Goal: Check status: Check status

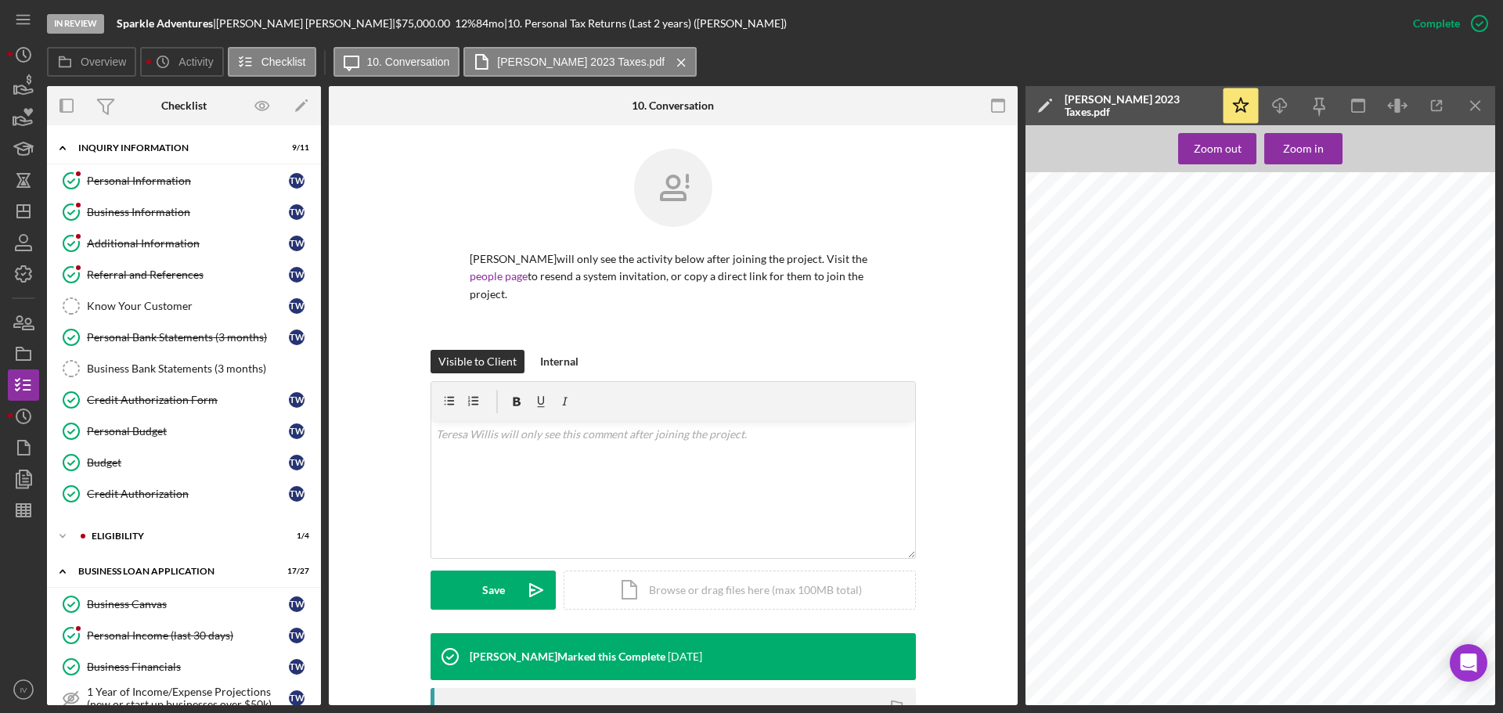
scroll to position [210, 0]
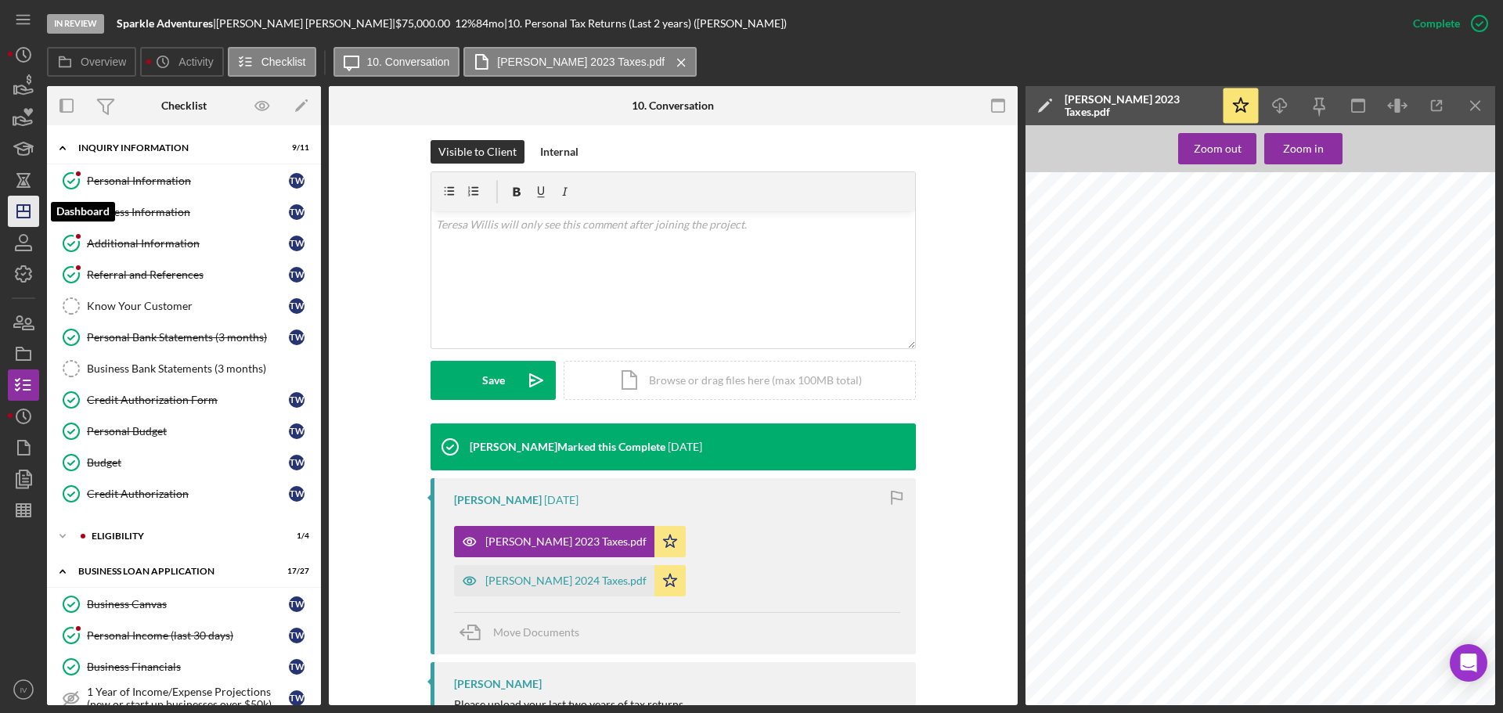
click at [25, 207] on icon "Icon/Dashboard" at bounding box center [23, 211] width 39 height 39
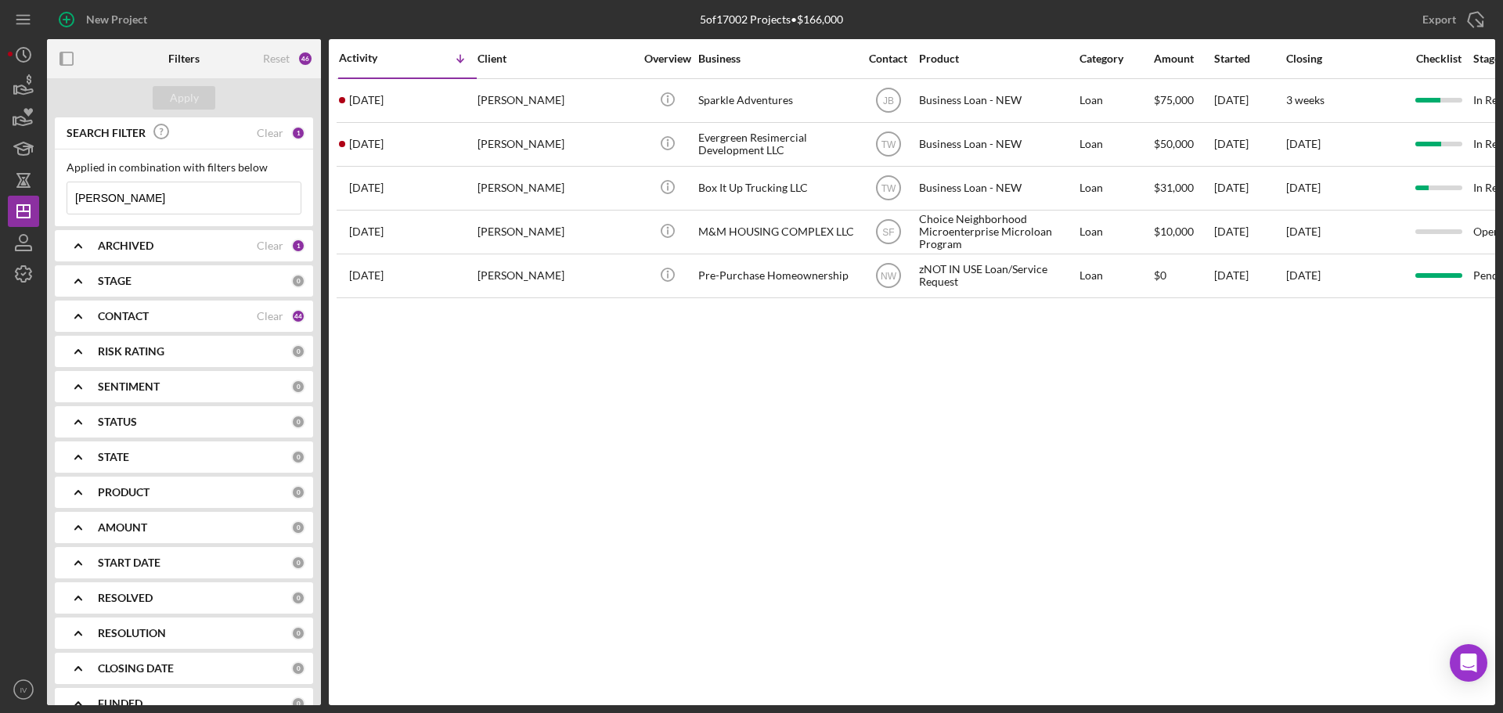
drag, startPoint x: 75, startPoint y: 200, endPoint x: -23, endPoint y: 197, distance: 98.6
click at [0, 197] on html "New Project 5 of 17002 Projects • $166,000 [PERSON_NAME] Export Icon/Export Fil…" at bounding box center [751, 356] width 1503 height 713
type input "[PERSON_NAME]"
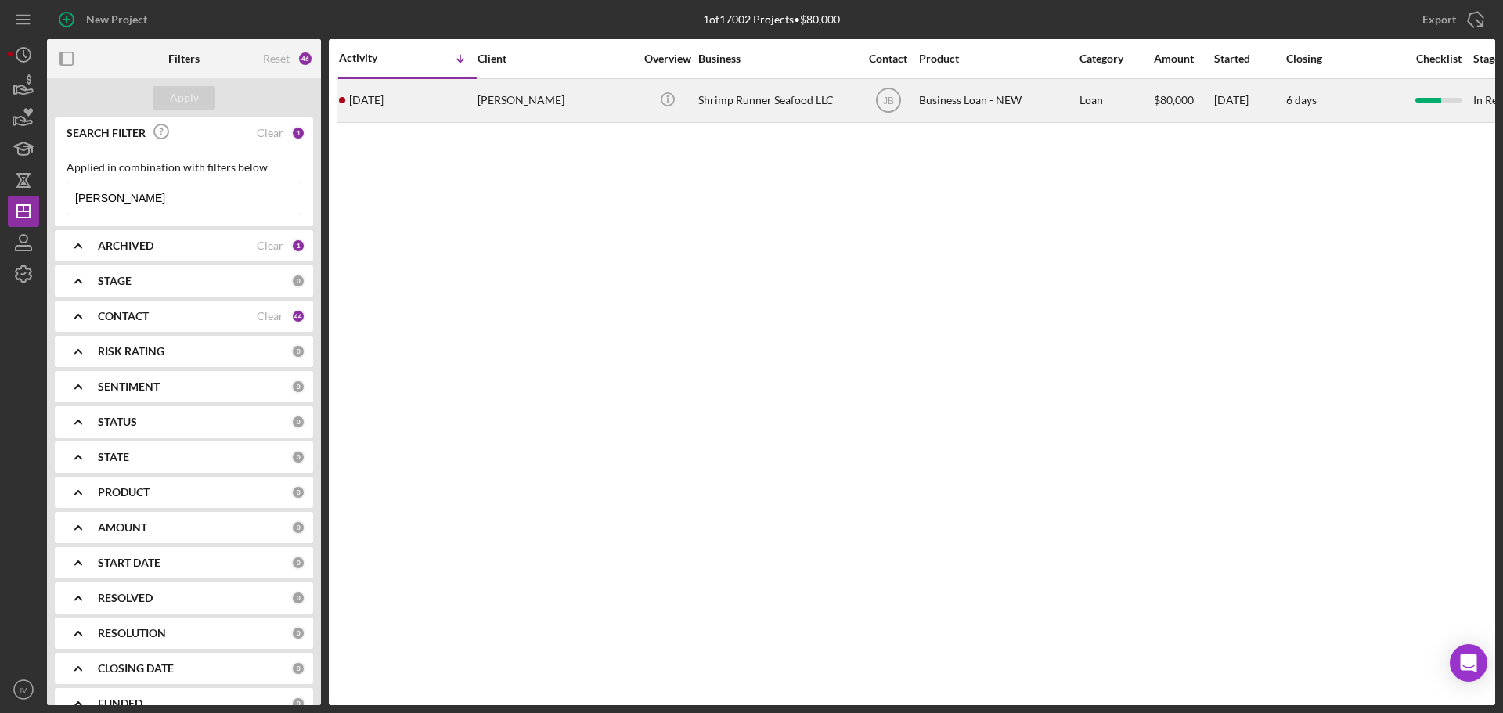
click at [514, 99] on div "[PERSON_NAME]" at bounding box center [555, 100] width 157 height 41
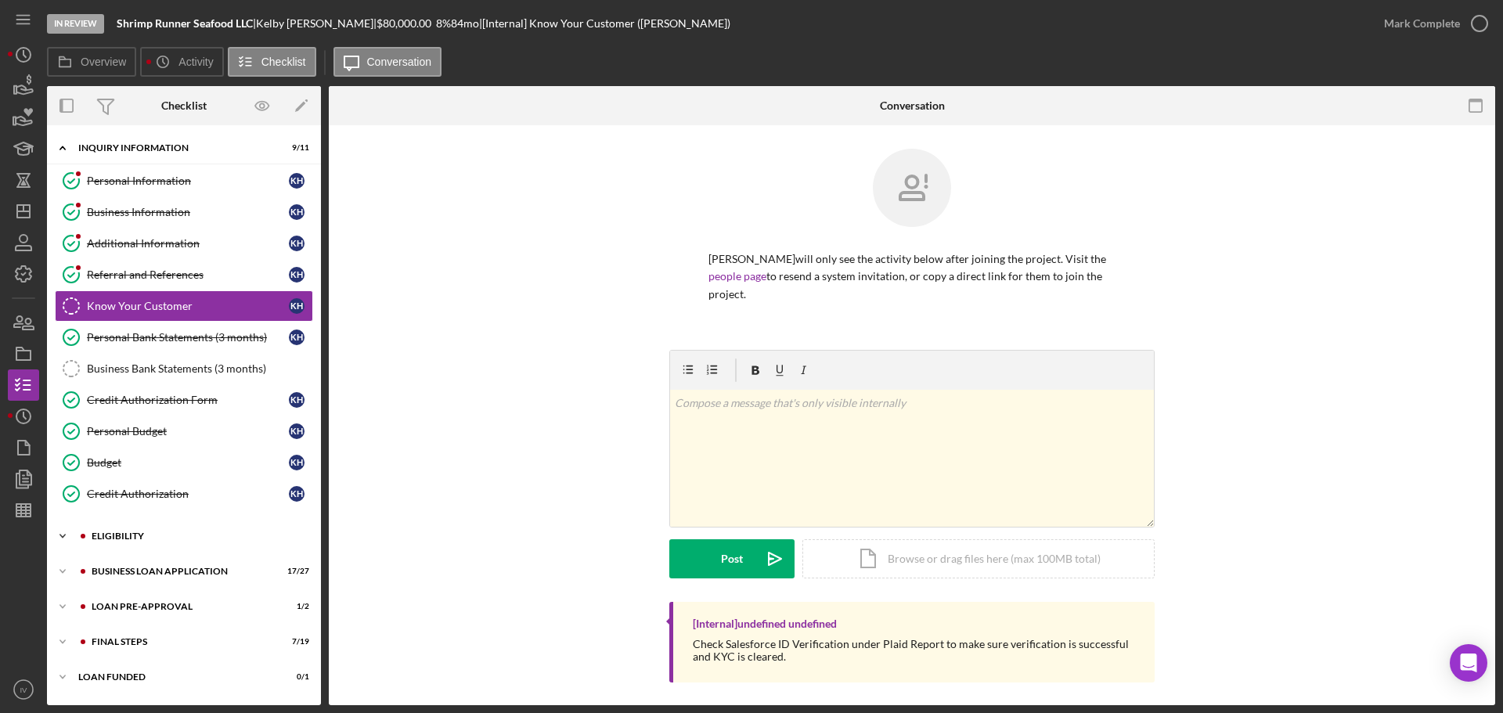
click at [113, 530] on div "Icon/Expander ELIGIBILITY 2 / 4" at bounding box center [184, 535] width 274 height 31
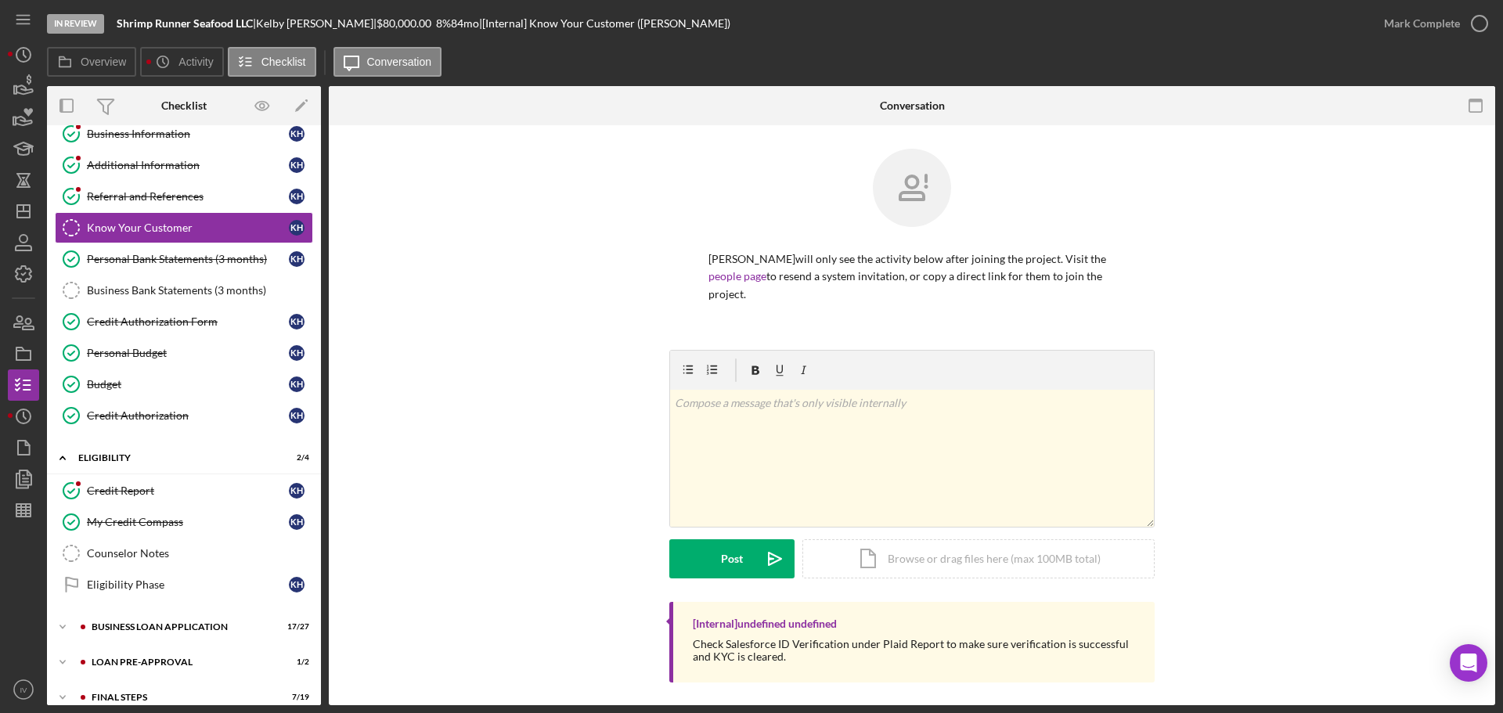
scroll to position [130, 0]
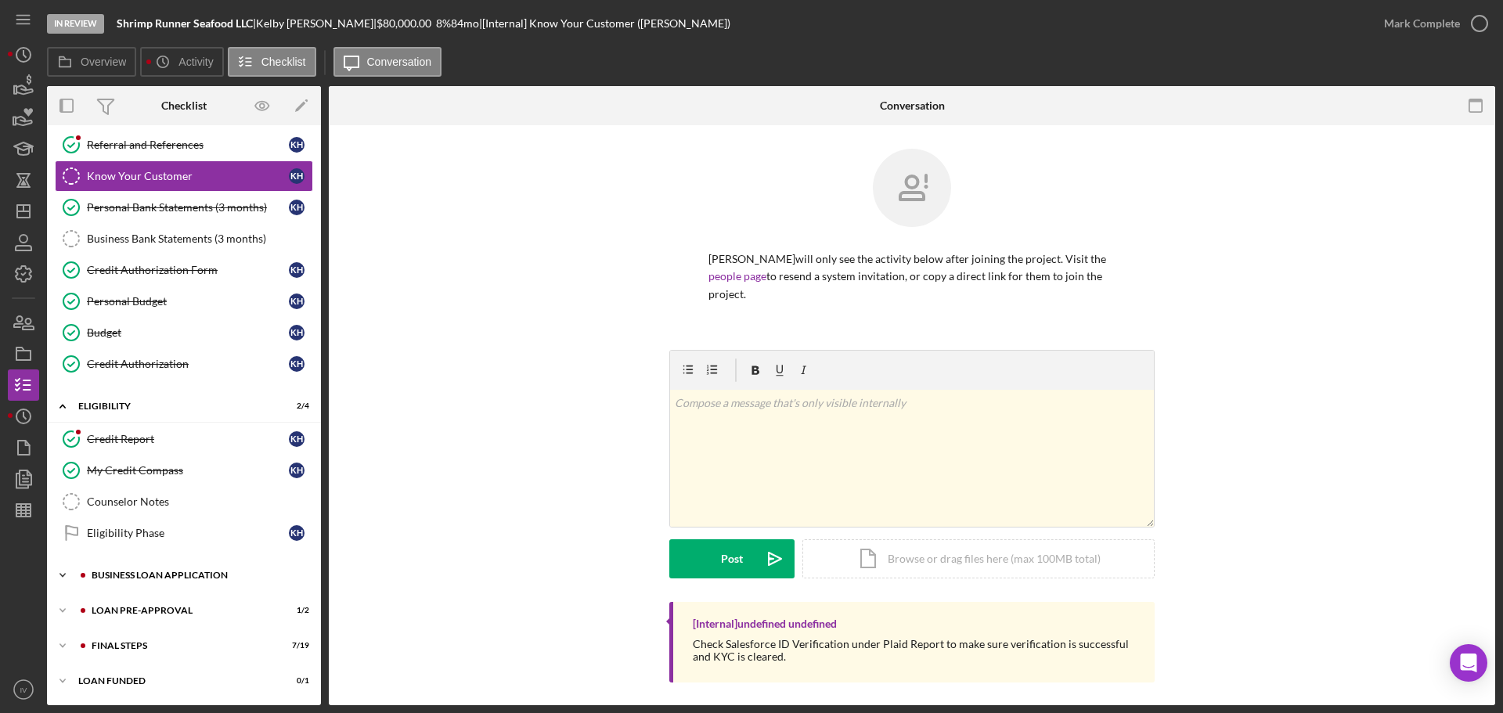
click at [128, 570] on div "Icon/Expander BUSINESS LOAN APPLICATION 17 / 27" at bounding box center [184, 575] width 274 height 31
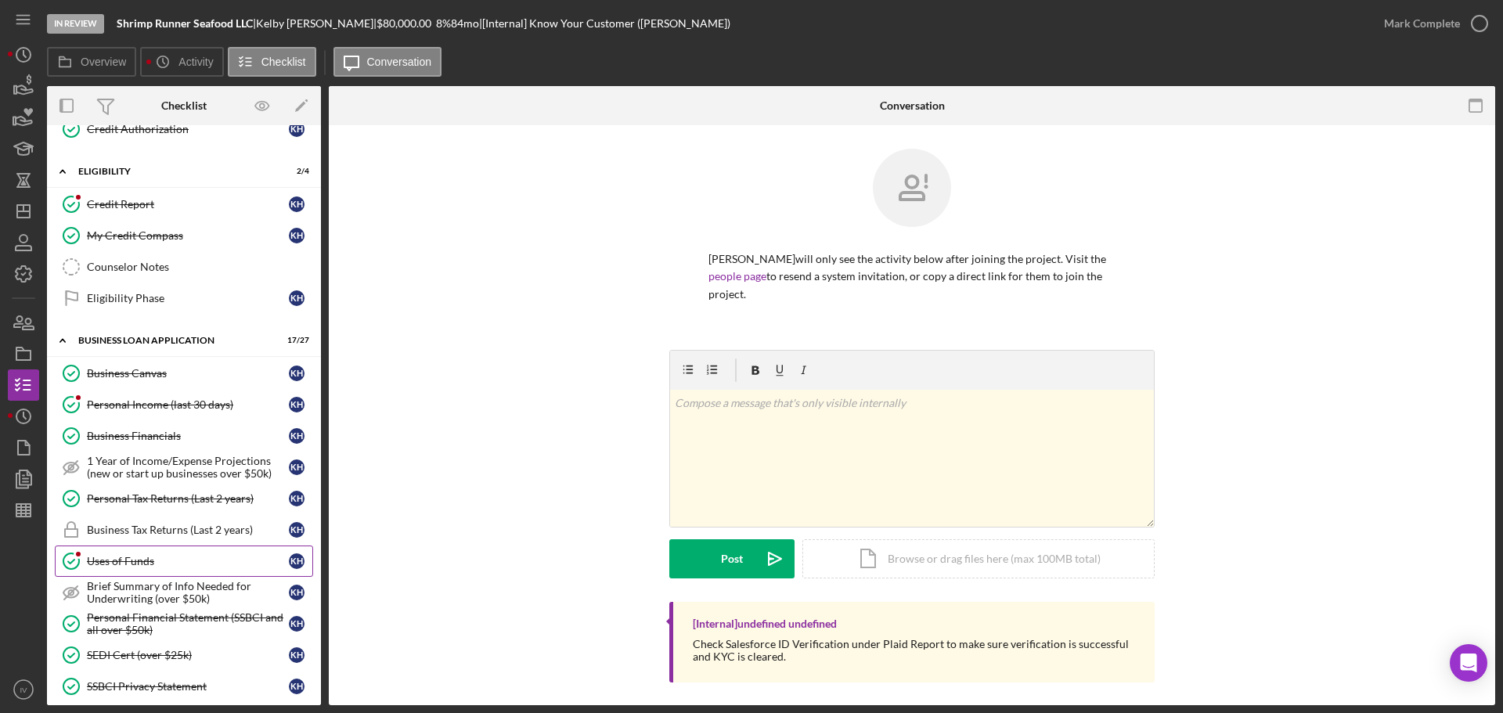
scroll to position [443, 0]
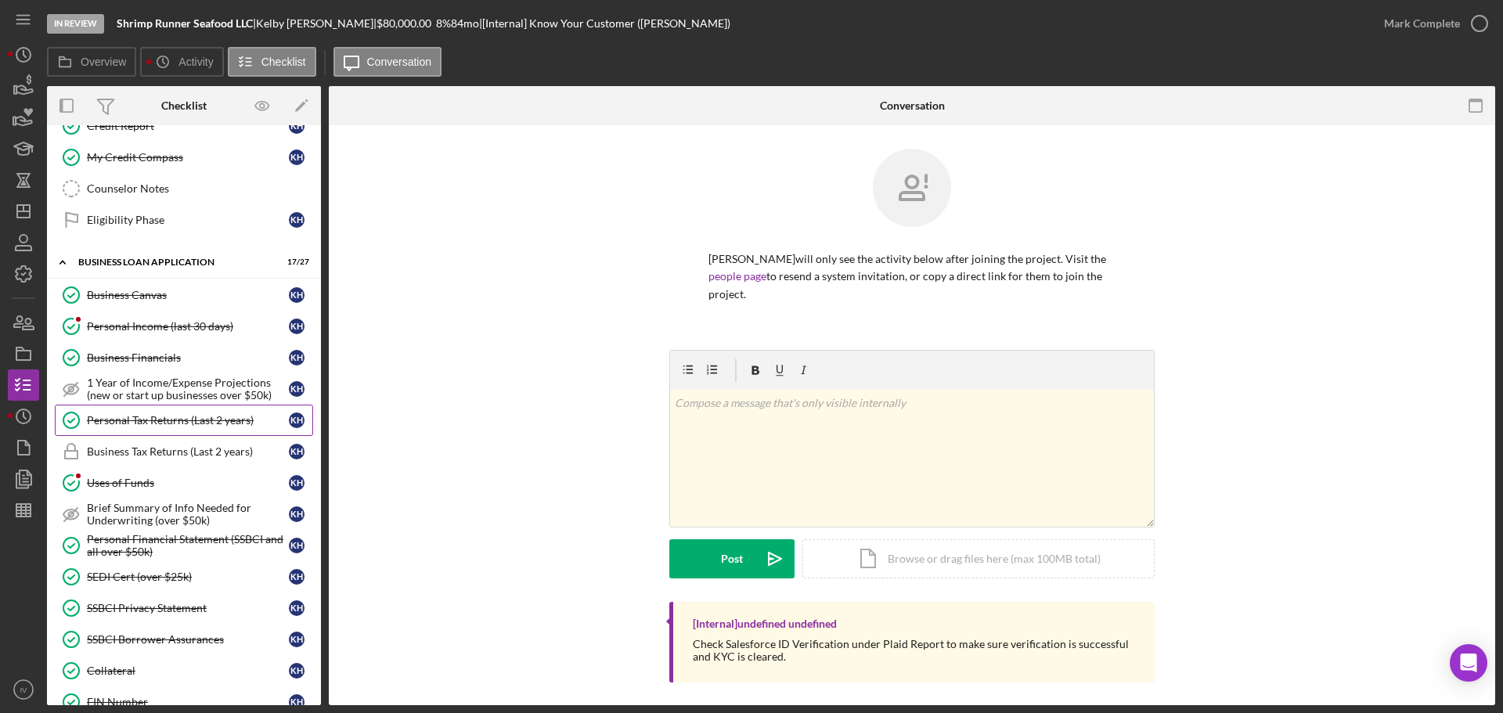
click at [157, 417] on div "Personal Tax Returns (Last 2 years)" at bounding box center [188, 420] width 202 height 13
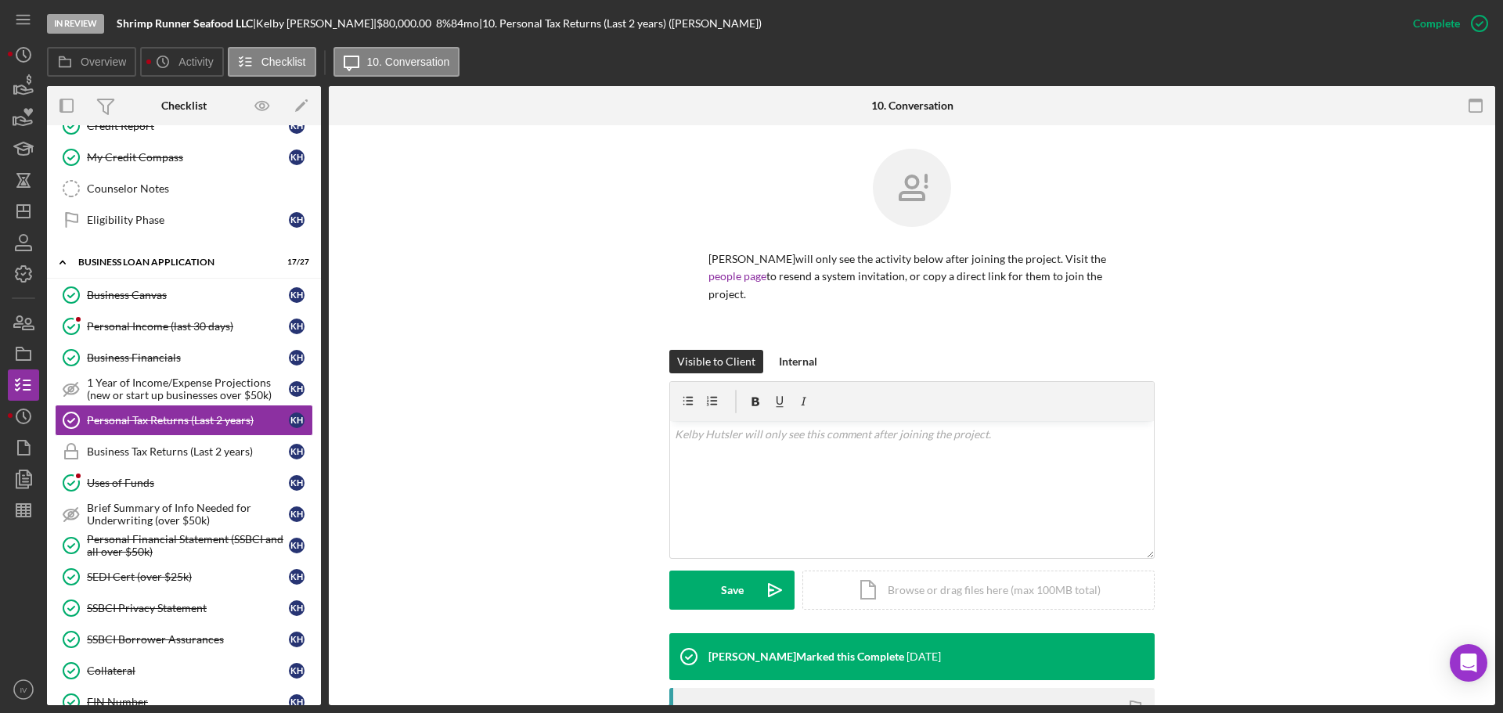
scroll to position [210, 0]
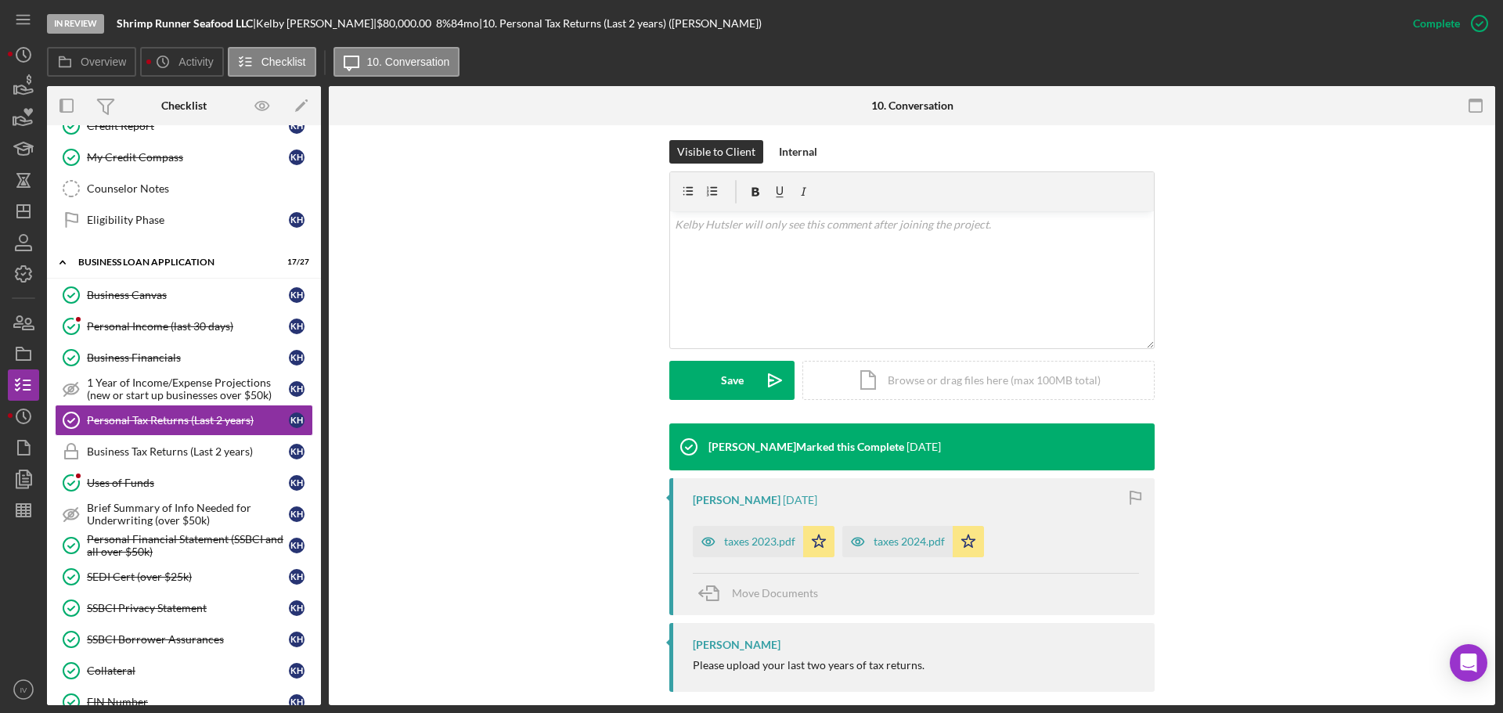
click at [758, 535] on div "taxes 2023.pdf" at bounding box center [759, 541] width 71 height 13
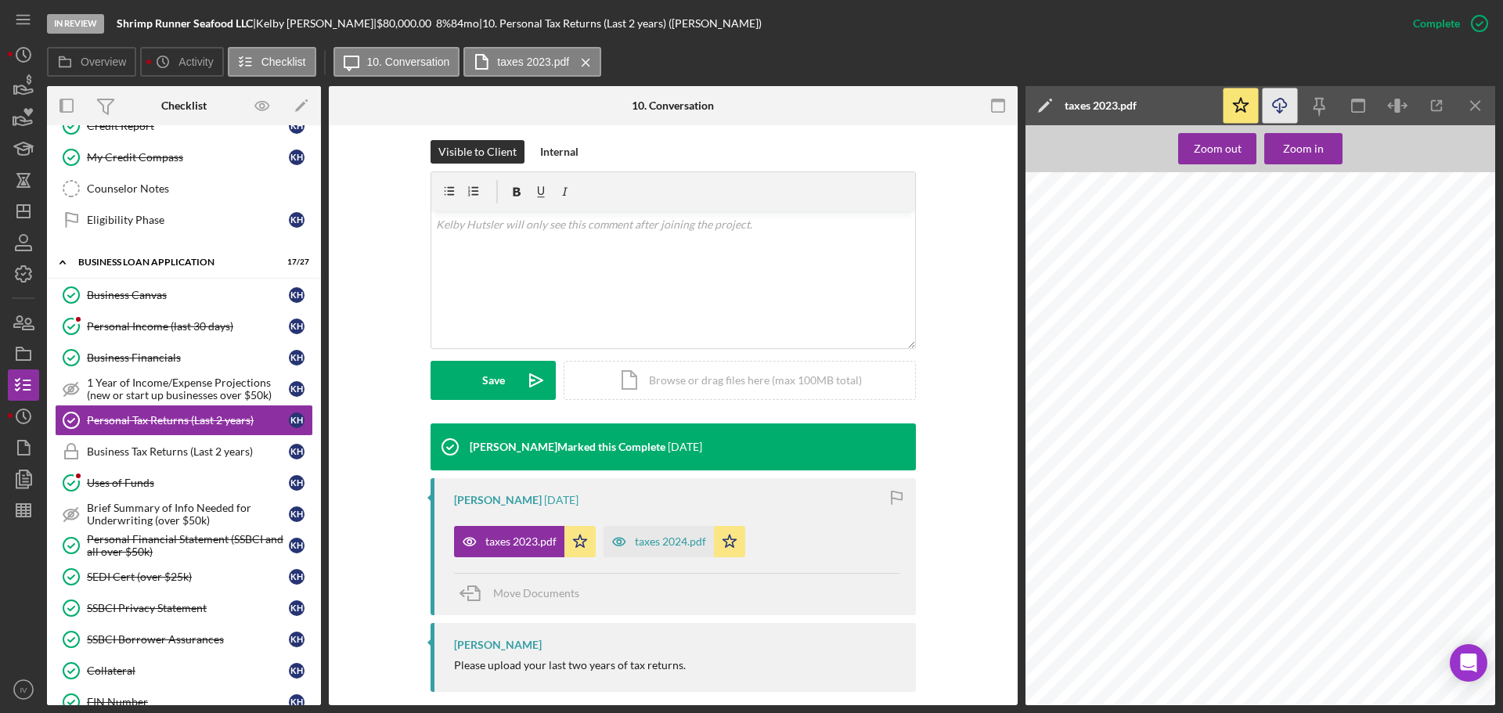
click at [1273, 105] on icon "Icon/Download" at bounding box center [1279, 105] width 35 height 35
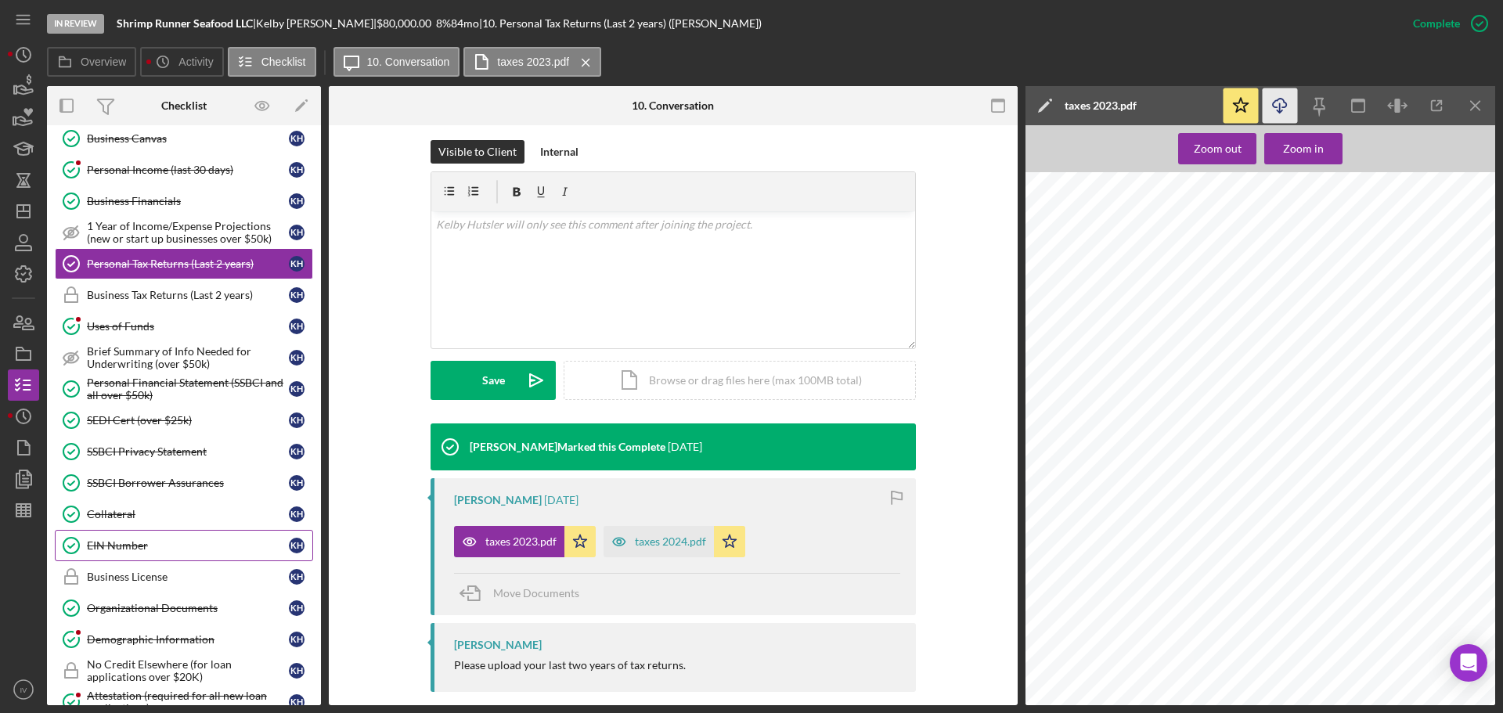
scroll to position [678, 0]
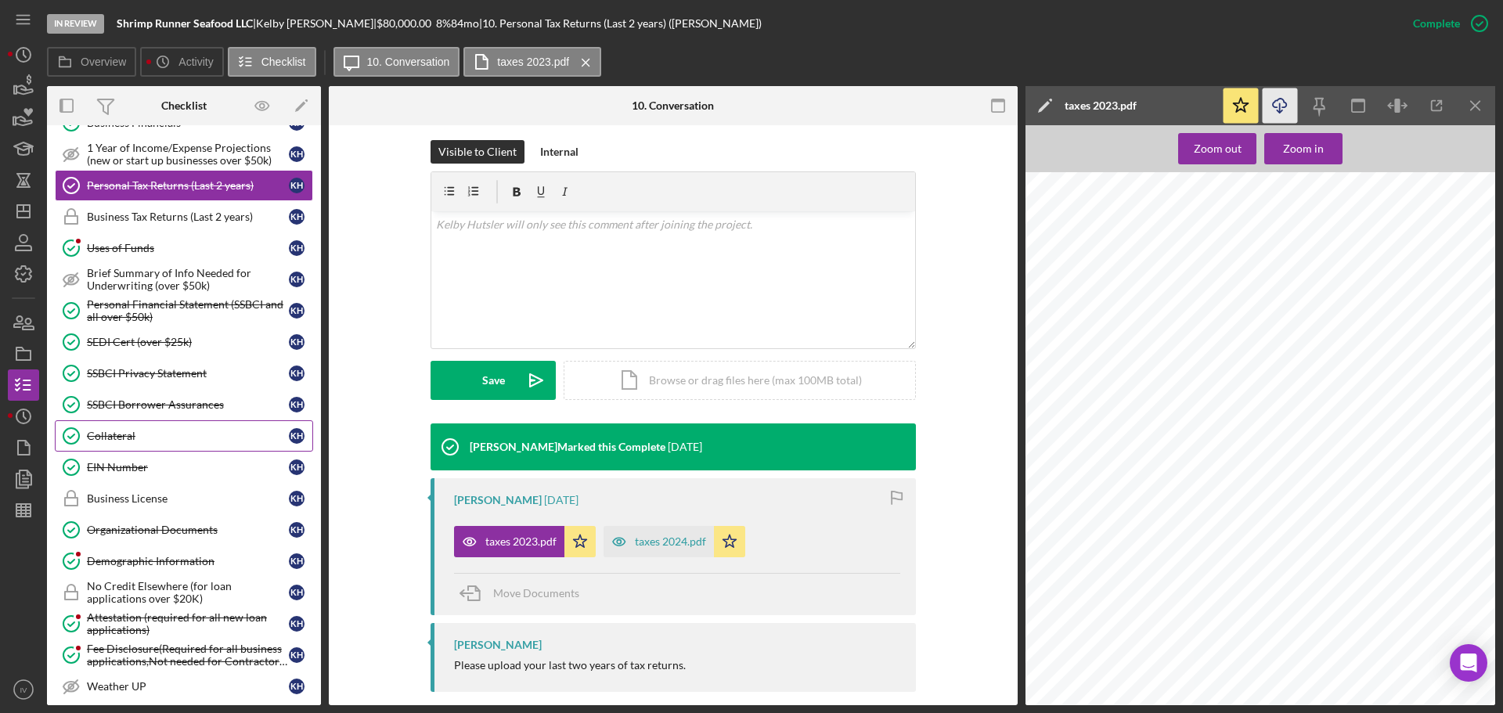
click at [119, 439] on div "Collateral" at bounding box center [188, 436] width 202 height 13
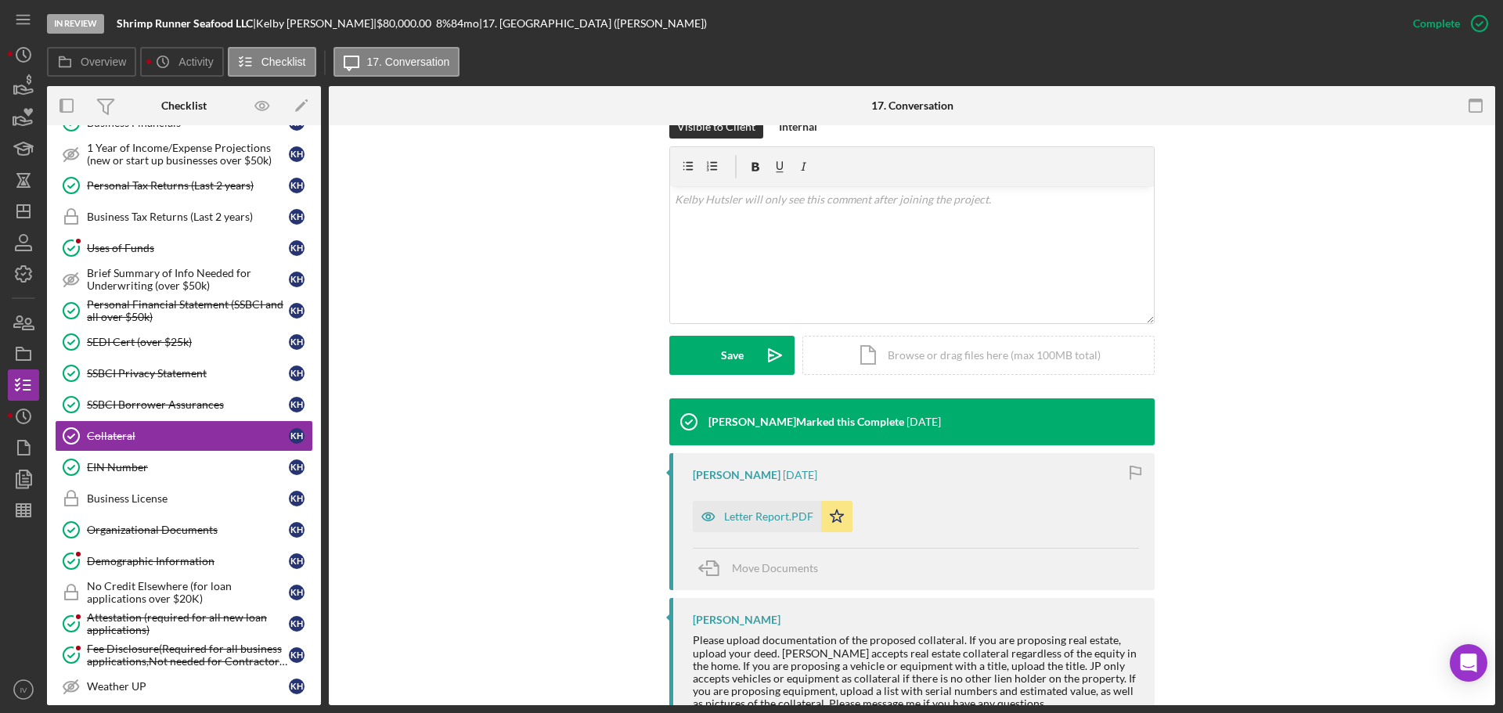
scroll to position [273, 0]
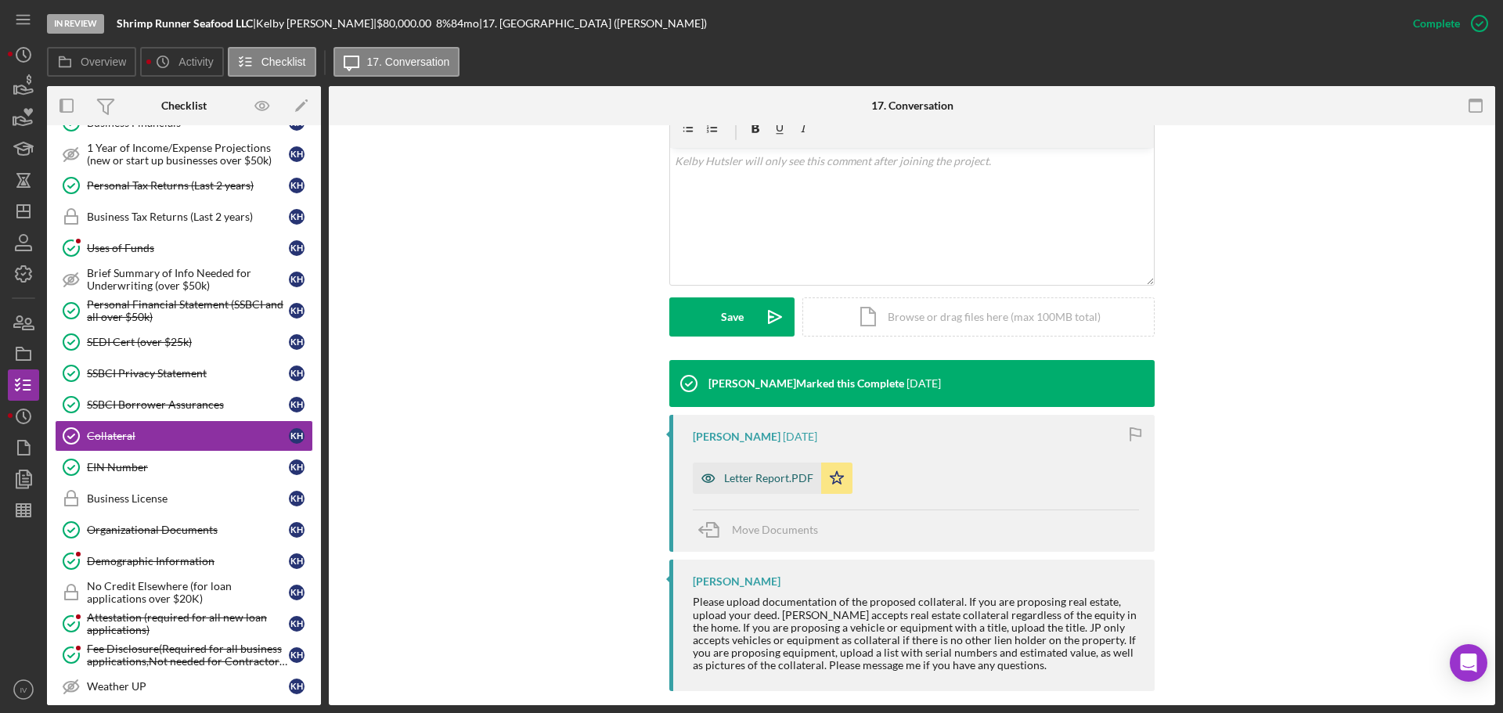
click at [751, 472] on div "Letter Report.PDF" at bounding box center [768, 478] width 89 height 13
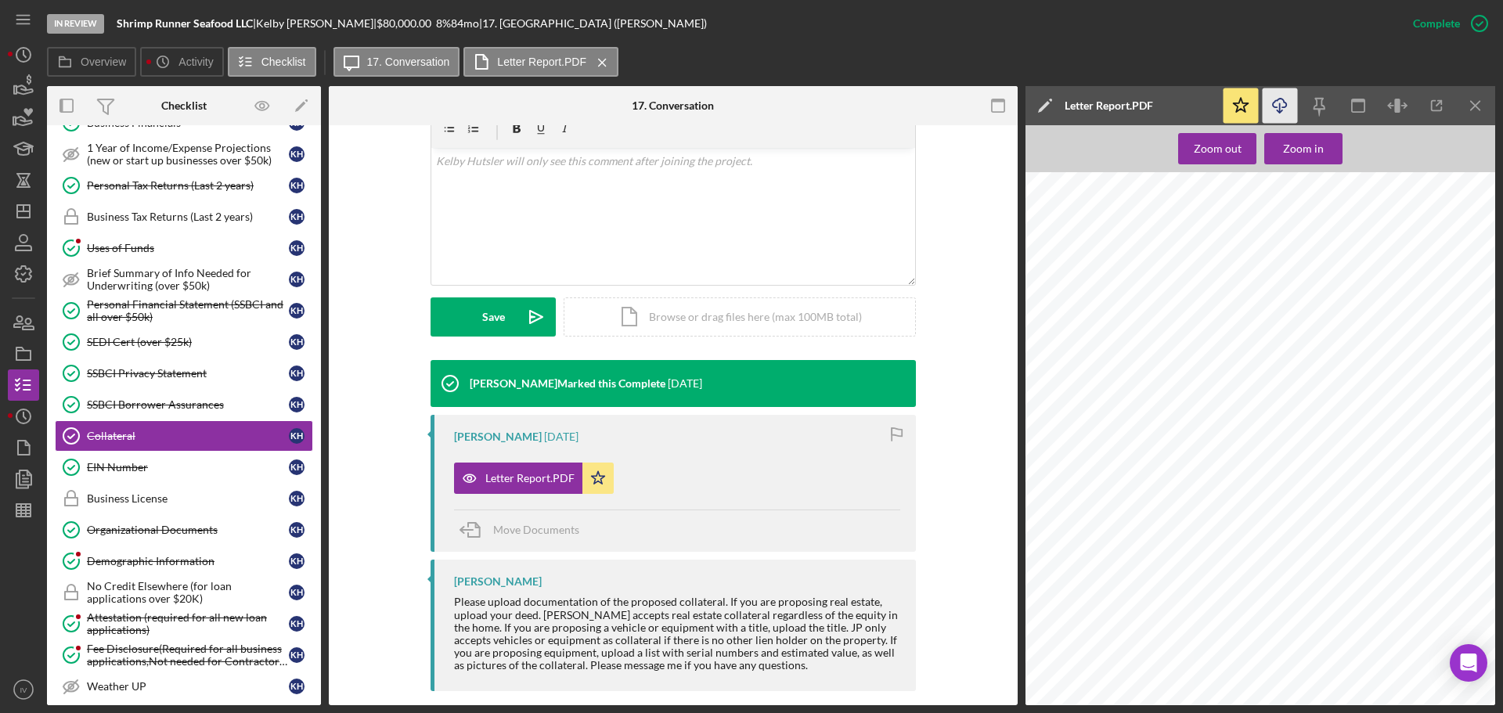
click at [1284, 104] on icon "Icon/Download" at bounding box center [1279, 105] width 35 height 35
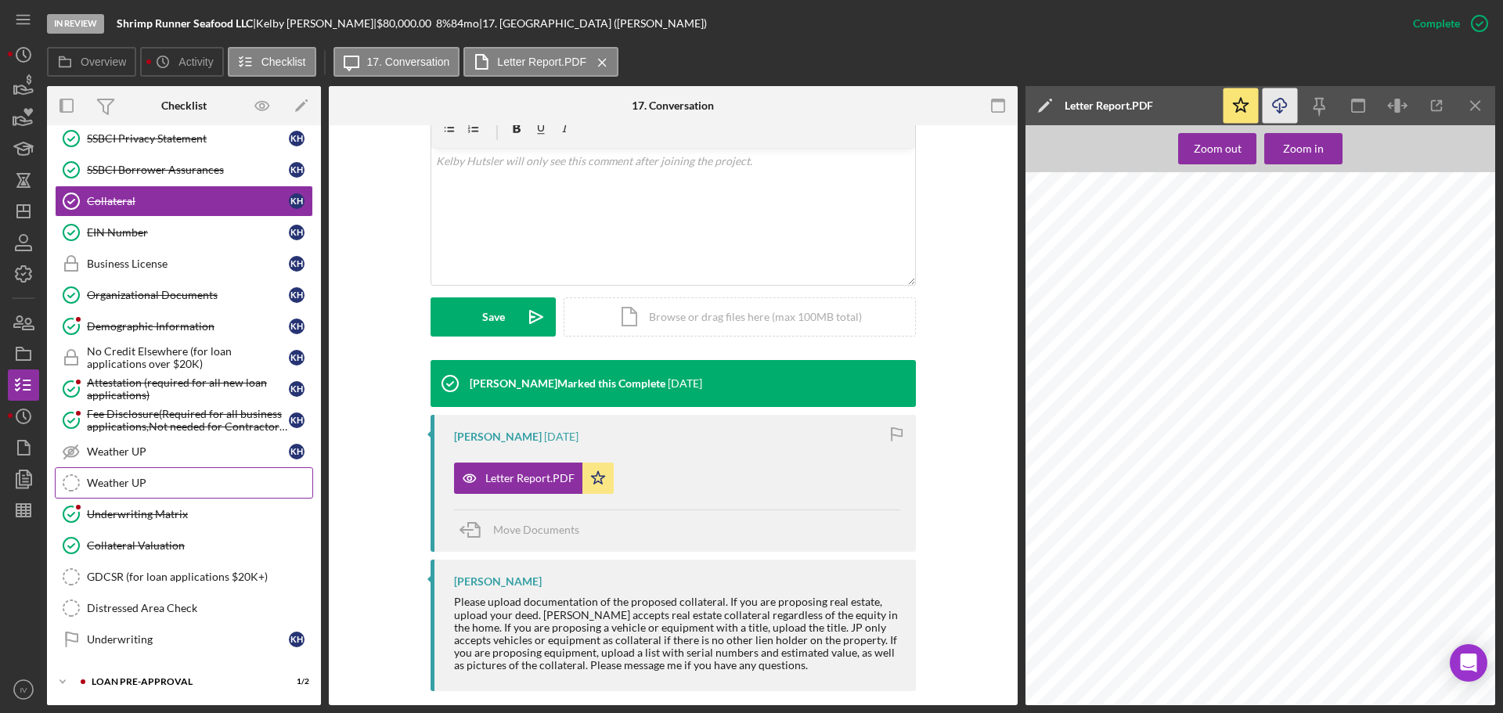
scroll to position [984, 0]
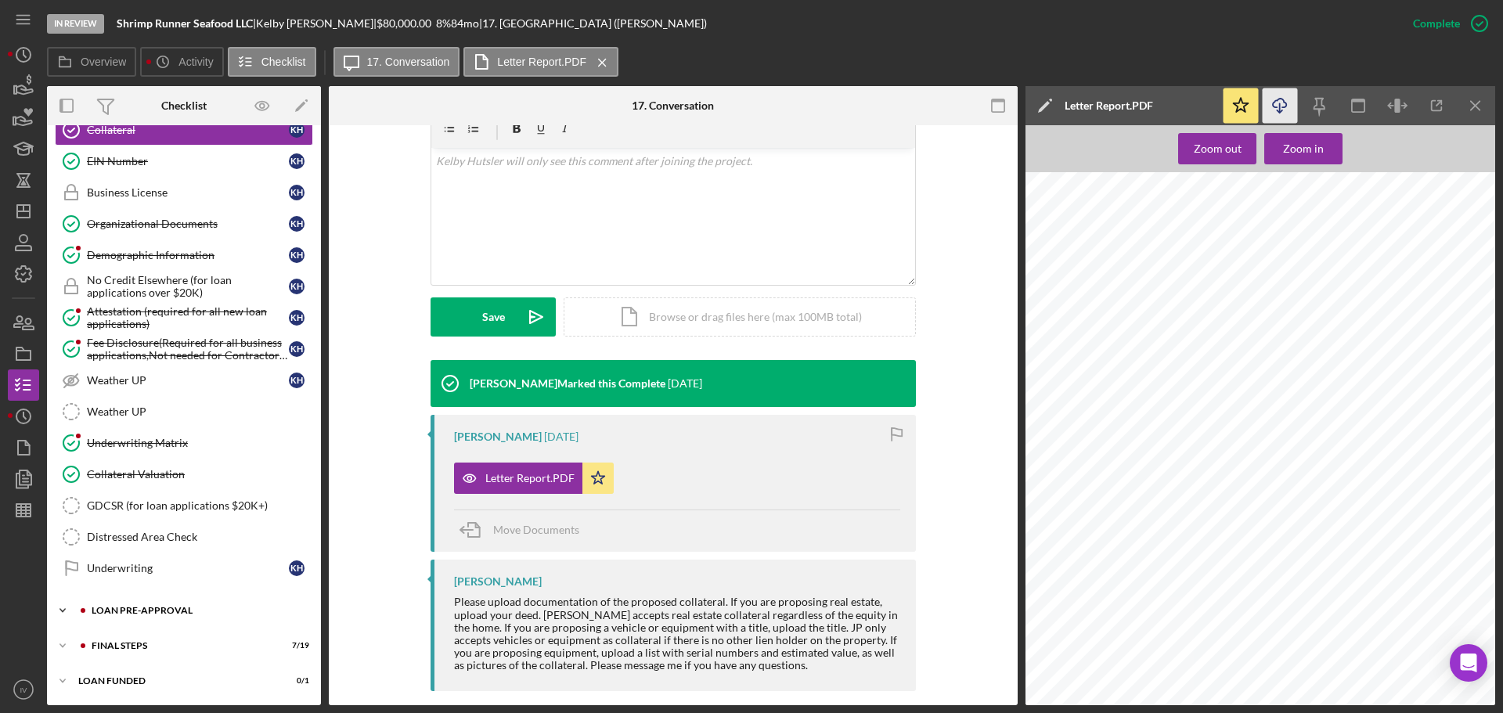
click at [153, 606] on div "LOAN PRE-APPROVAL" at bounding box center [197, 610] width 210 height 9
click at [131, 231] on link "Organizational Documents Organizational Documents K H" at bounding box center [184, 223] width 258 height 31
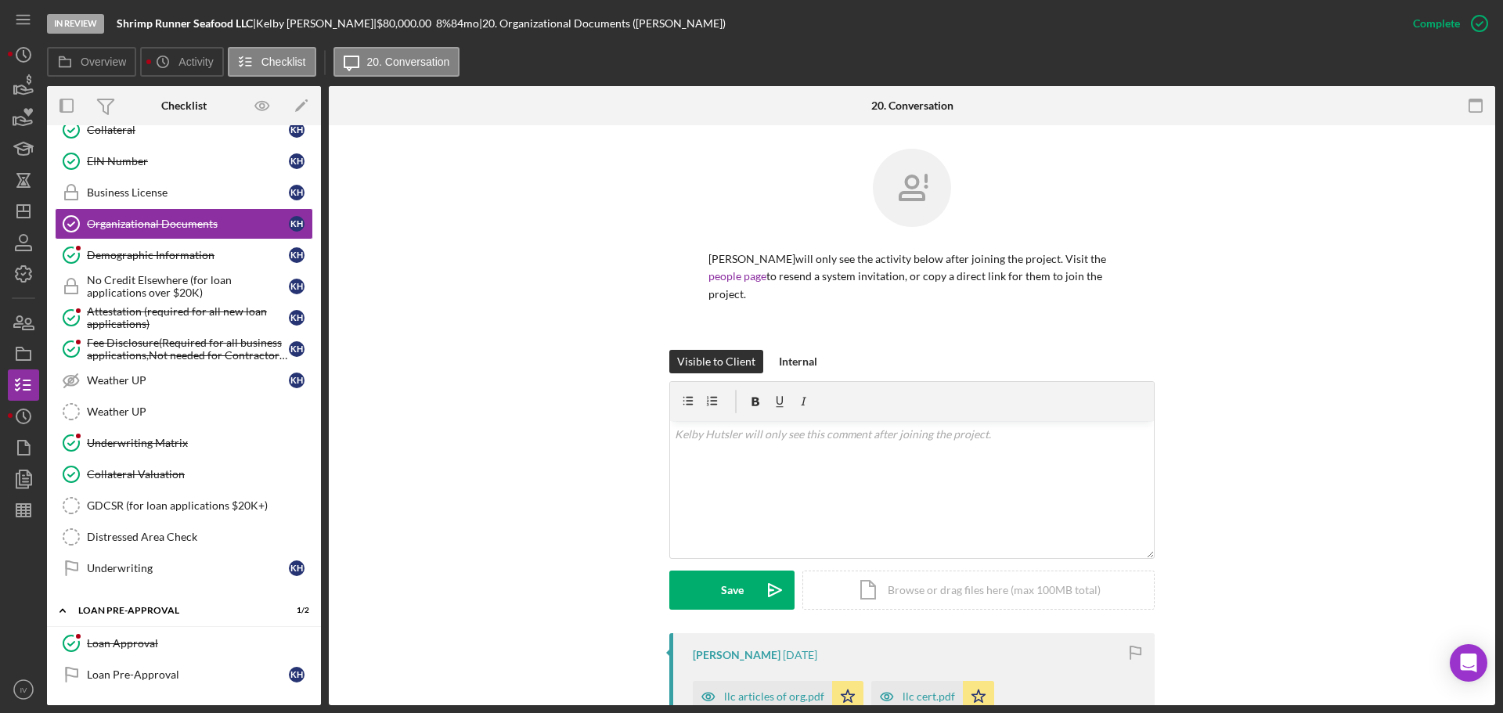
scroll to position [235, 0]
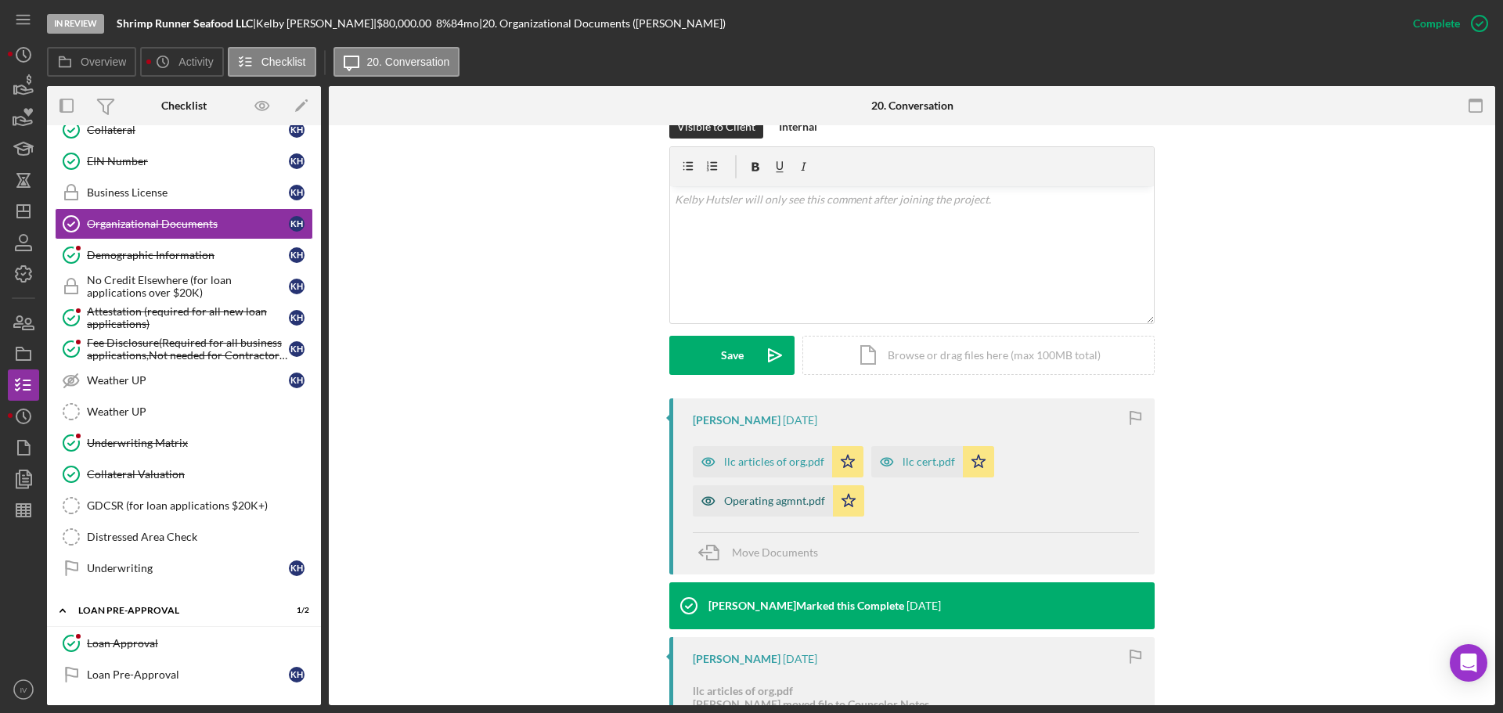
click at [749, 495] on div "Operating agmnt.pdf" at bounding box center [774, 501] width 101 height 13
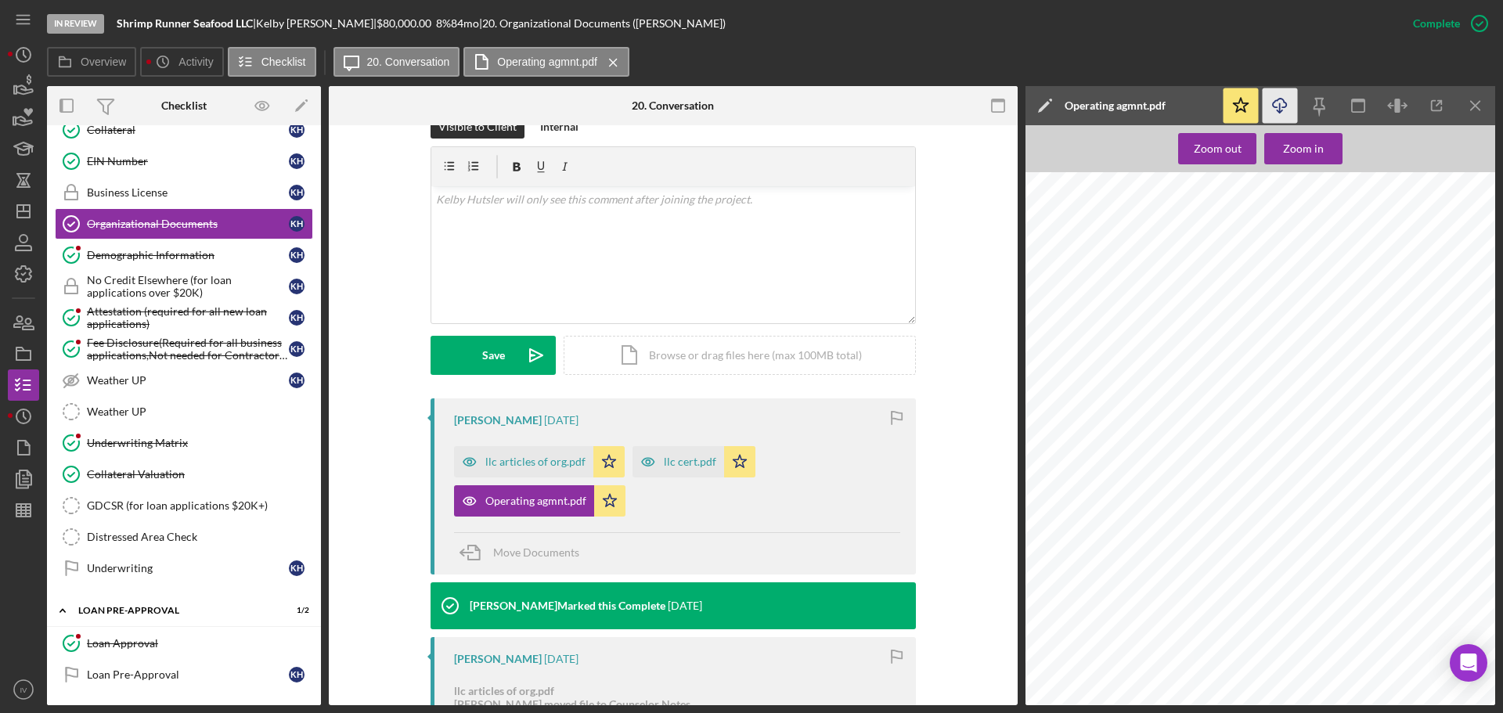
click at [1282, 109] on icon "Icon/Download" at bounding box center [1279, 105] width 35 height 35
click at [513, 456] on div "llc articles of org.pdf" at bounding box center [535, 462] width 100 height 13
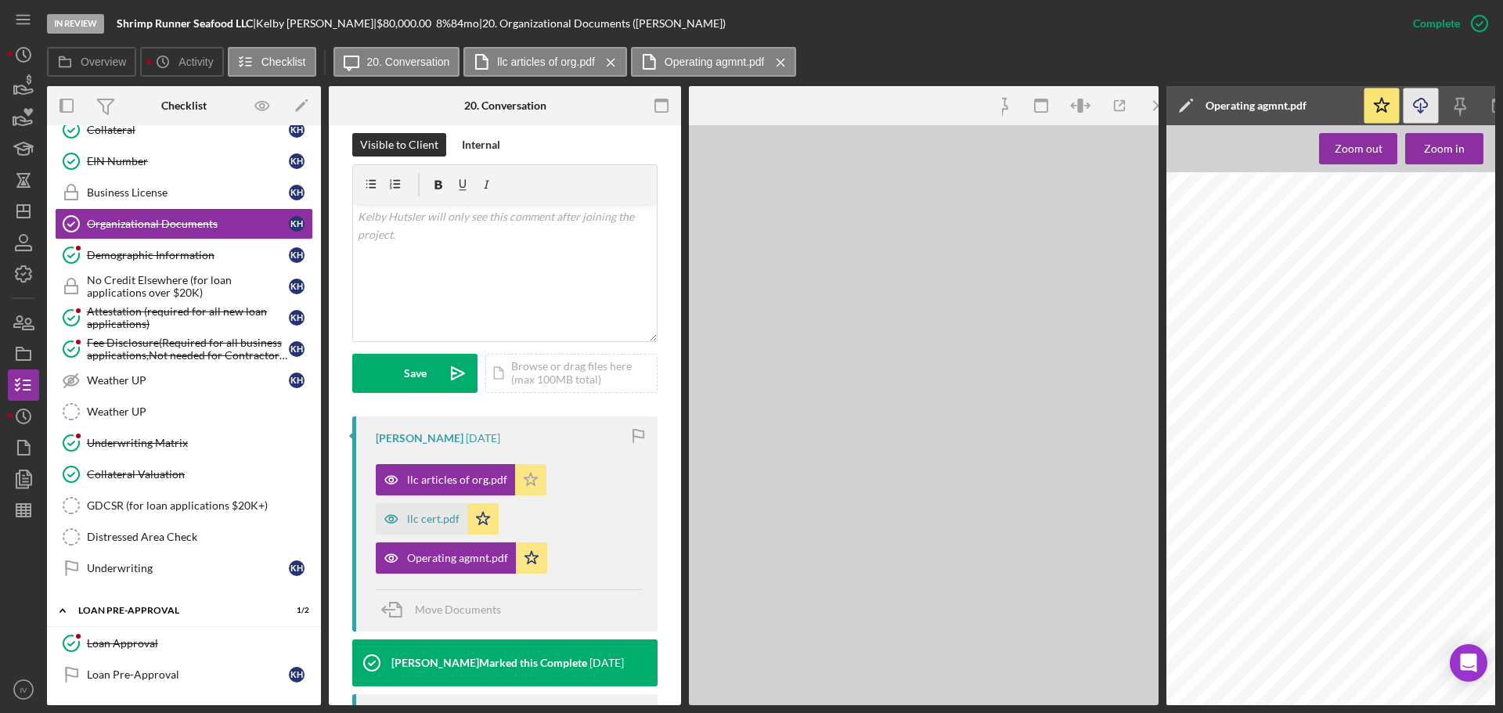
scroll to position [270, 0]
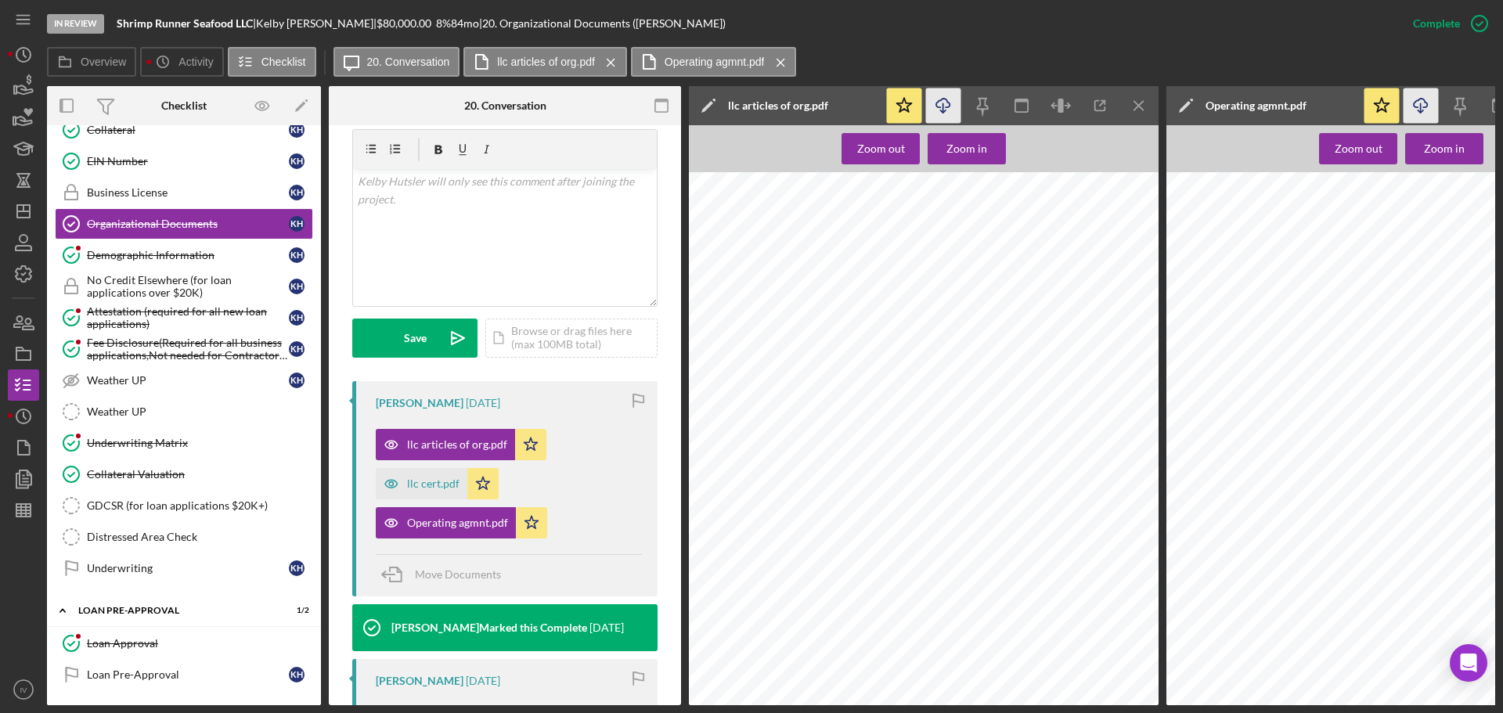
click at [941, 104] on icon "Icon/Download" at bounding box center [943, 105] width 35 height 35
click at [32, 214] on icon "Icon/Dashboard" at bounding box center [23, 211] width 39 height 39
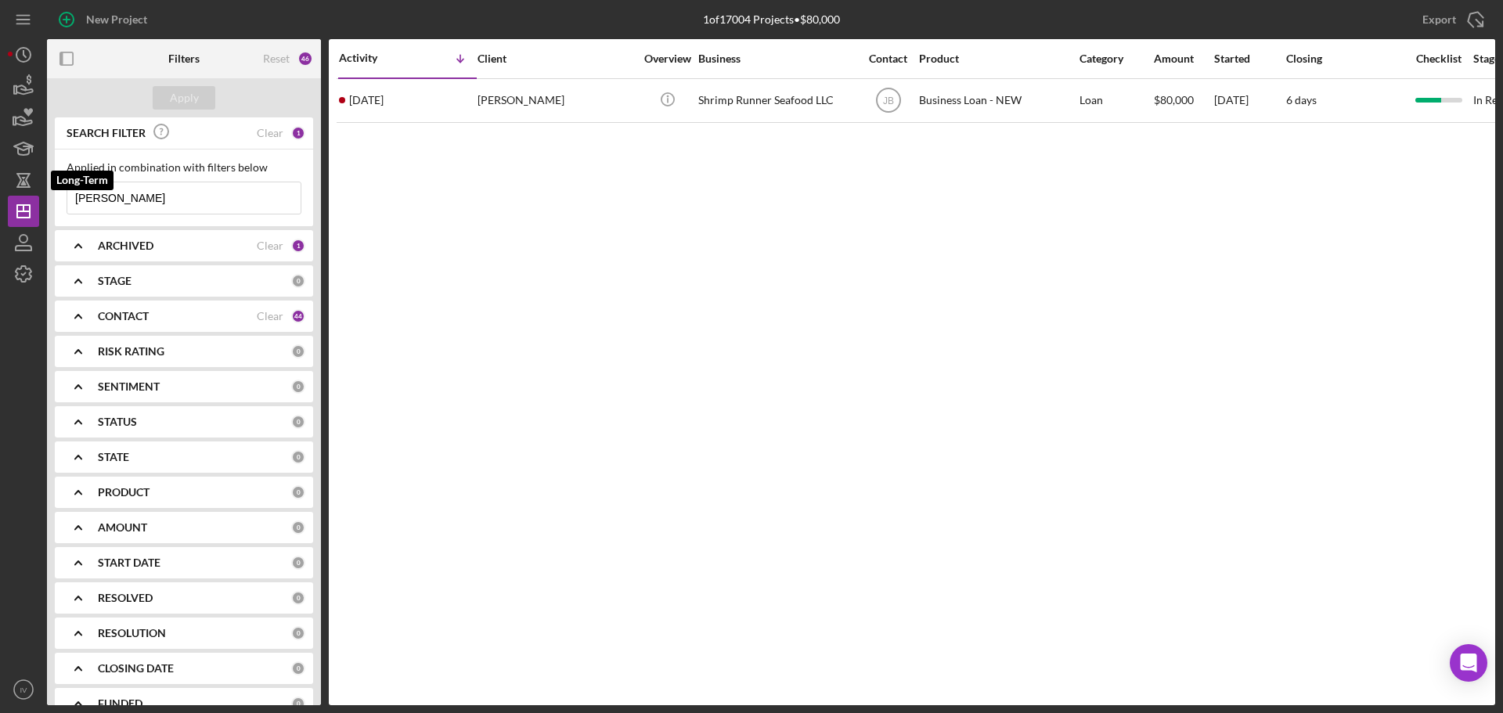
drag, startPoint x: 129, startPoint y: 196, endPoint x: 7, endPoint y: 193, distance: 122.2
click at [16, 189] on div "New Project 1 of 17004 Projects • $80,000 [PERSON_NAME] Export Icon/Export Filt…" at bounding box center [751, 352] width 1487 height 705
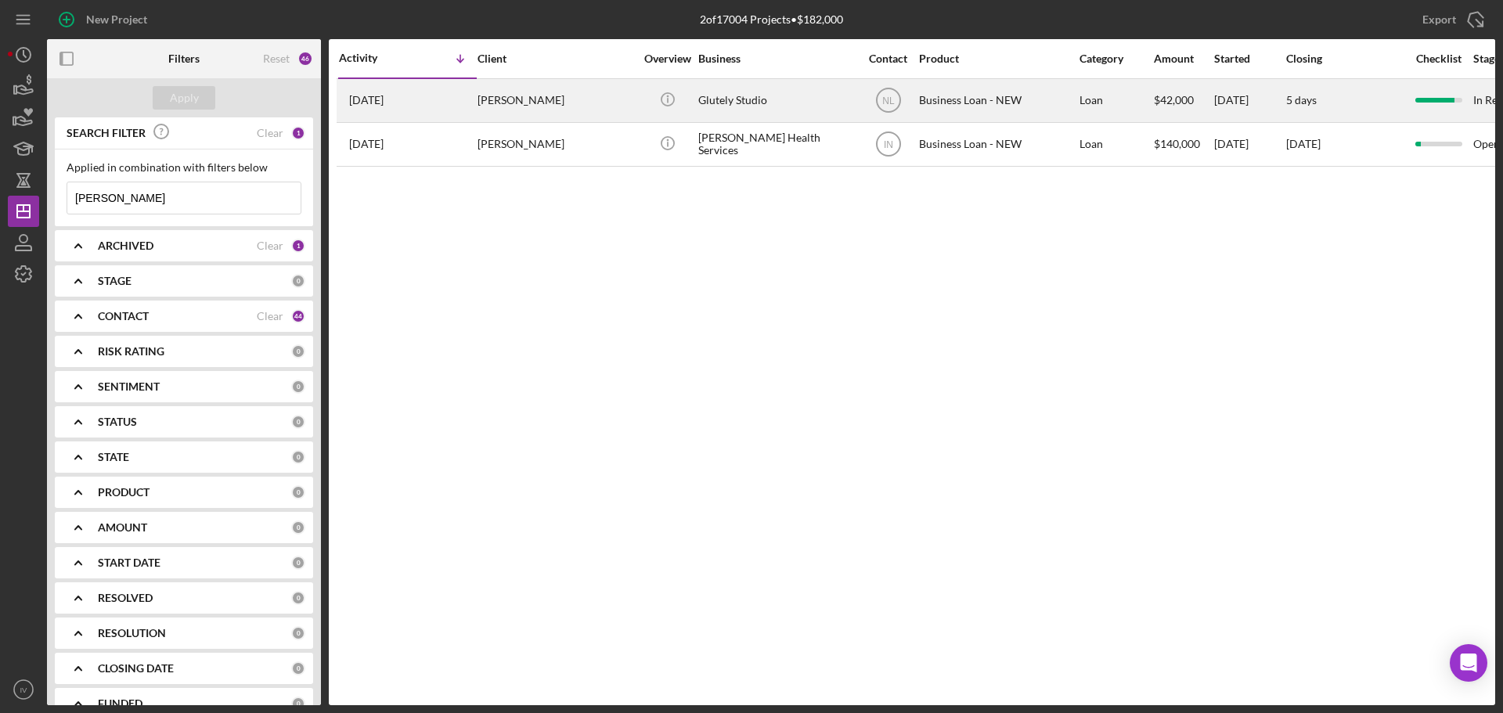
type input "[PERSON_NAME]"
click at [506, 99] on div "[PERSON_NAME]" at bounding box center [555, 100] width 157 height 41
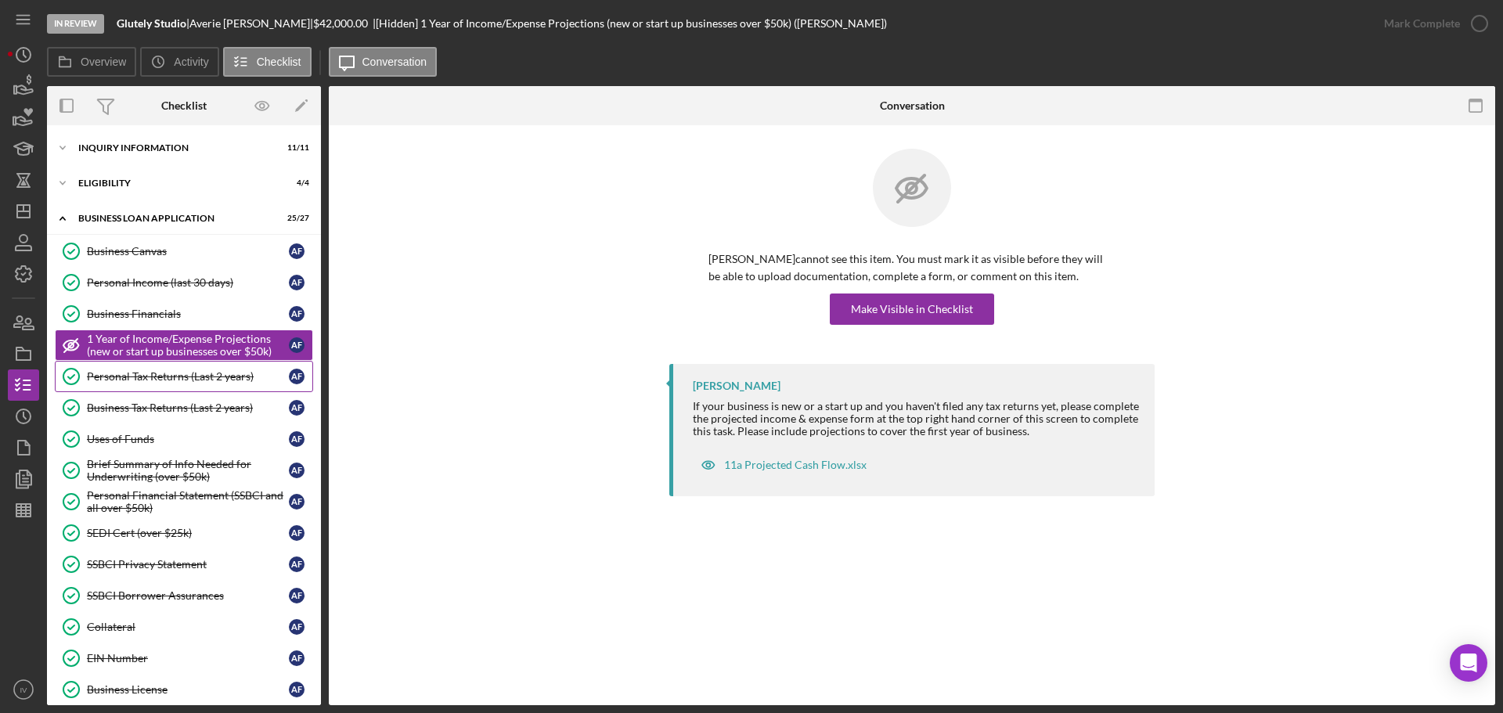
click at [150, 385] on link "Personal Tax Returns (Last 2 years) Personal Tax Returns (Last 2 years) A F" at bounding box center [184, 376] width 258 height 31
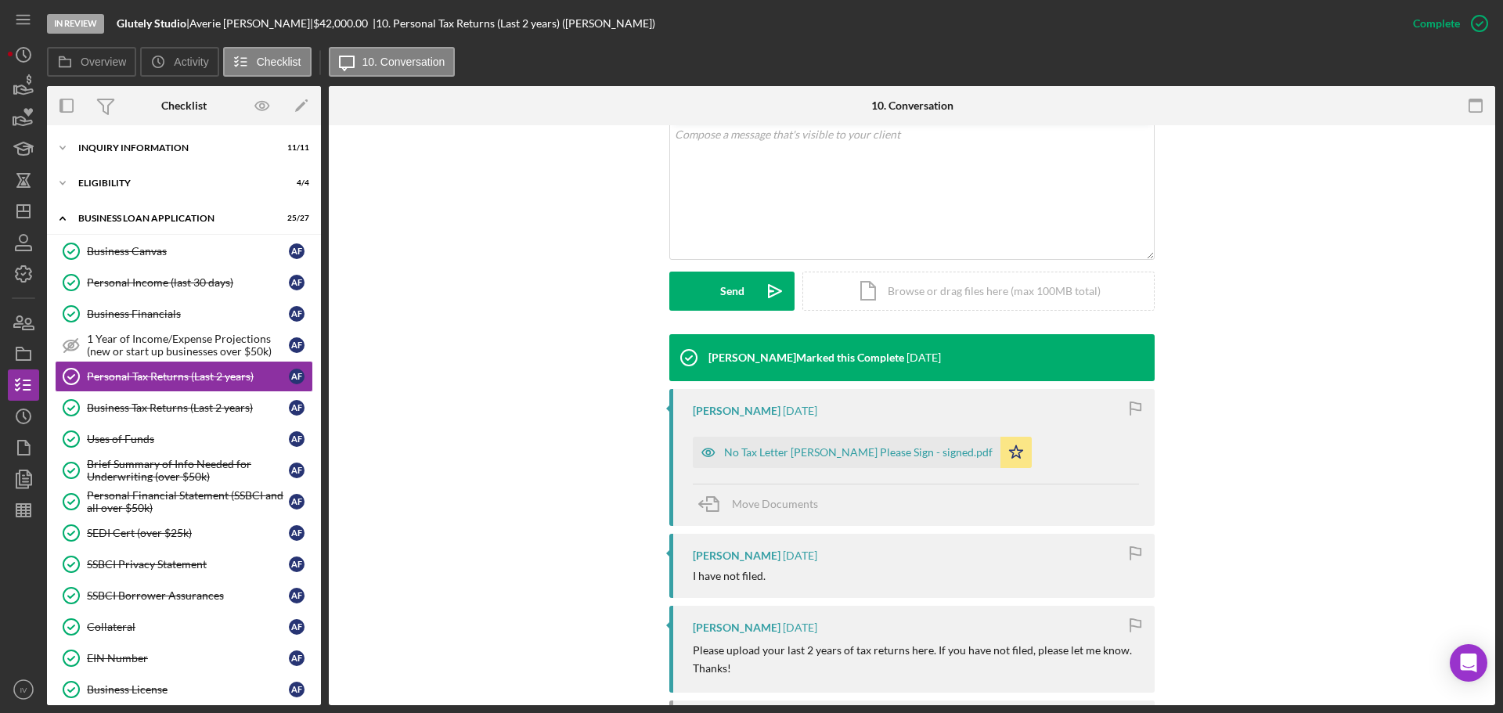
scroll to position [470, 0]
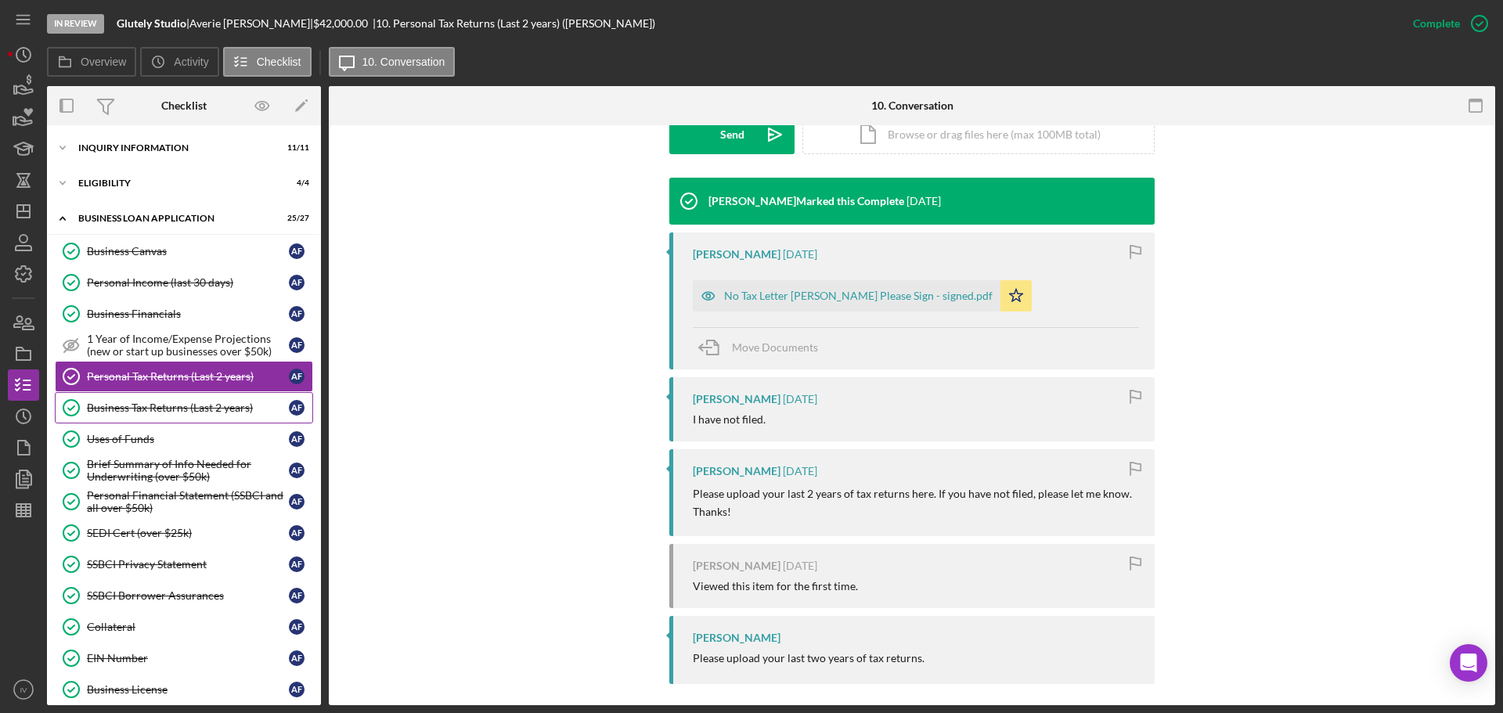
click at [165, 403] on div "Business Tax Returns (Last 2 years)" at bounding box center [188, 408] width 202 height 13
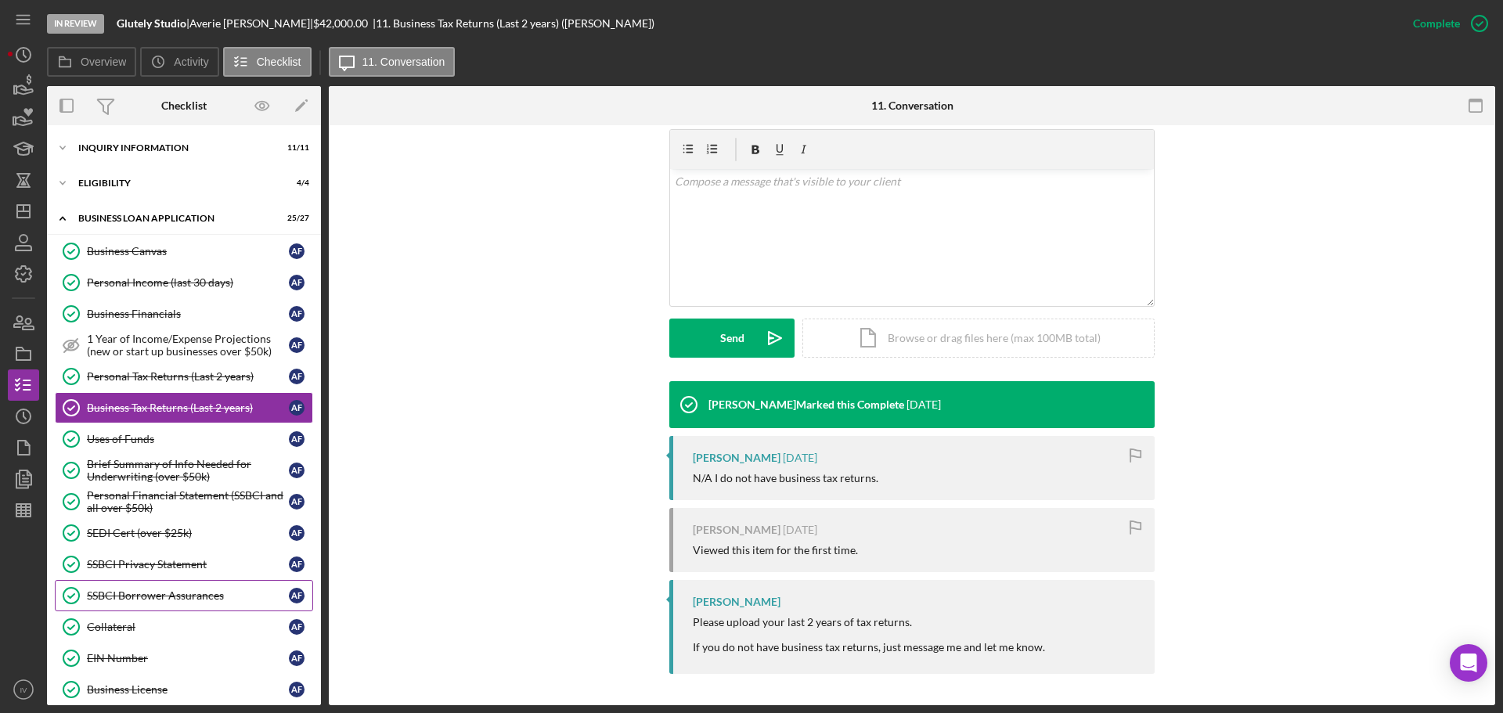
scroll to position [78, 0]
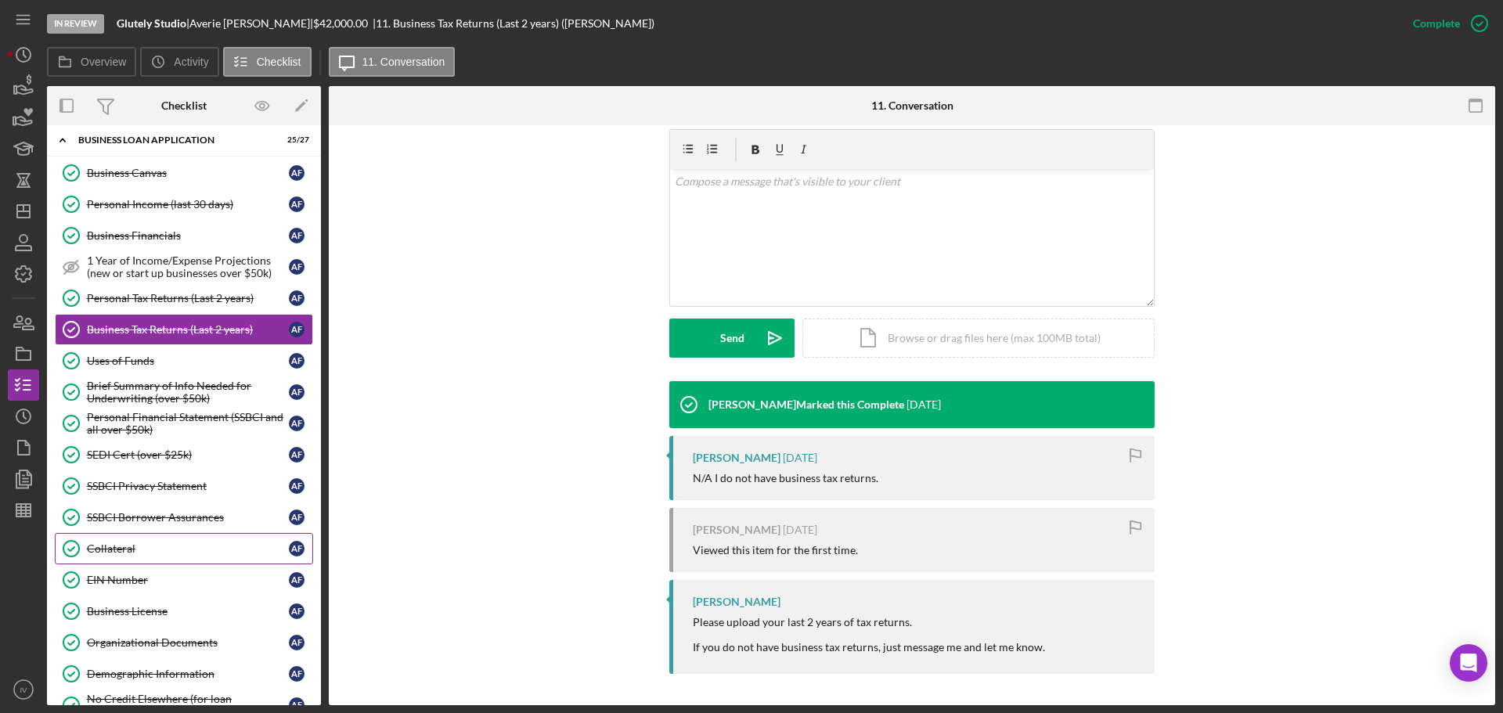
click at [112, 549] on div "Collateral" at bounding box center [188, 548] width 202 height 13
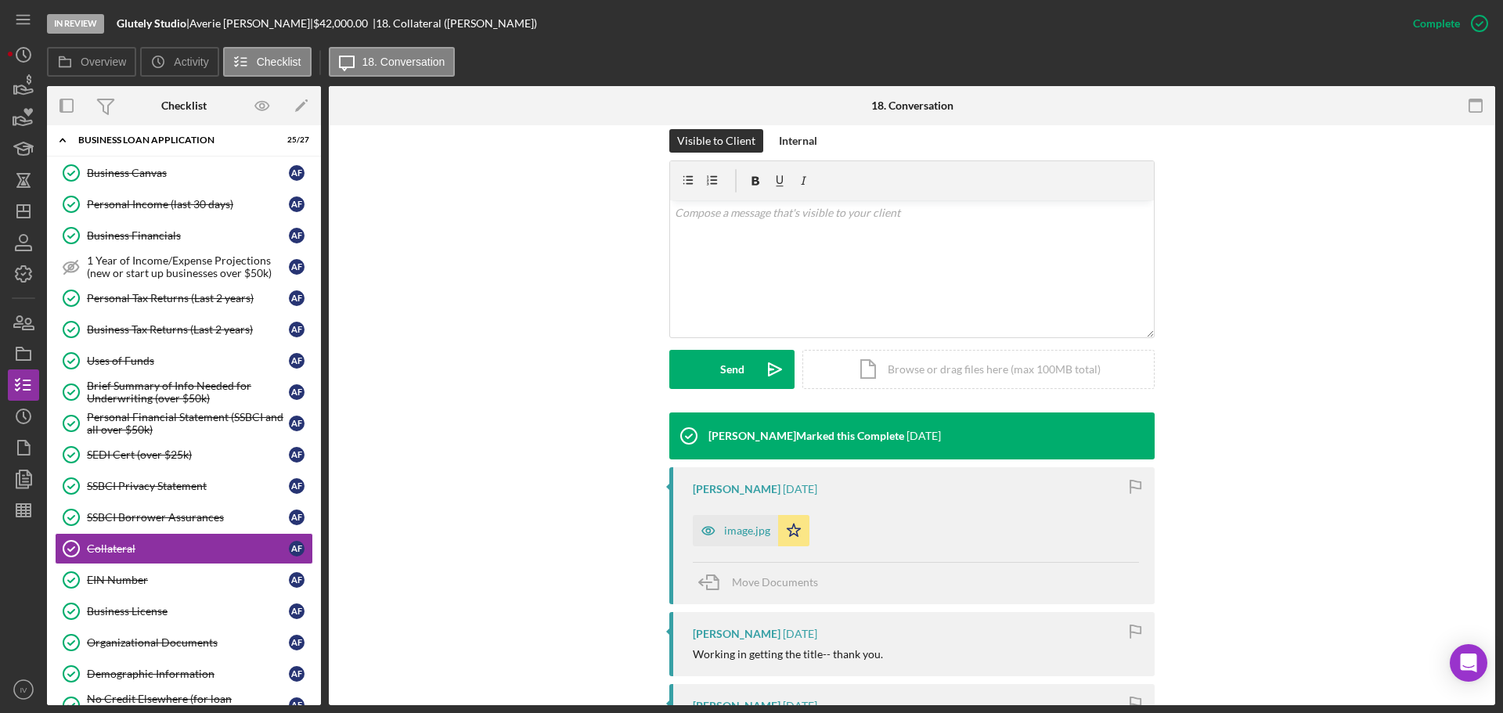
scroll to position [313, 0]
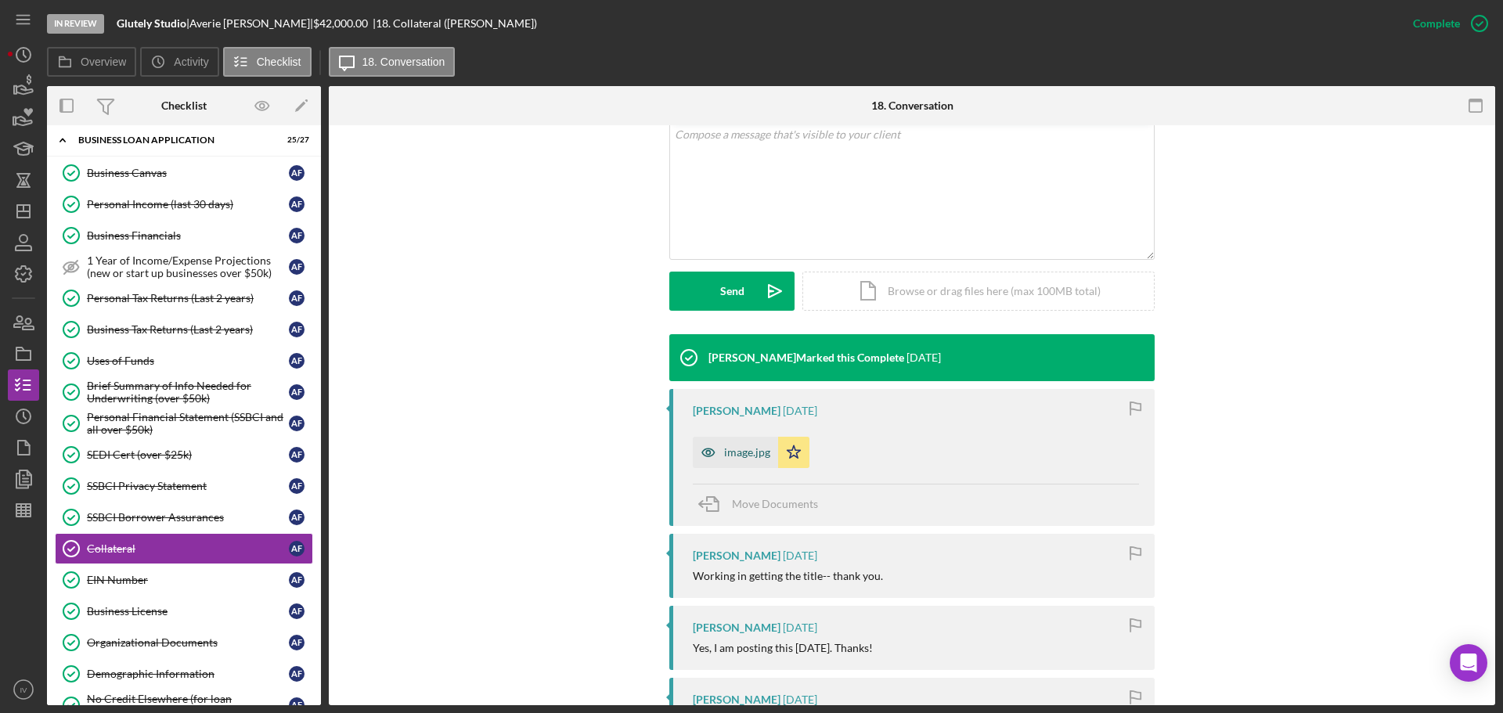
click at [742, 452] on div "image.jpg" at bounding box center [747, 452] width 46 height 13
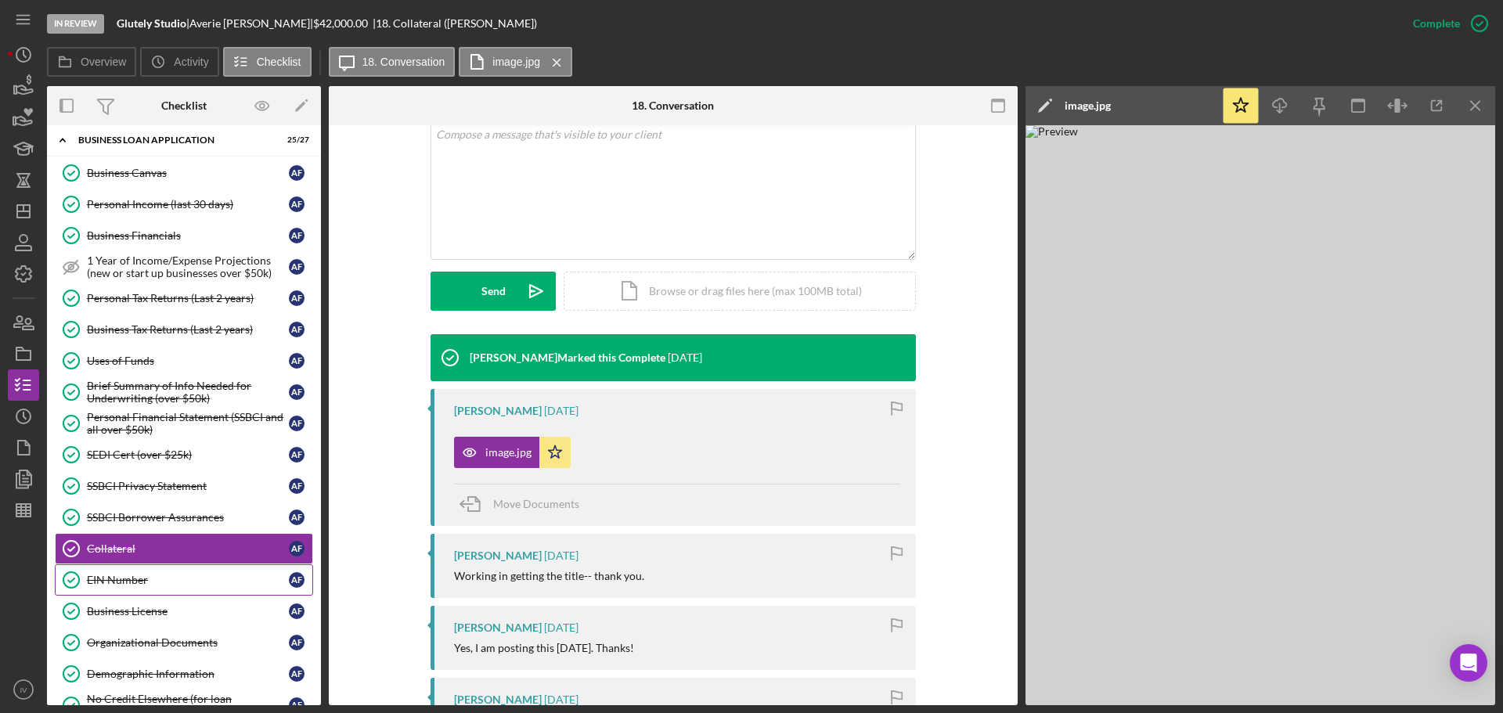
click at [117, 577] on div "EIN Number" at bounding box center [188, 580] width 202 height 13
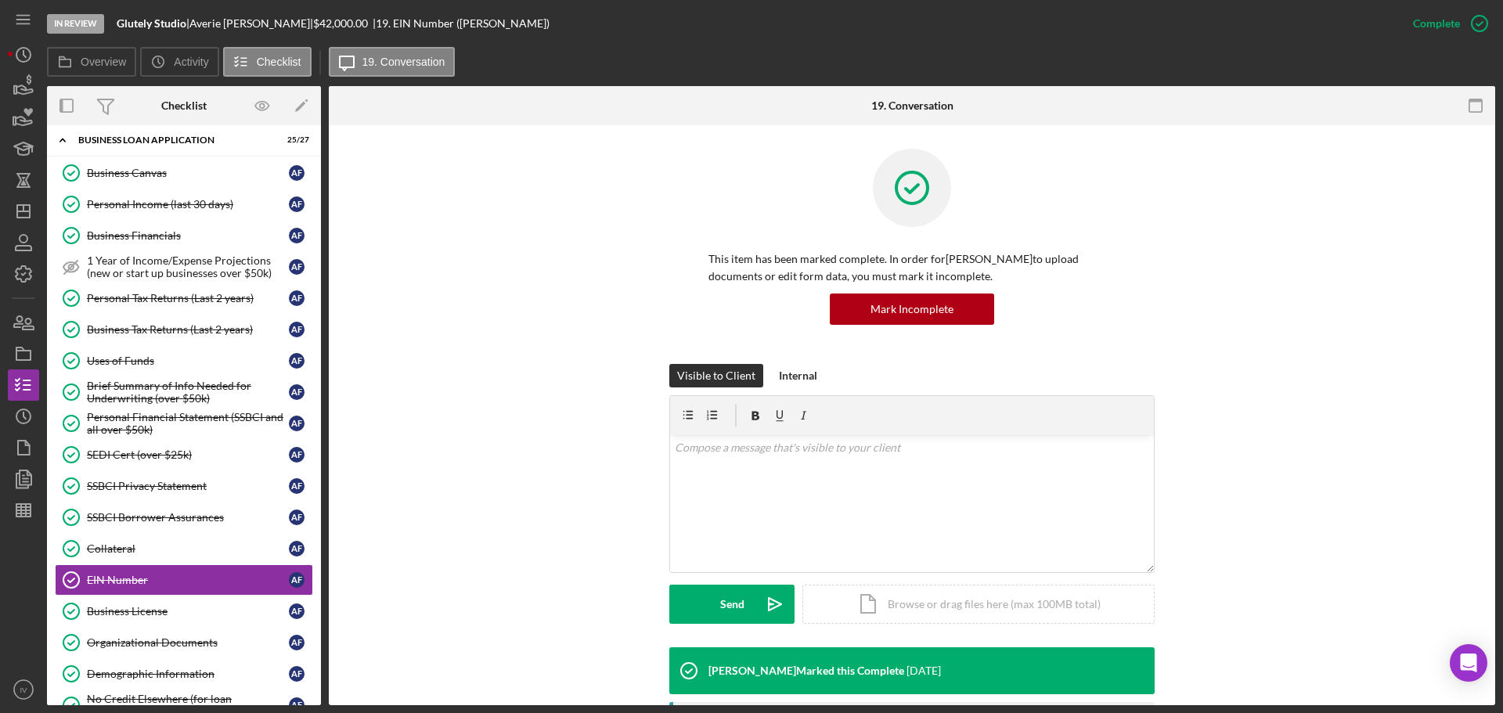
scroll to position [157, 0]
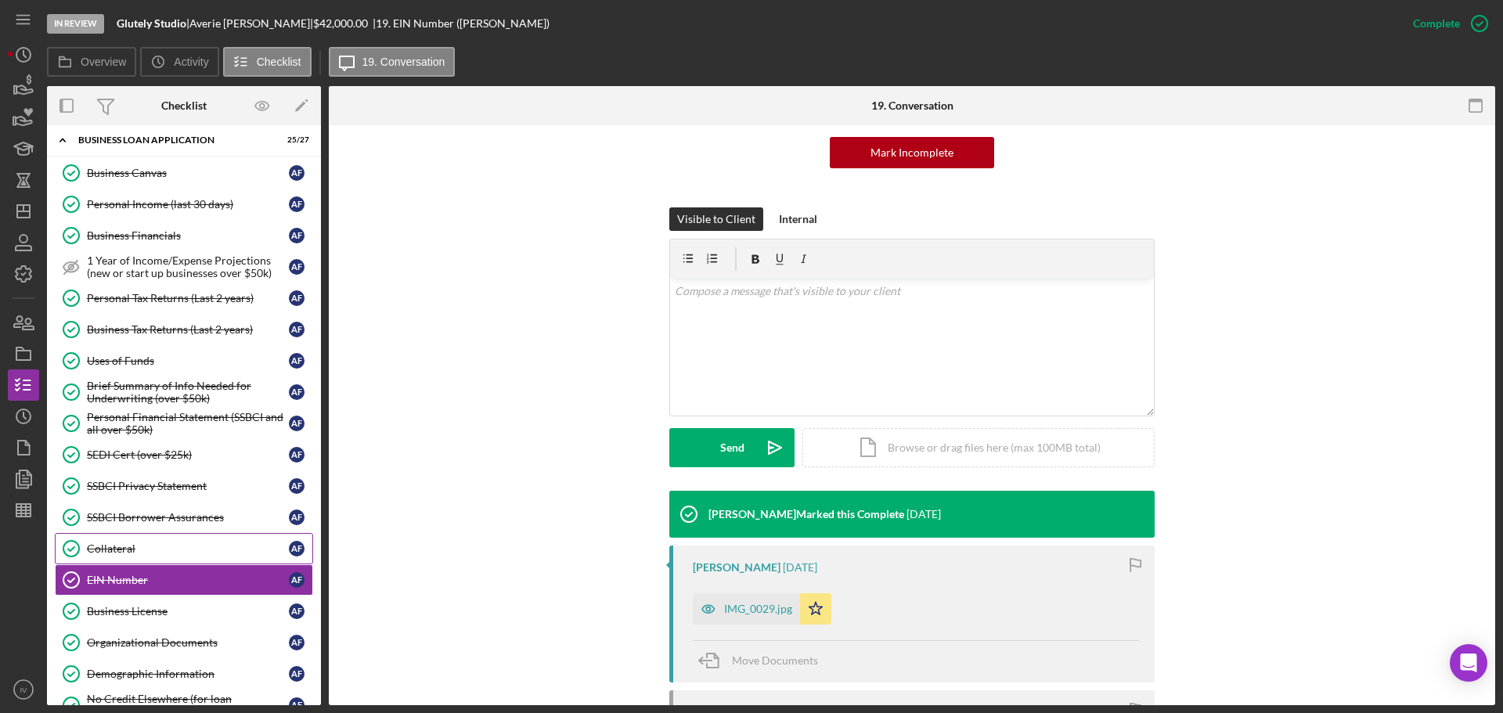
click at [135, 542] on div "Collateral" at bounding box center [188, 548] width 202 height 13
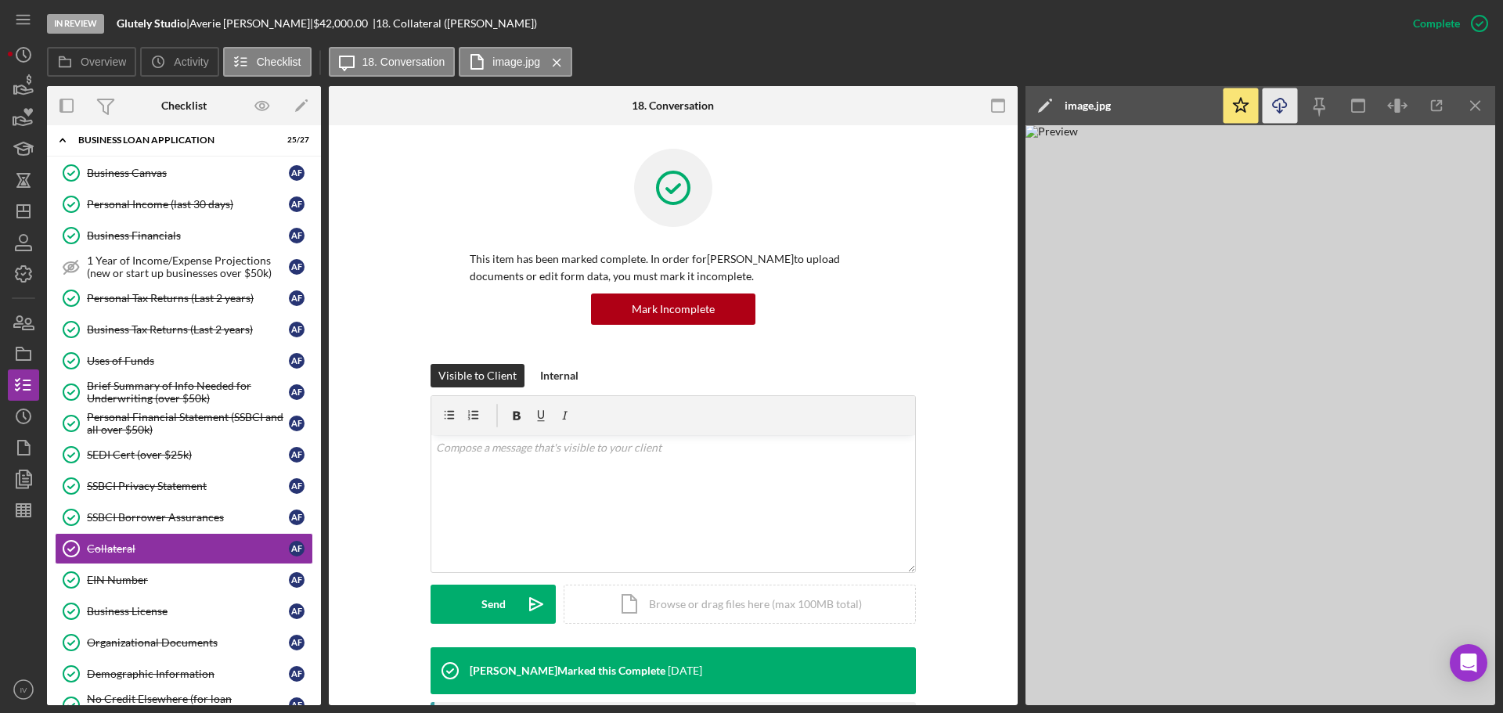
click at [1280, 104] on line "button" at bounding box center [1280, 107] width 0 height 9
click at [162, 636] on div "Organizational Documents" at bounding box center [188, 642] width 202 height 13
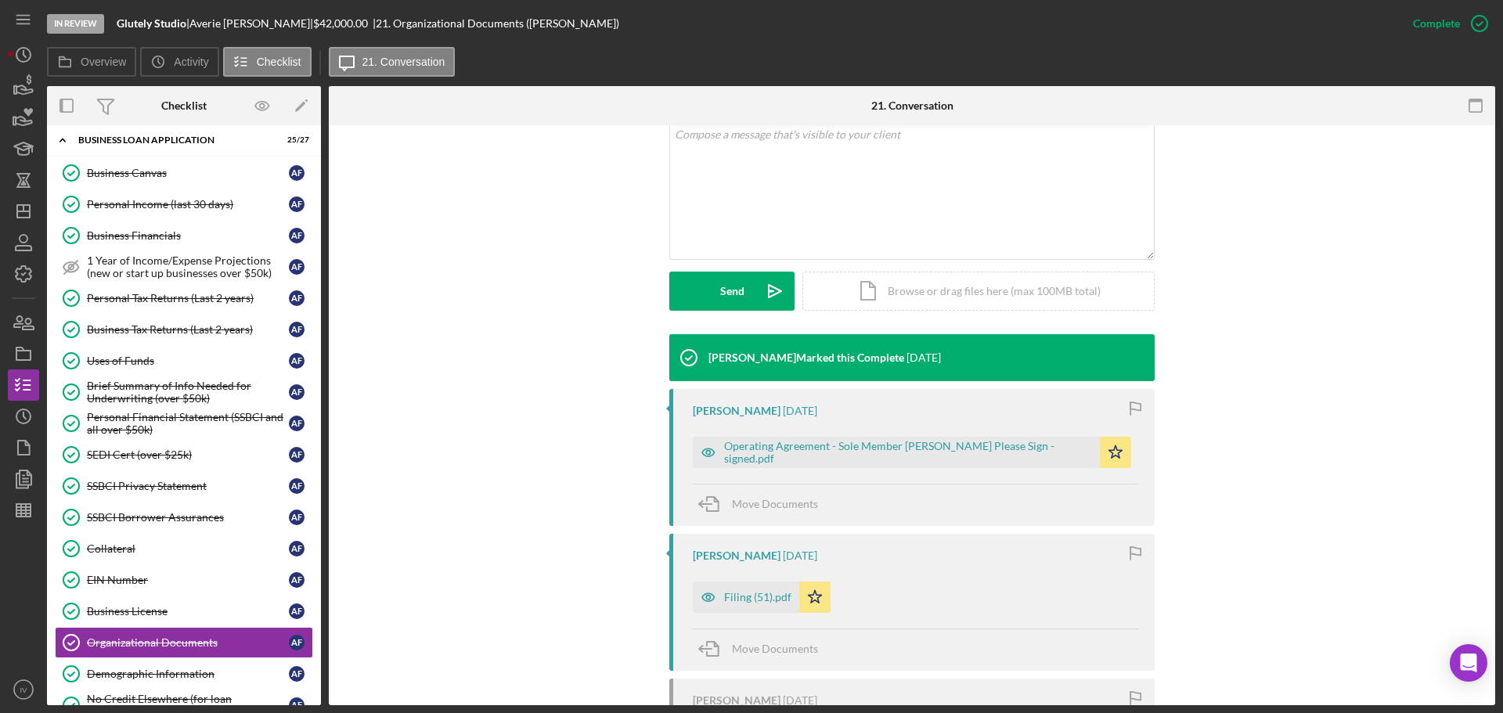
scroll to position [391, 0]
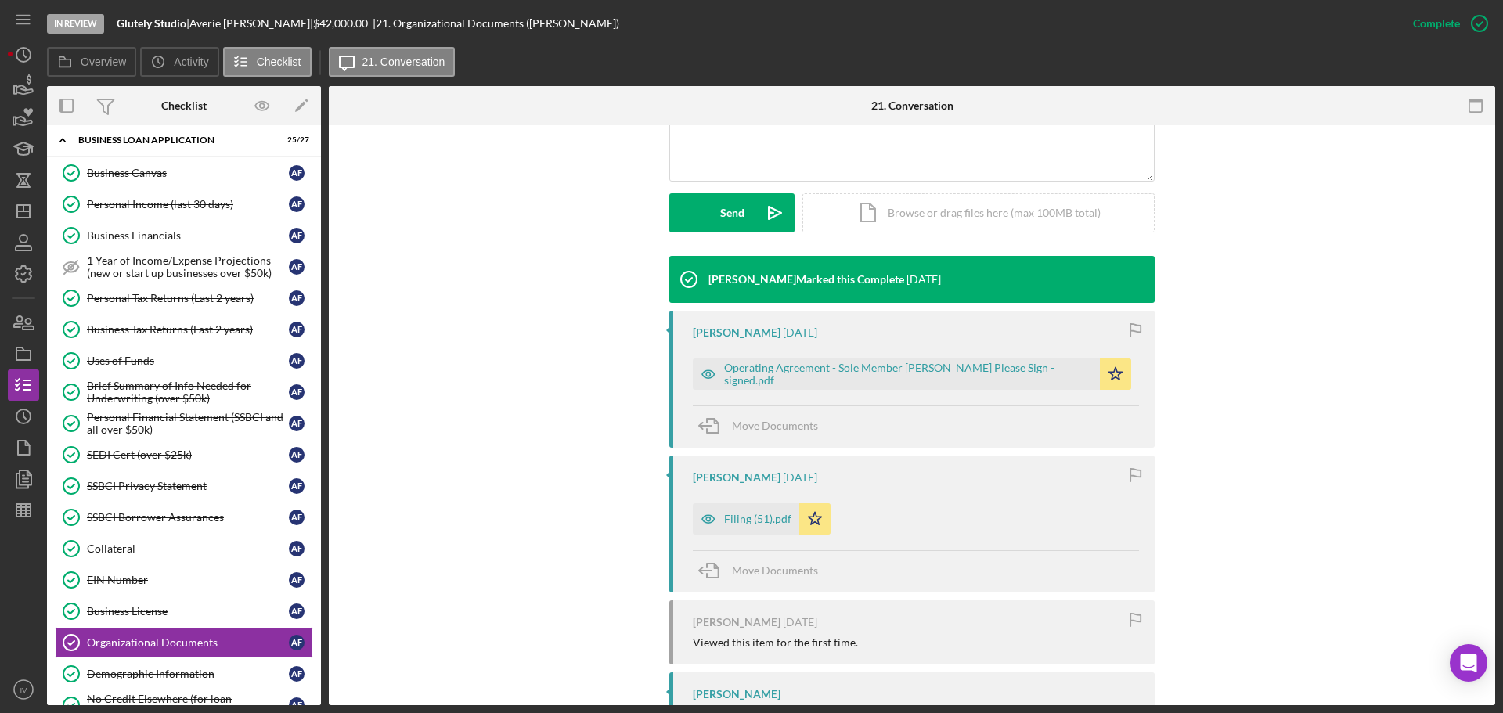
click at [734, 514] on div "Filing (51).pdf" at bounding box center [757, 519] width 67 height 13
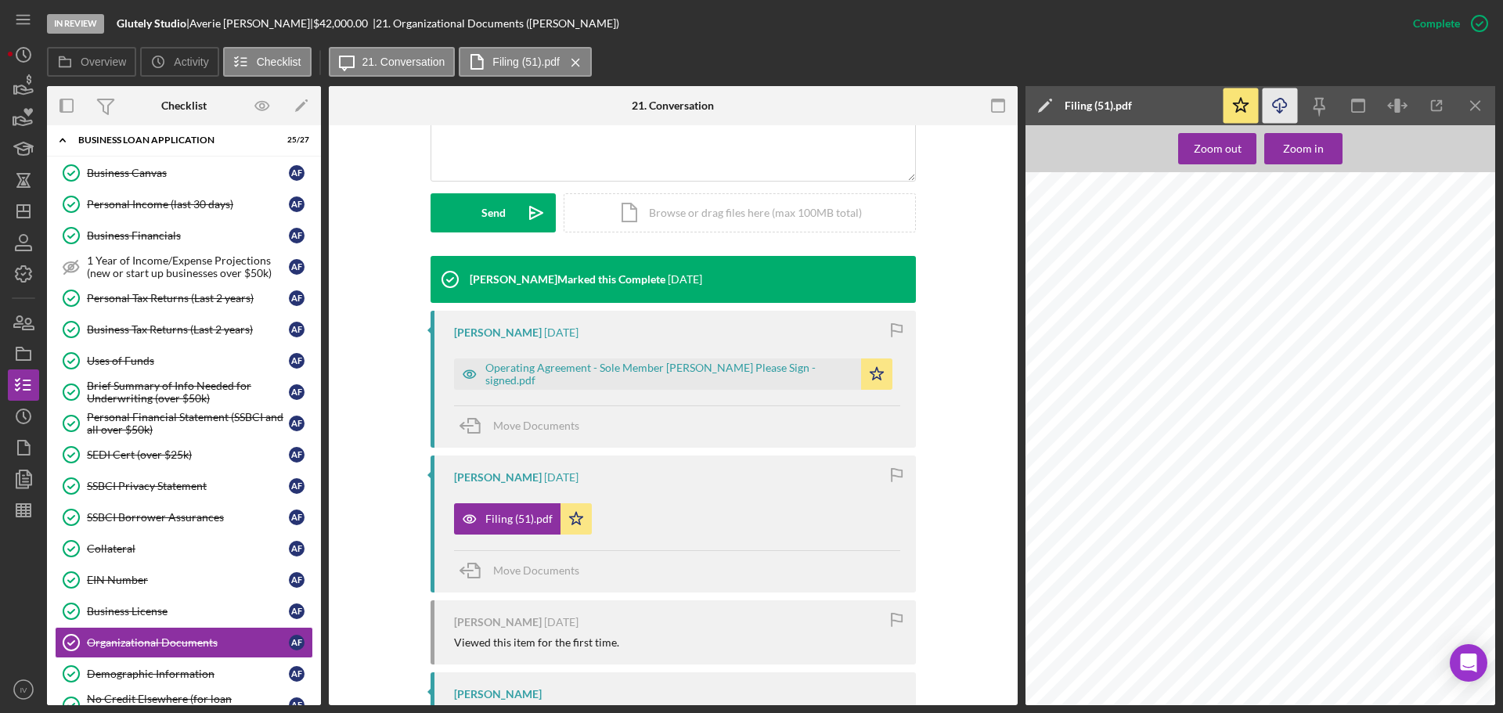
click at [1279, 102] on icon "Icon/Download" at bounding box center [1279, 105] width 35 height 35
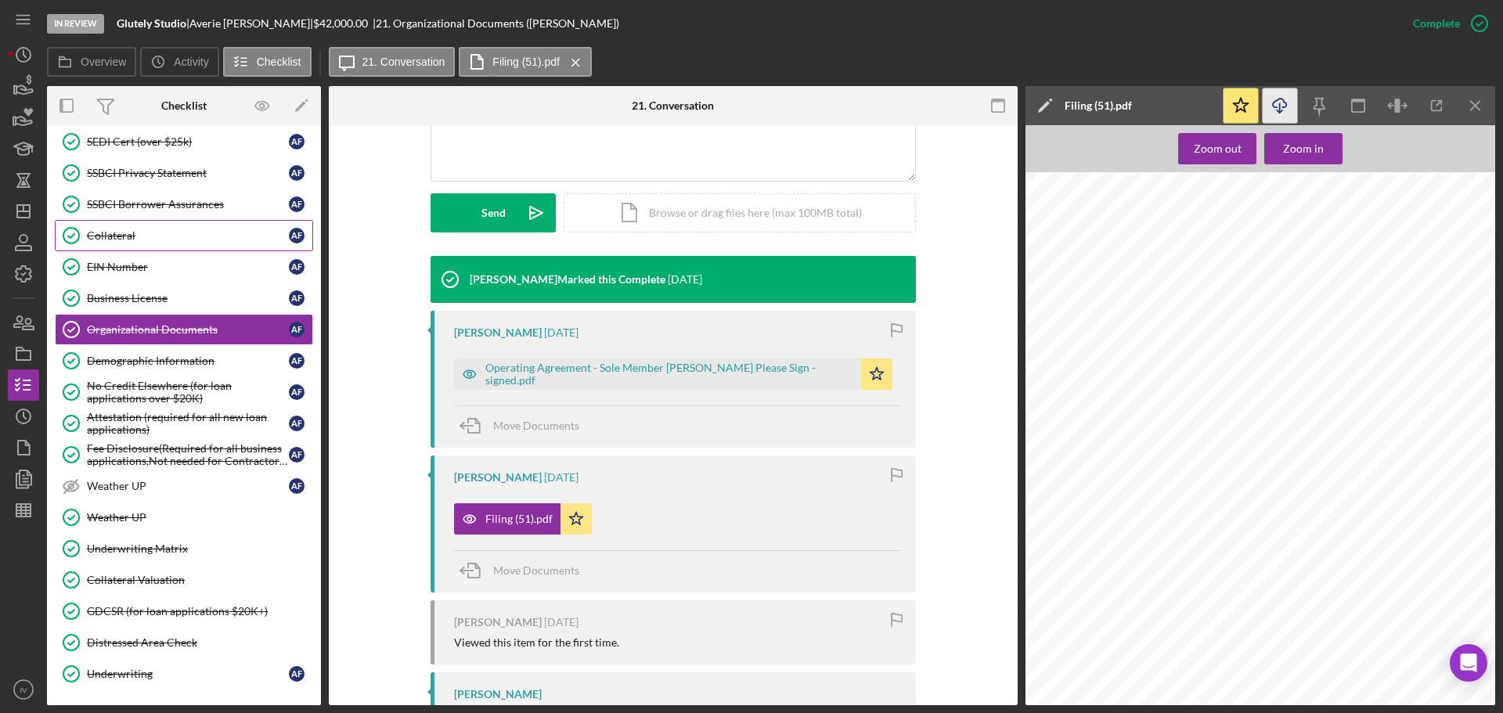
scroll to position [470, 0]
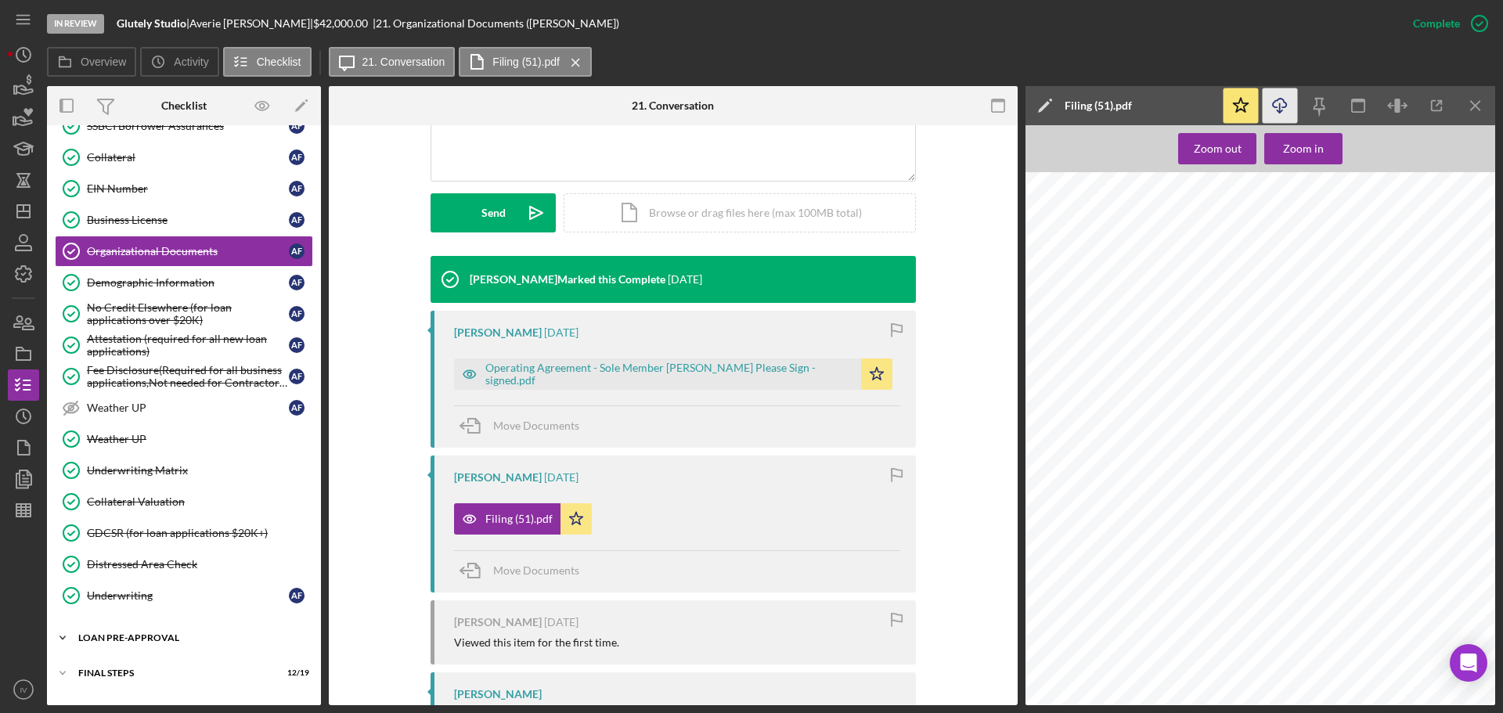
click at [156, 633] on div "LOAN PRE-APPROVAL" at bounding box center [189, 637] width 223 height 9
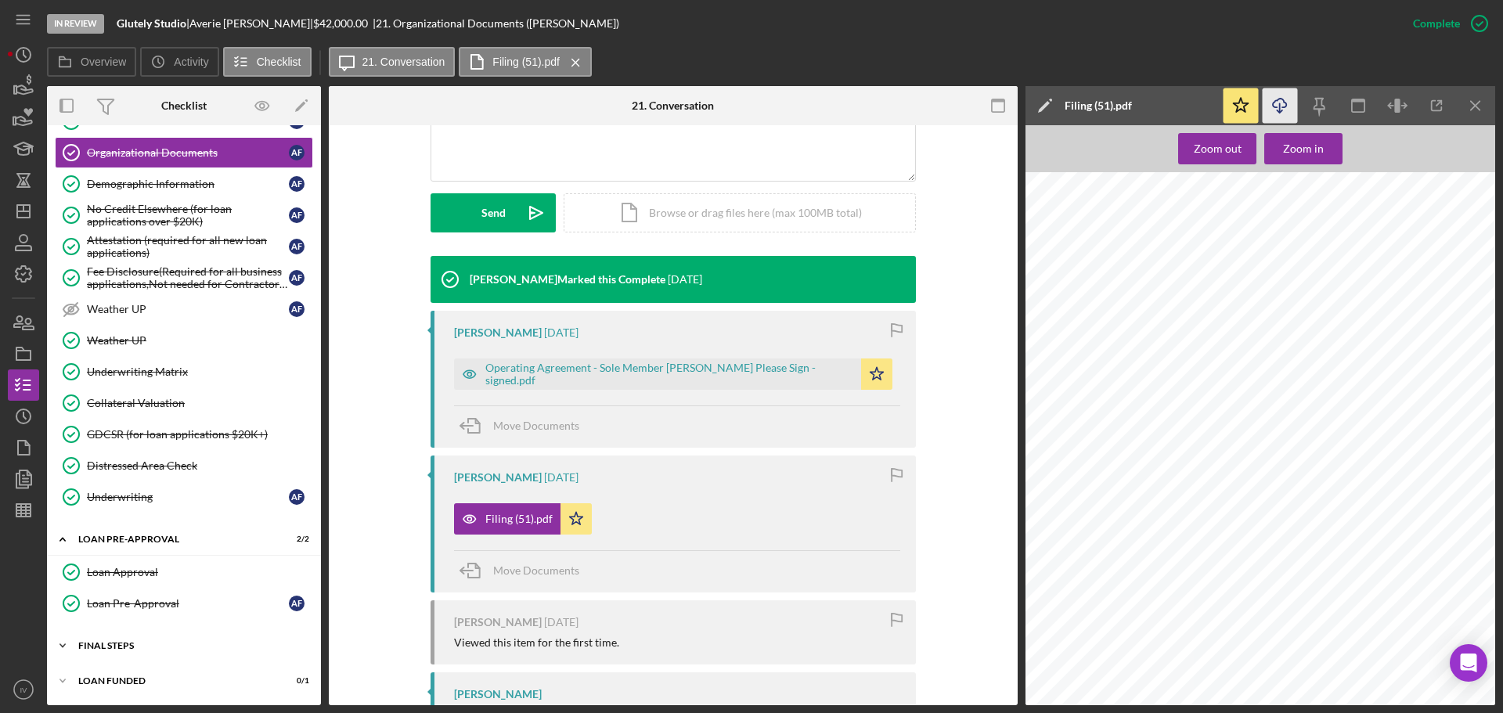
click at [119, 639] on div "Icon/Expander FINAL STEPS 12 / 19" at bounding box center [184, 645] width 274 height 31
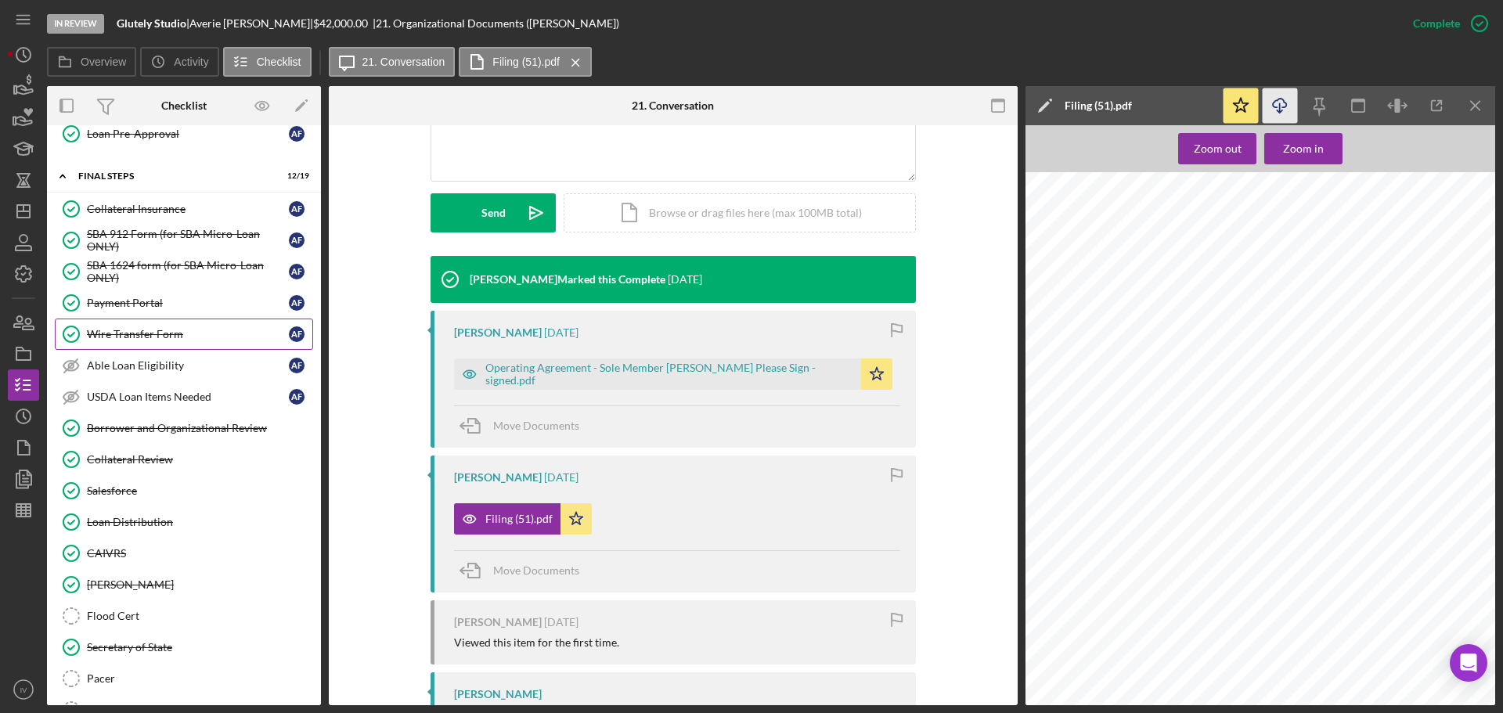
scroll to position [1116, 0]
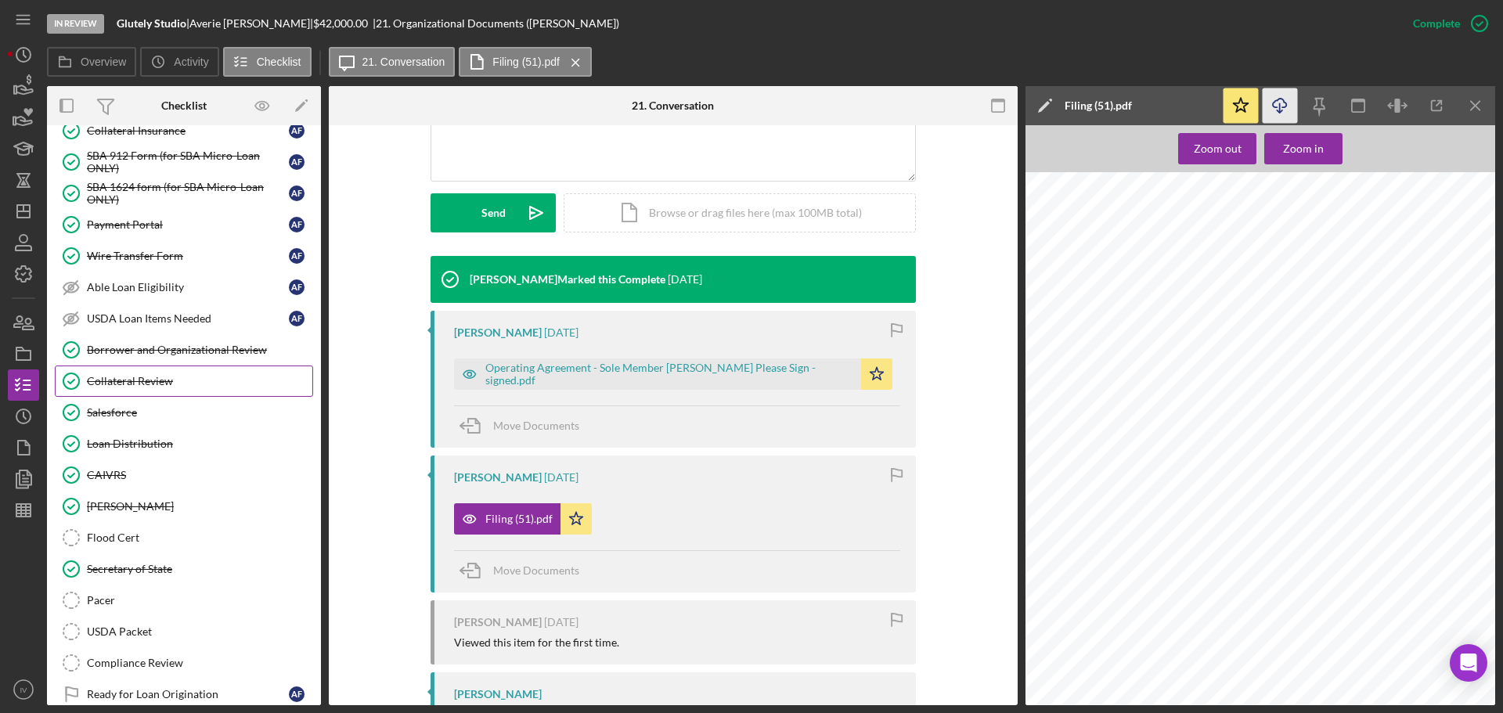
click at [128, 375] on div "Collateral Review" at bounding box center [199, 381] width 225 height 13
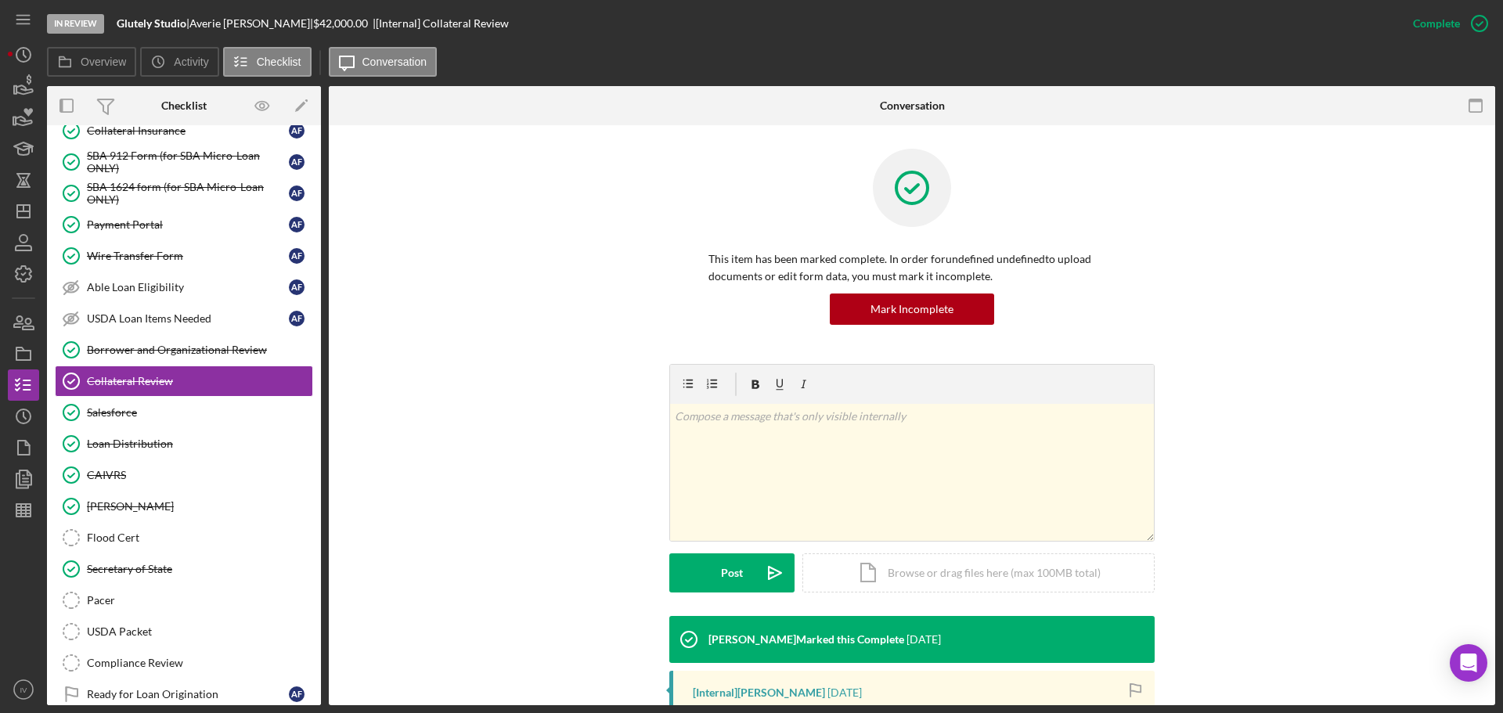
scroll to position [249, 0]
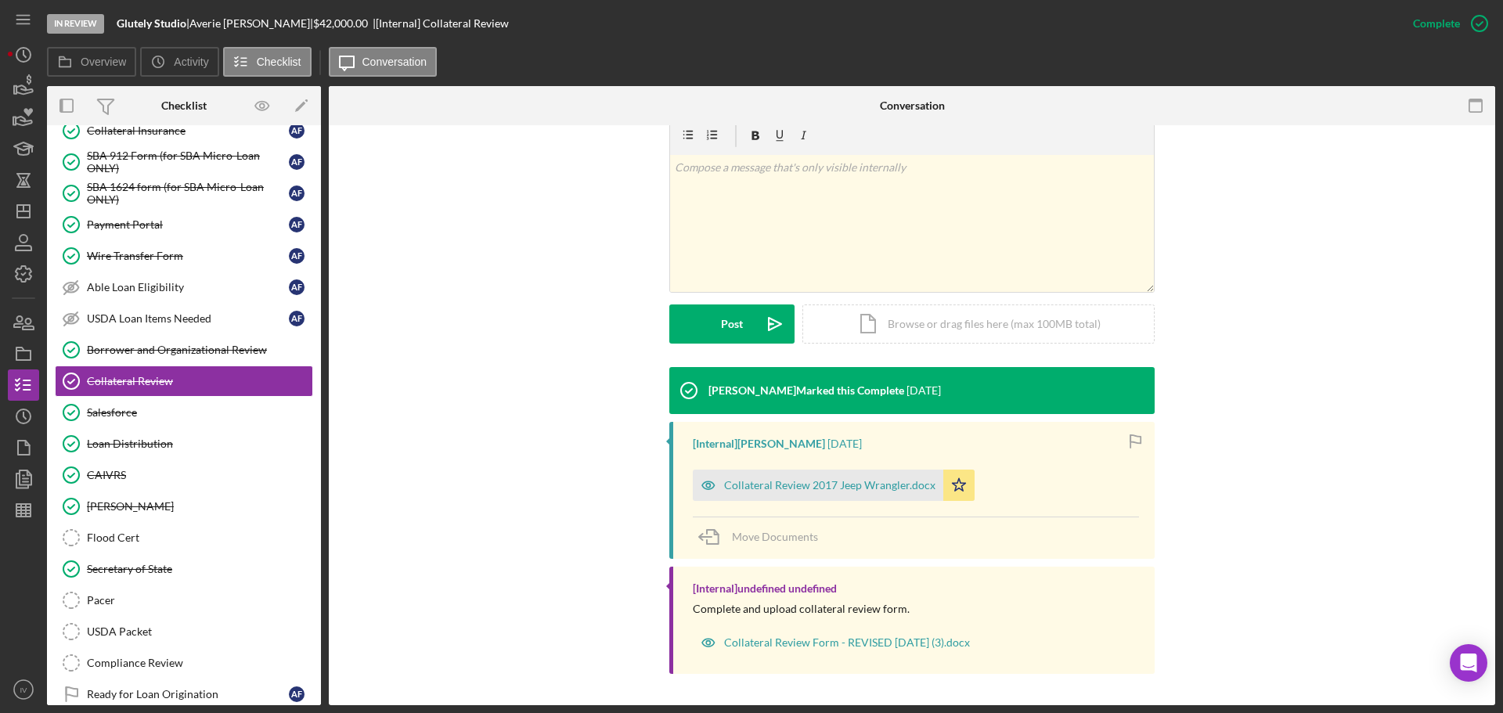
click at [837, 488] on div "Collateral Review 2017 Jeep Wrangler.docx" at bounding box center [829, 485] width 211 height 13
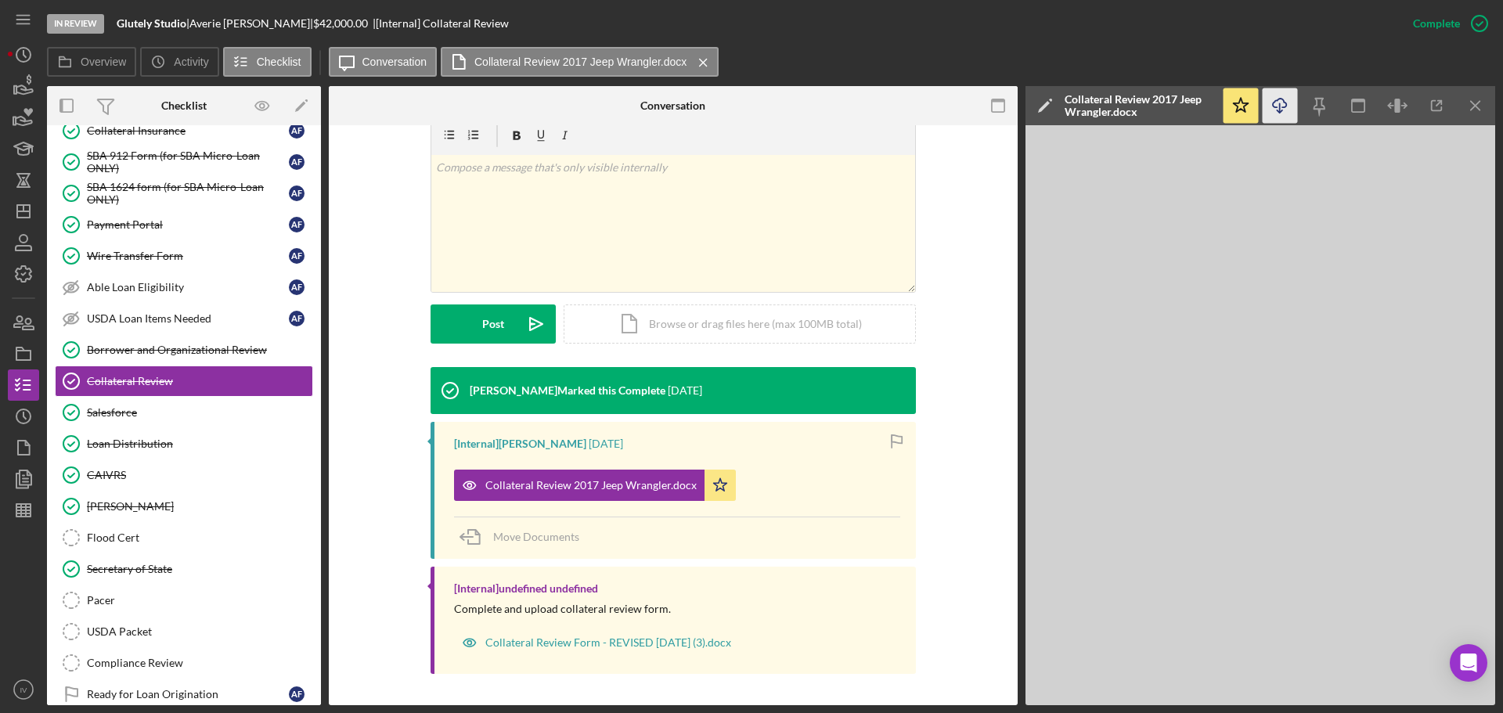
click at [1284, 104] on icon "Icon/Download" at bounding box center [1279, 105] width 35 height 35
drag, startPoint x: 21, startPoint y: 206, endPoint x: 24, endPoint y: 195, distance: 11.4
click at [21, 206] on polygon "button" at bounding box center [23, 211] width 13 height 13
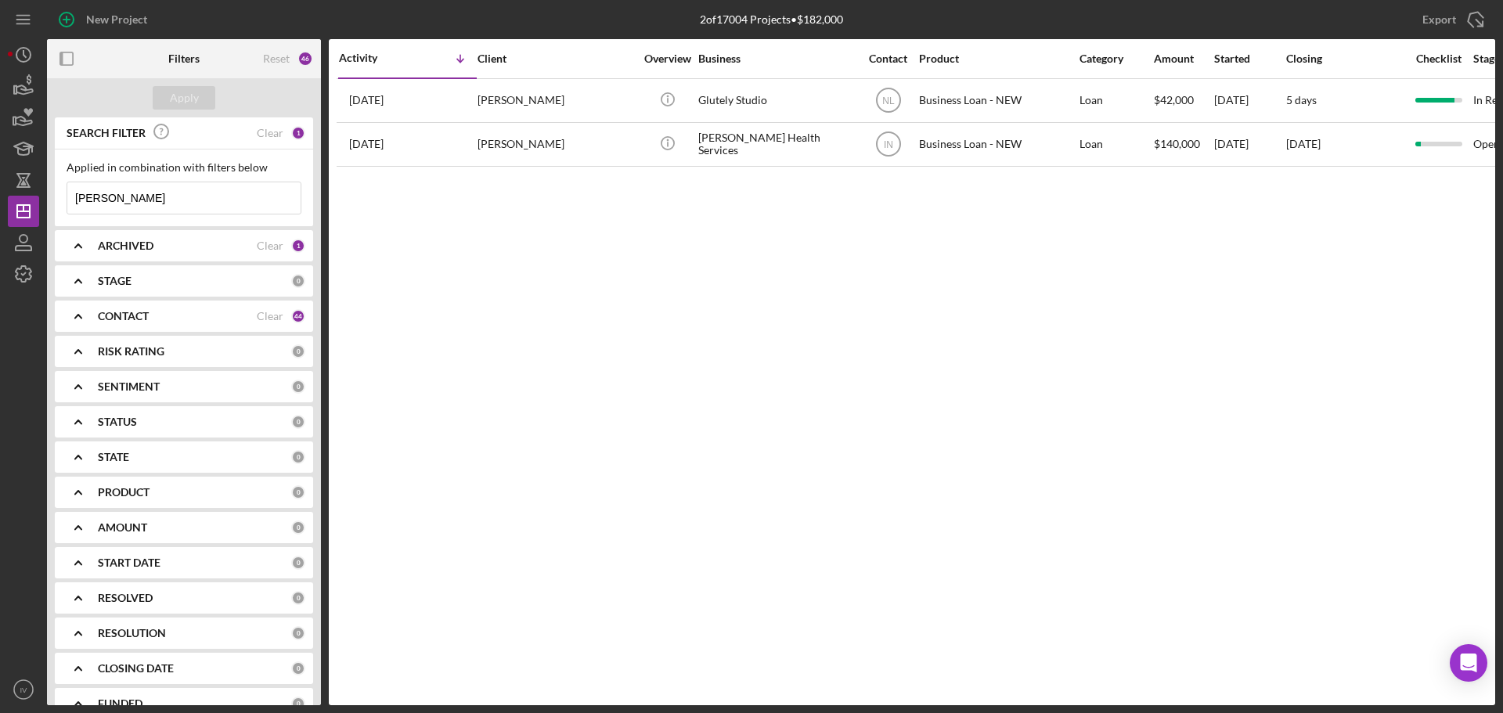
drag, startPoint x: 117, startPoint y: 193, endPoint x: -34, endPoint y: 164, distance: 154.6
click at [0, 164] on html "New Project 2 of 17004 Projects • $182,000 [PERSON_NAME] Export Icon/Export Fil…" at bounding box center [751, 356] width 1503 height 713
type input "[PERSON_NAME]"
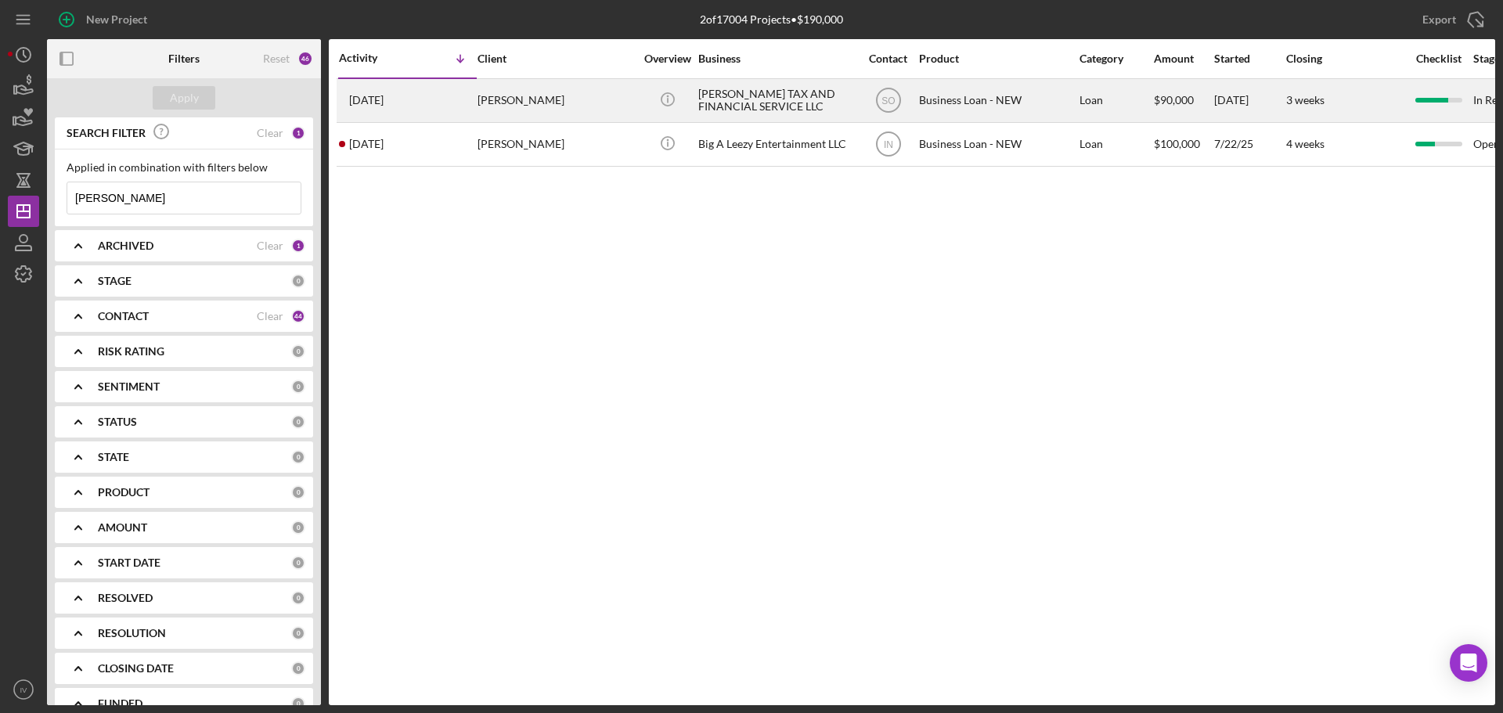
click at [506, 102] on div "[PERSON_NAME]" at bounding box center [555, 100] width 157 height 41
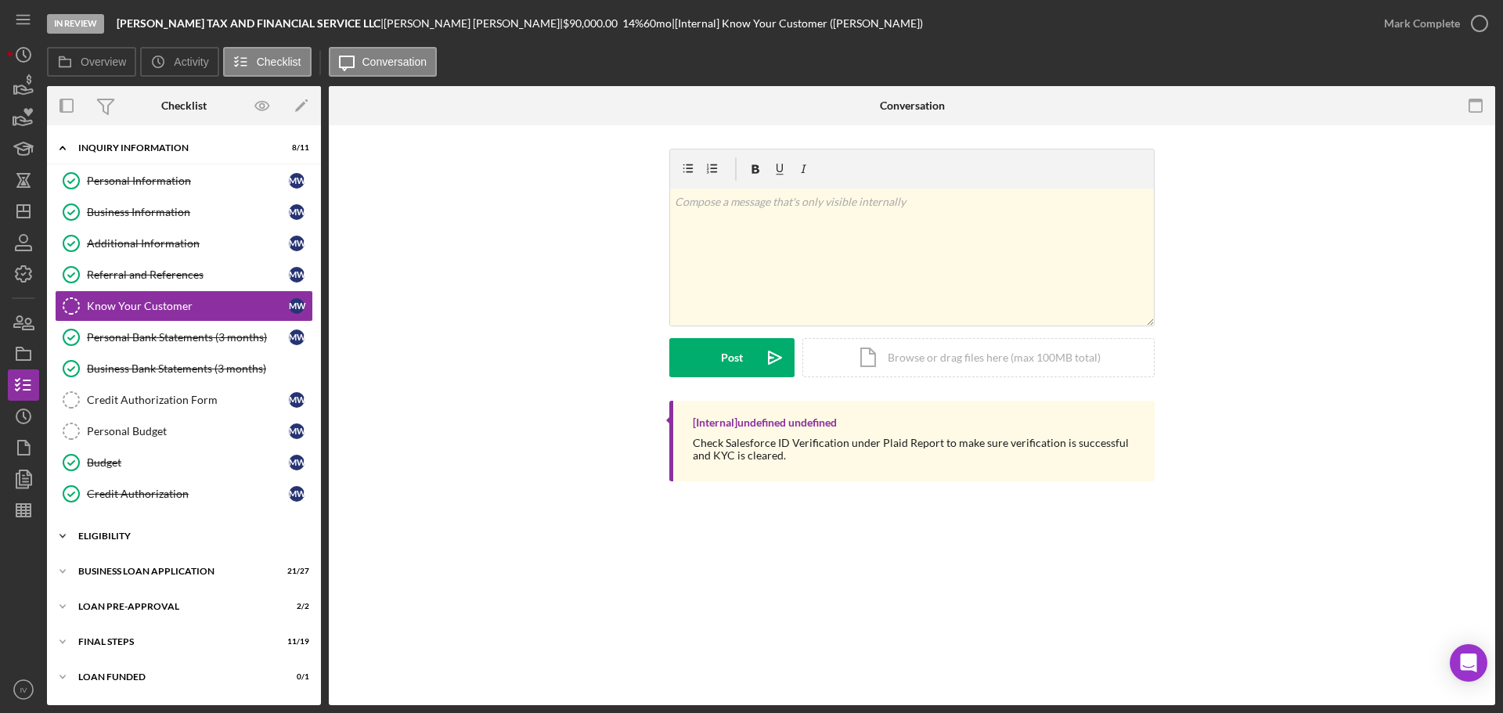
click at [104, 536] on div "ELIGIBILITY" at bounding box center [189, 535] width 223 height 9
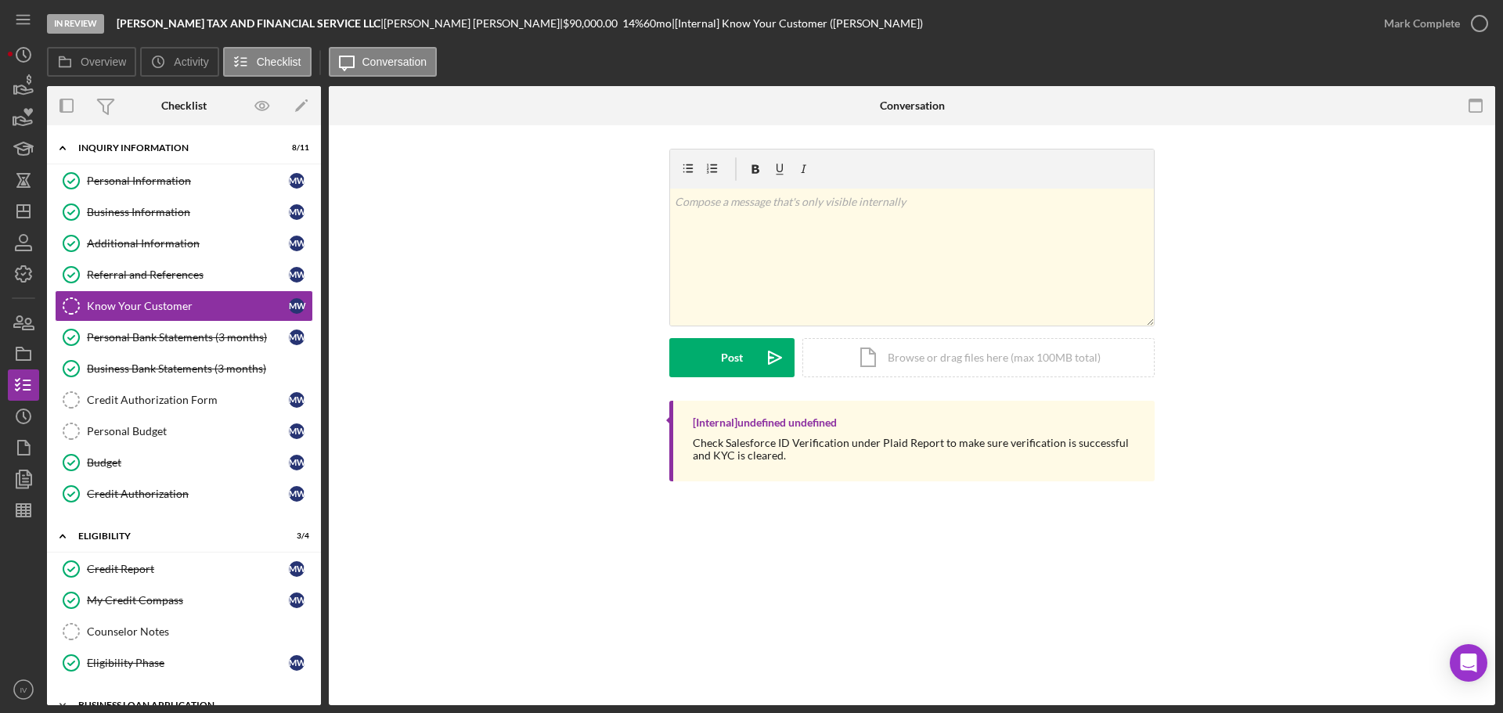
scroll to position [130, 0]
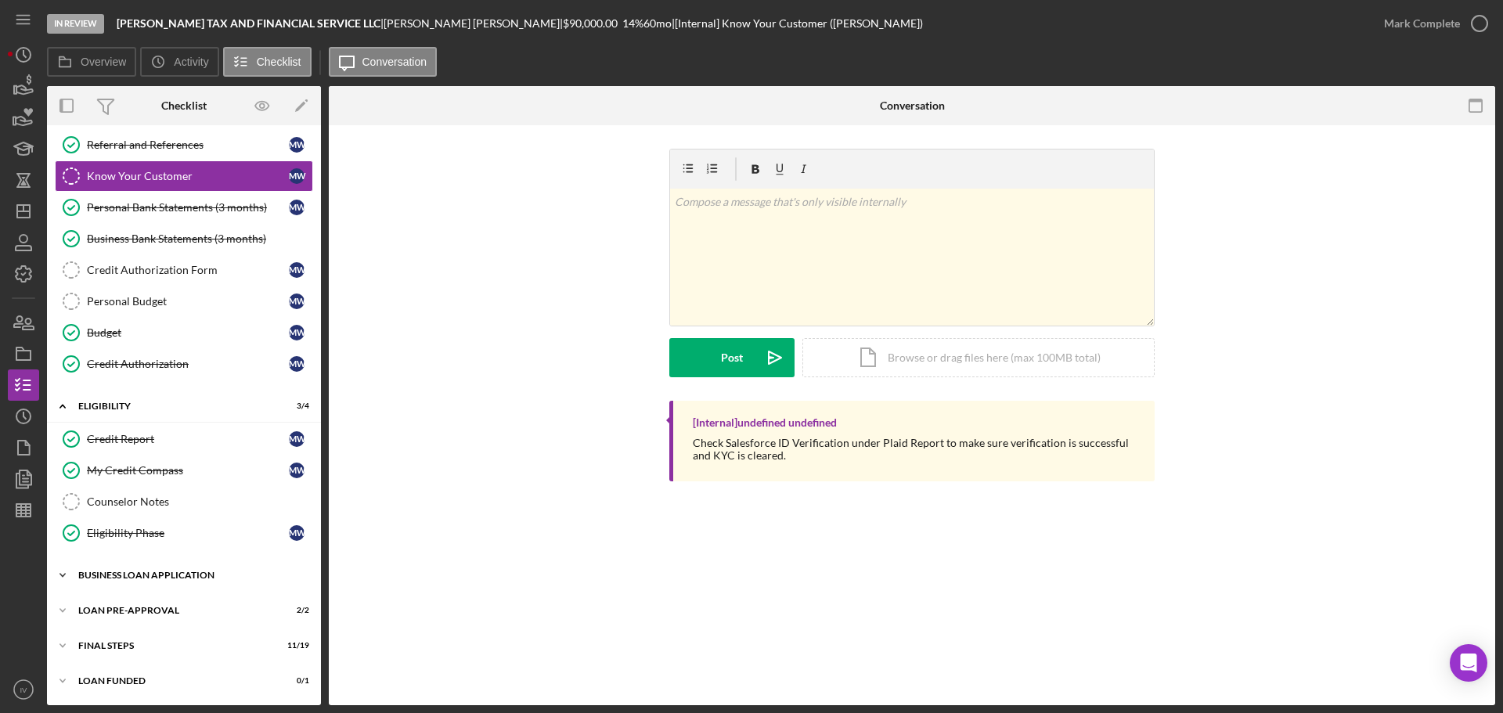
click at [116, 571] on div "BUSINESS LOAN APPLICATION" at bounding box center [189, 575] width 223 height 9
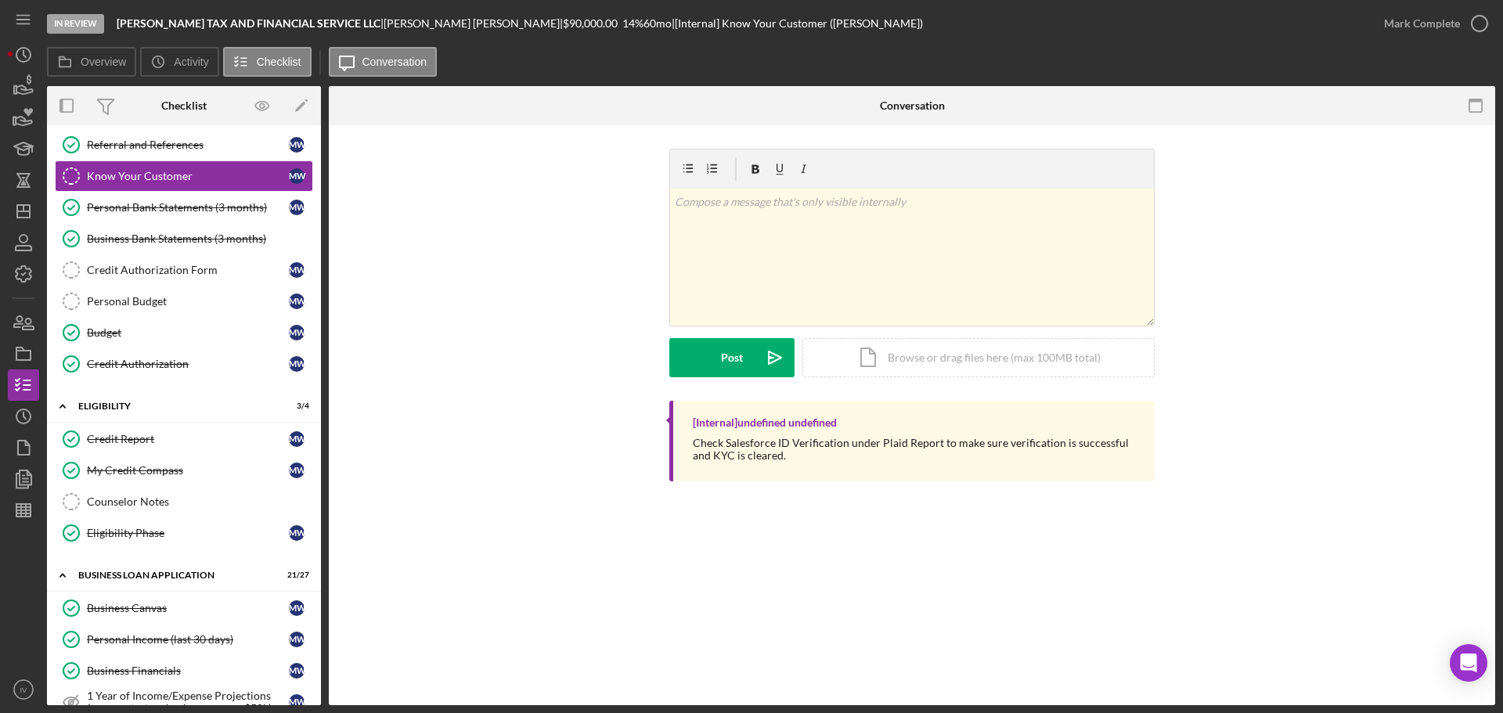
scroll to position [521, 0]
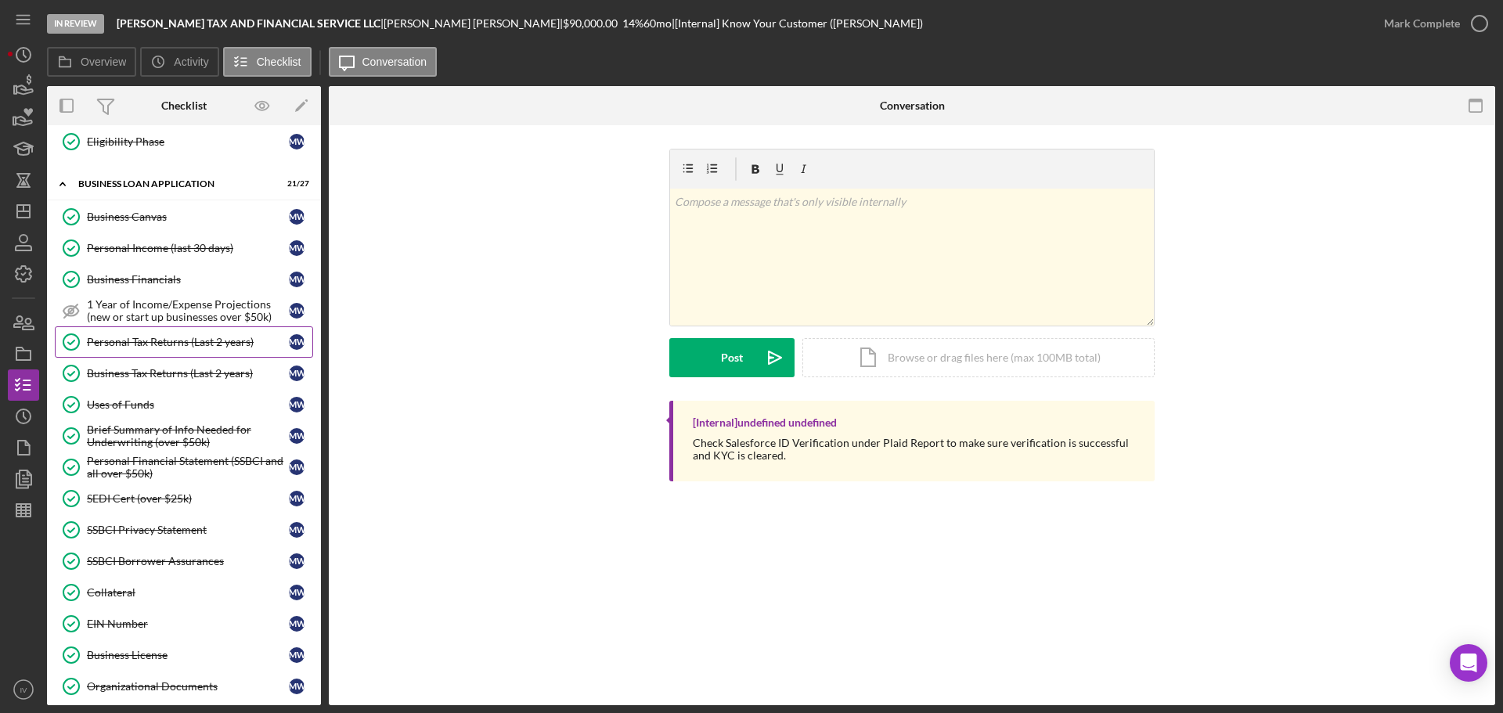
click at [150, 337] on div "Personal Tax Returns (Last 2 years)" at bounding box center [188, 342] width 202 height 13
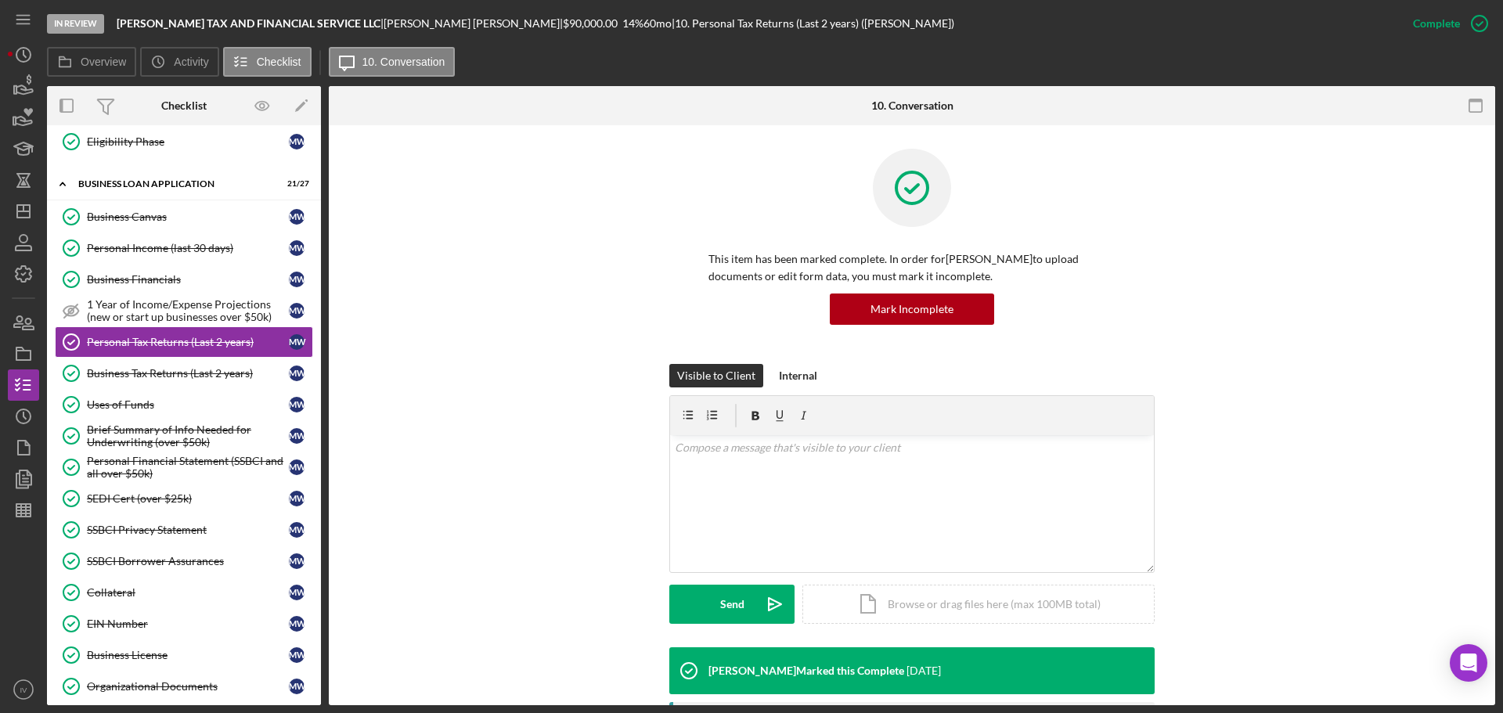
scroll to position [391, 0]
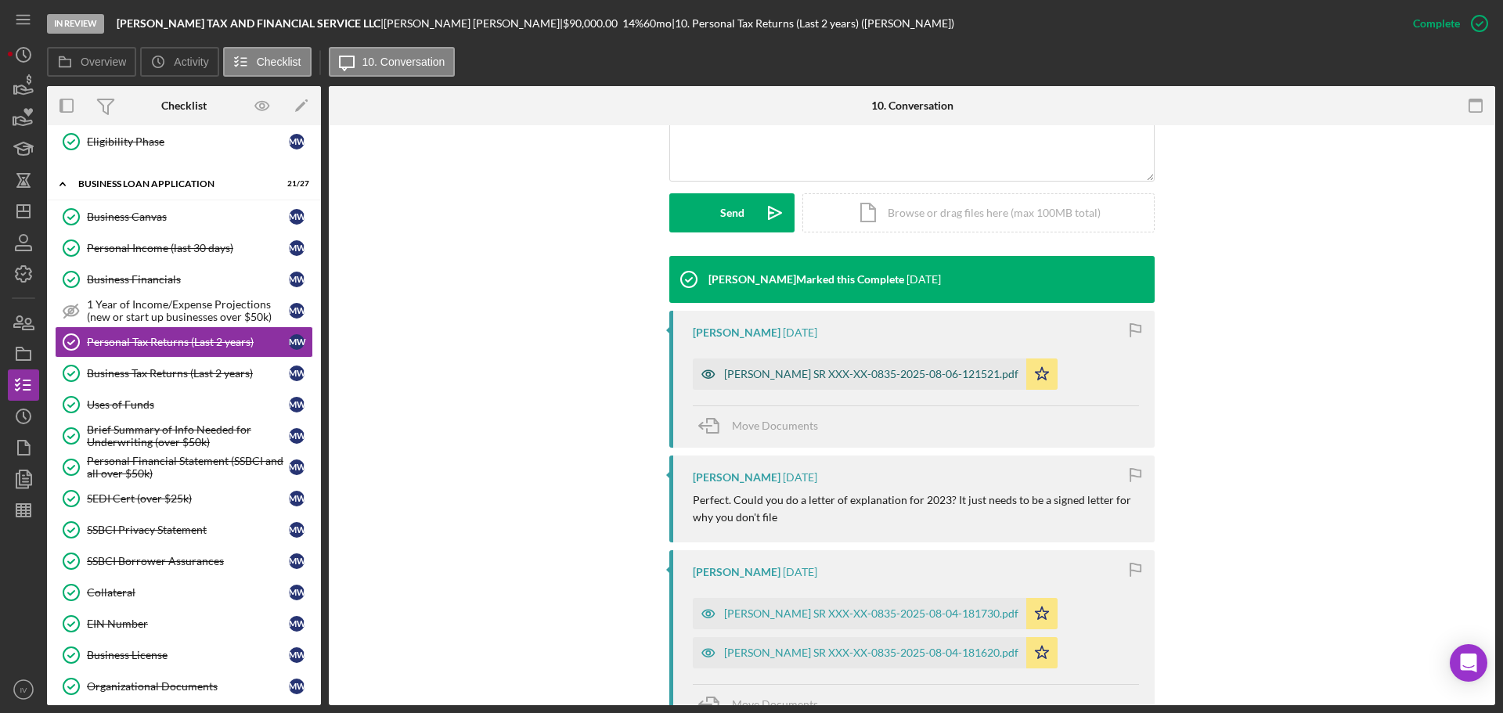
click at [776, 373] on div "[PERSON_NAME] SR XXX-XX-0835-2025-08-06-121521.pdf" at bounding box center [871, 374] width 294 height 13
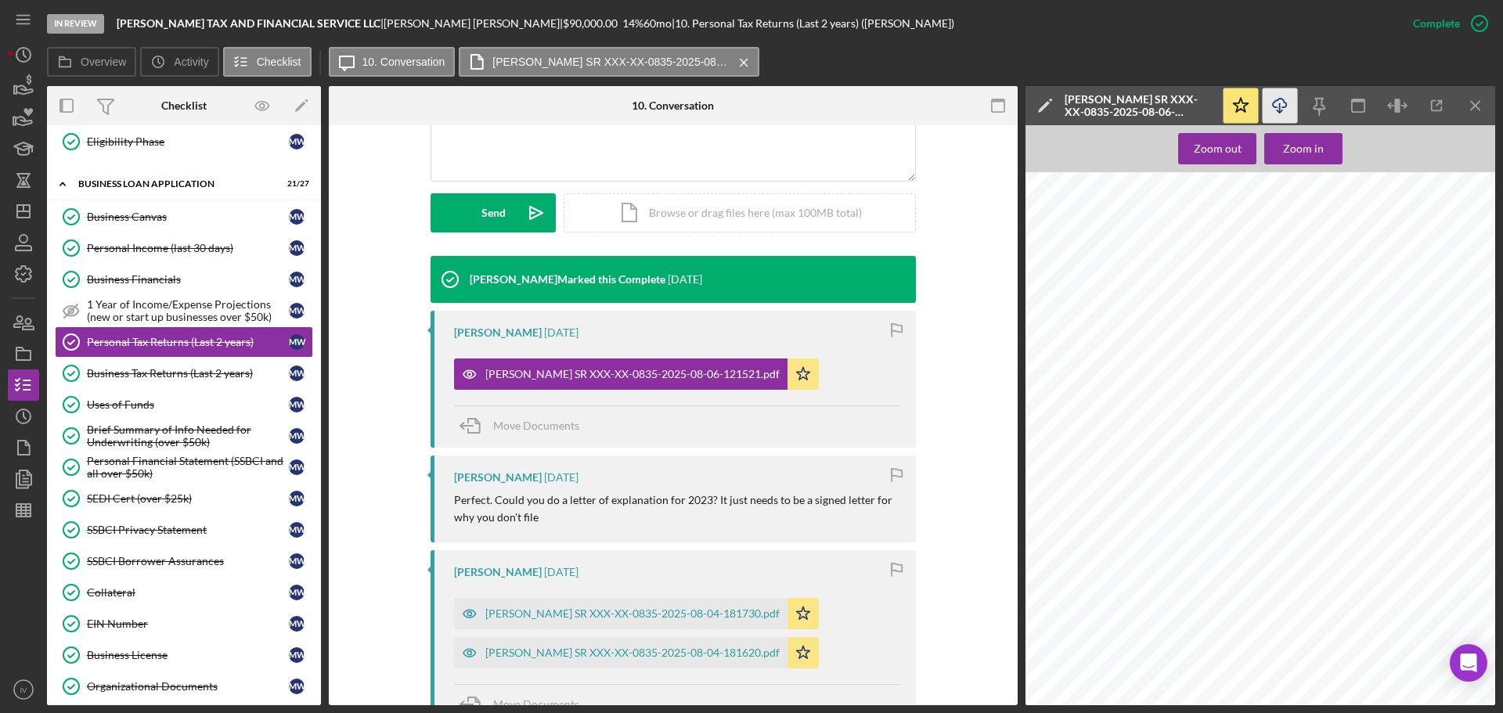
click at [1285, 109] on icon "Icon/Download" at bounding box center [1279, 105] width 35 height 35
drag, startPoint x: 155, startPoint y: 680, endPoint x: 158, endPoint y: 662, distance: 18.3
click at [155, 680] on div "Organizational Documents" at bounding box center [188, 686] width 202 height 13
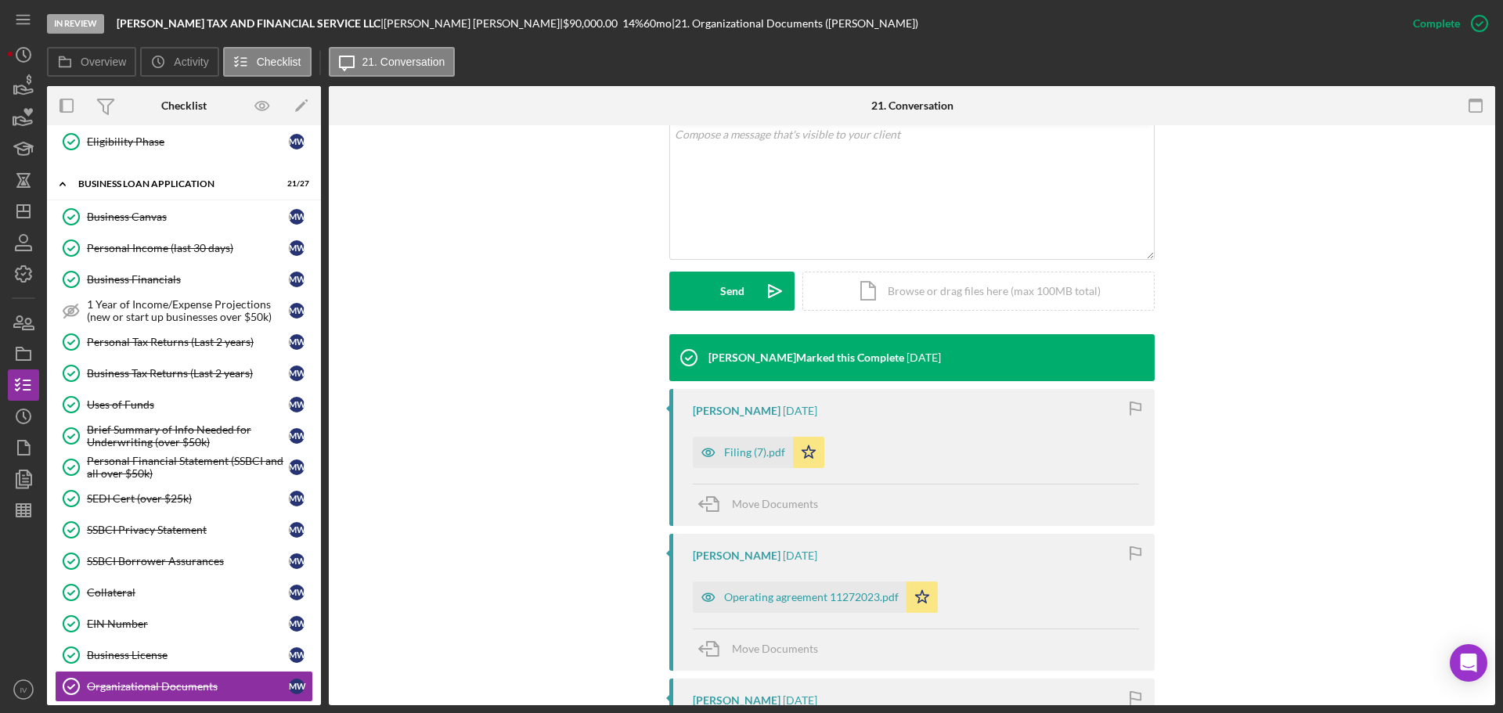
scroll to position [470, 0]
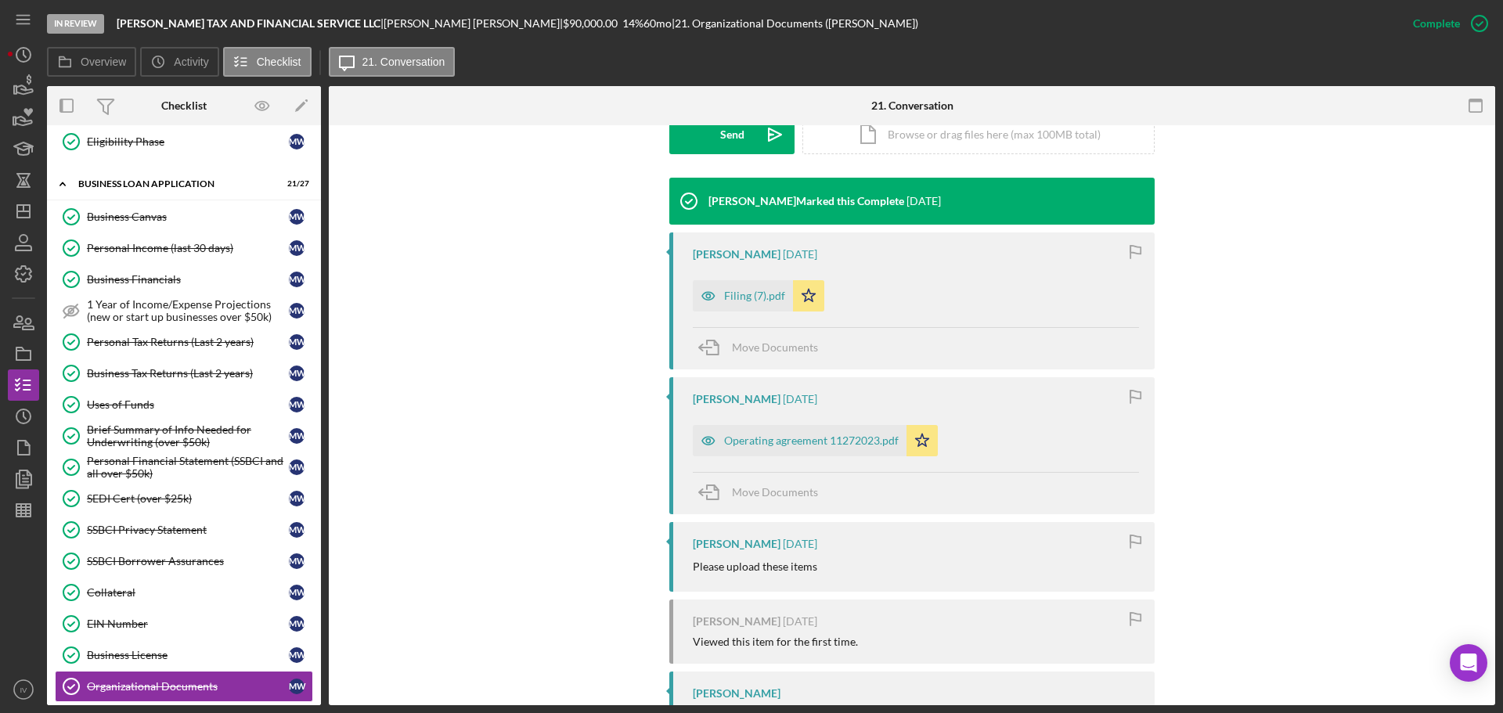
click at [748, 297] on div "Filing (7).pdf" at bounding box center [754, 296] width 61 height 13
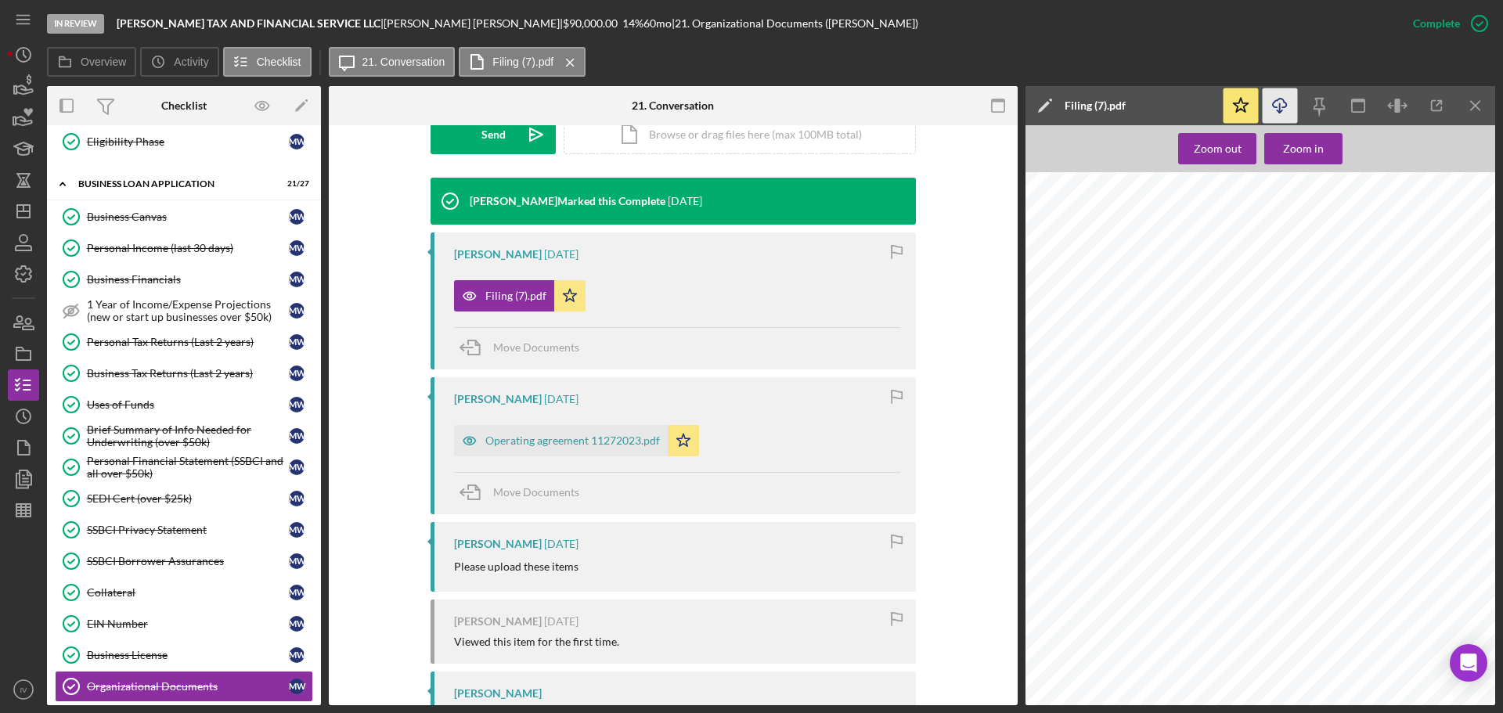
click at [1277, 103] on icon "Icon/Download" at bounding box center [1279, 105] width 35 height 35
click at [1289, 103] on icon "Icon/Download" at bounding box center [1279, 105] width 35 height 35
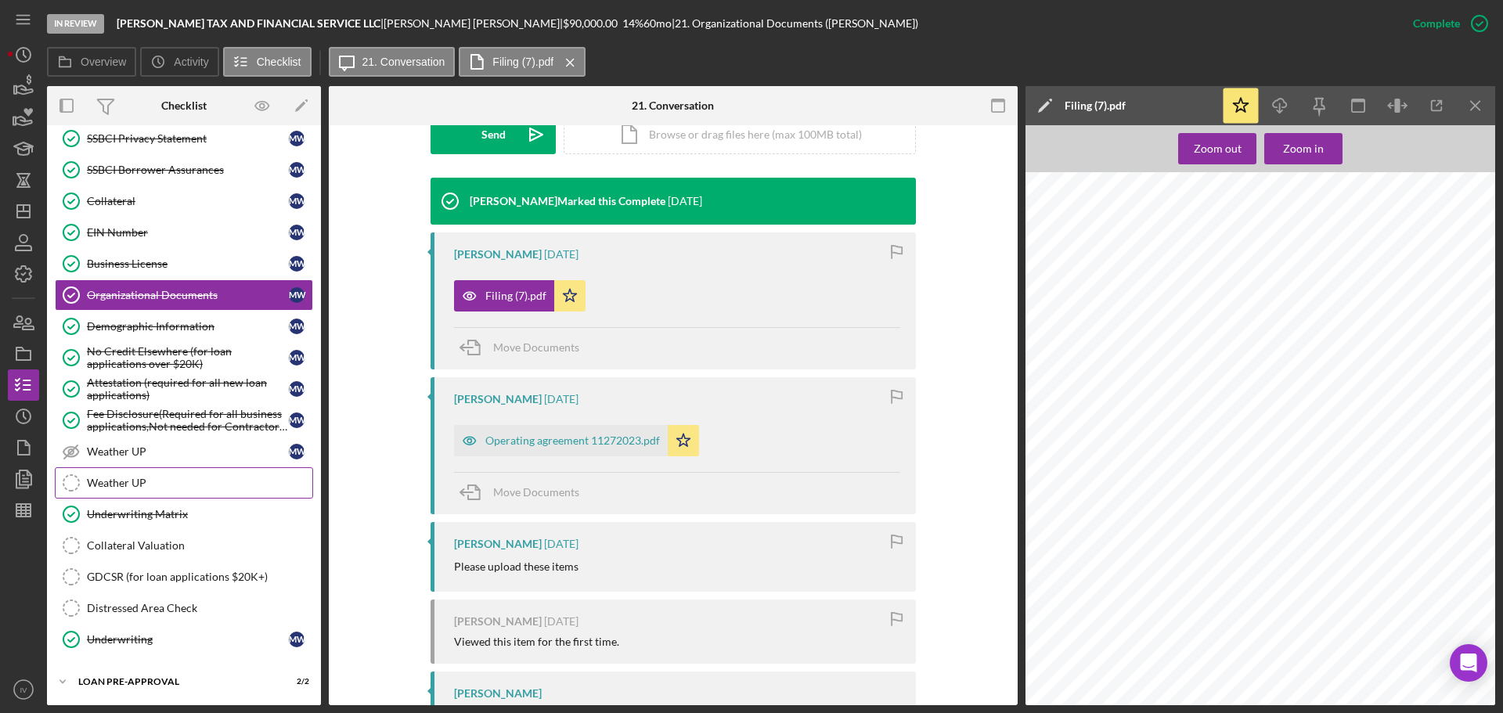
scroll to position [984, 0]
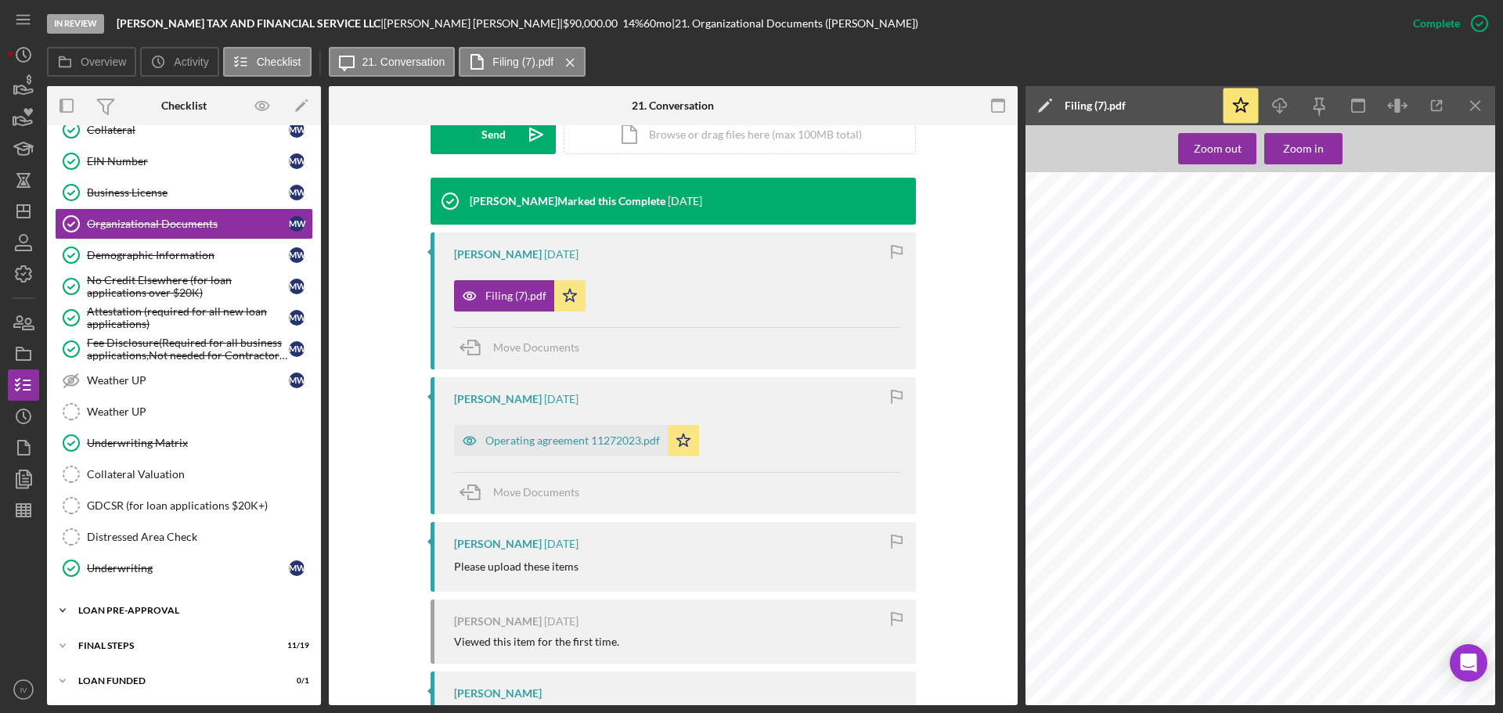
click at [121, 604] on div "Icon/Expander LOAN PRE-APPROVAL 2 / 2" at bounding box center [184, 610] width 274 height 31
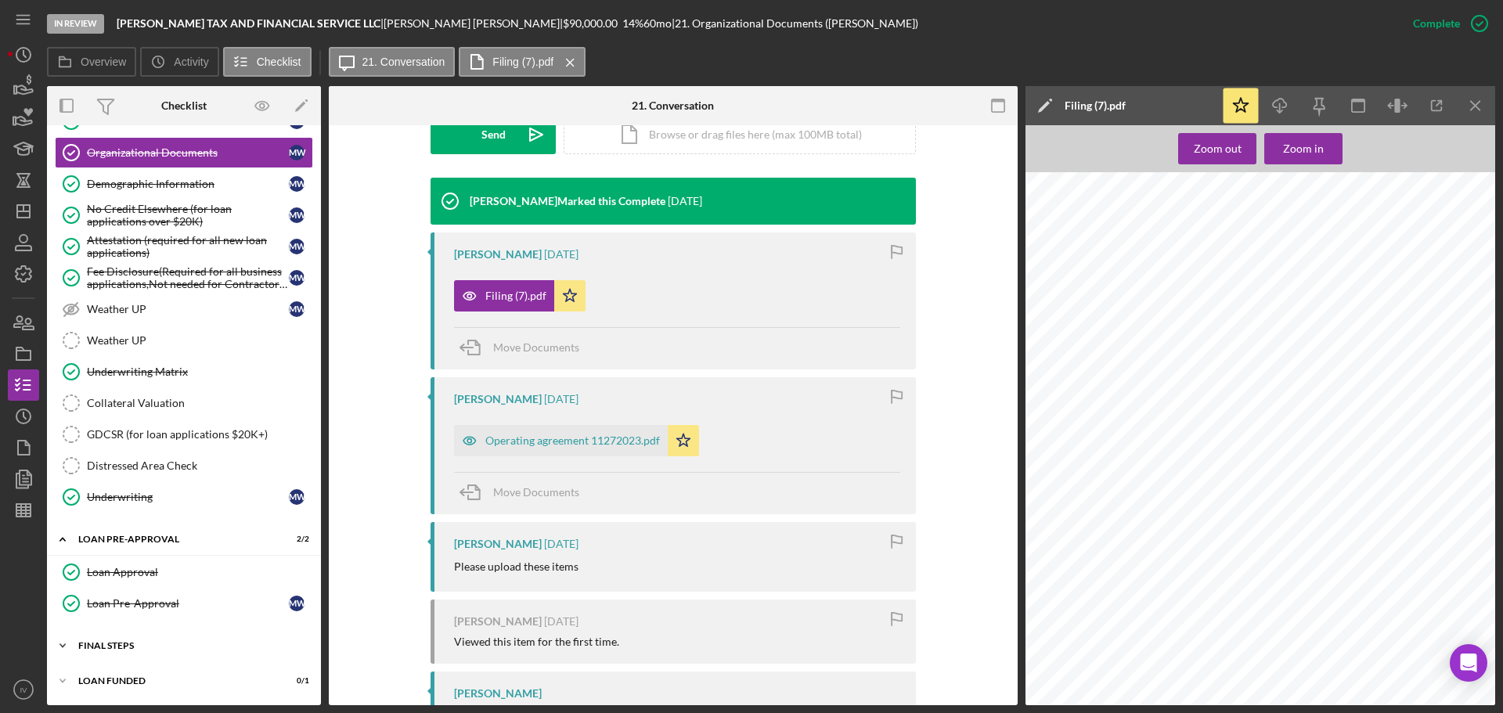
click at [124, 643] on div "FINAL STEPS" at bounding box center [189, 645] width 223 height 9
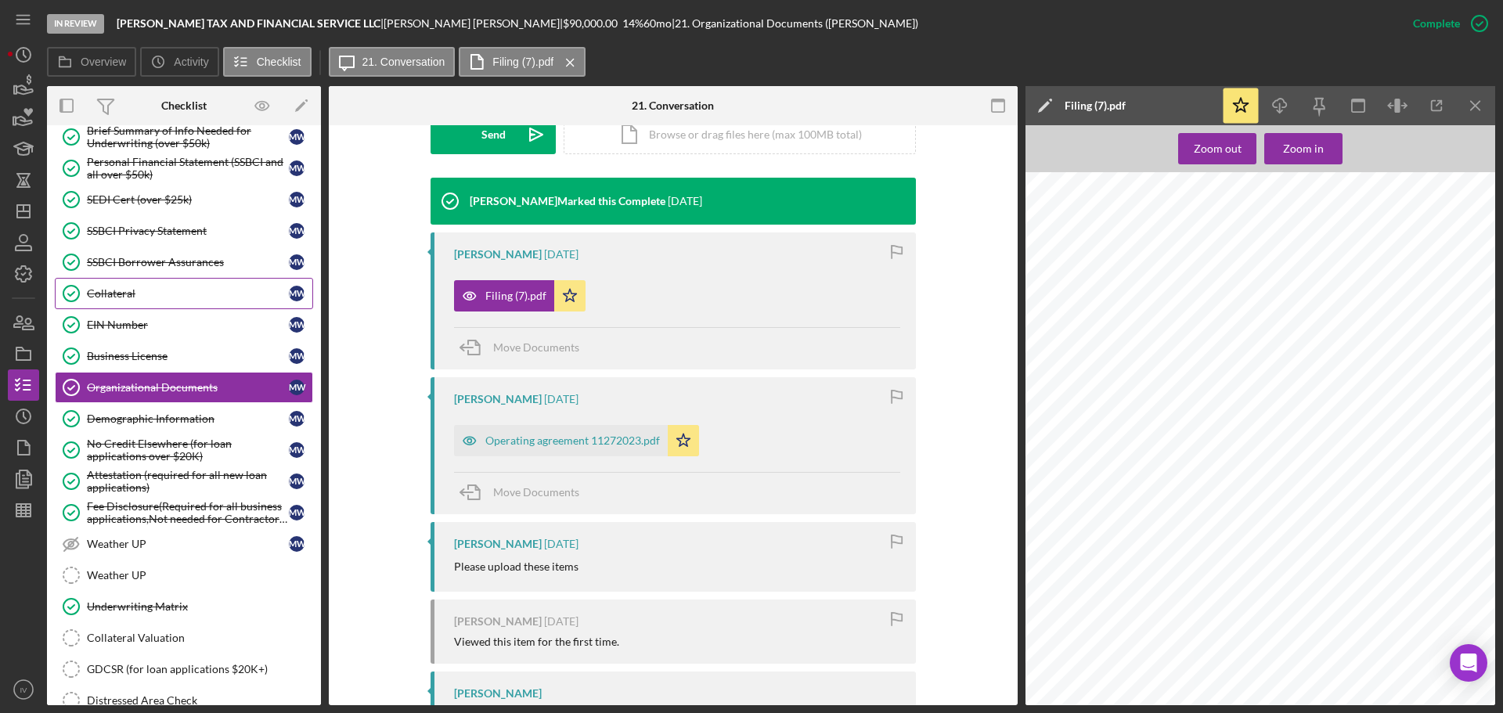
click at [114, 292] on div "Collateral" at bounding box center [188, 293] width 202 height 13
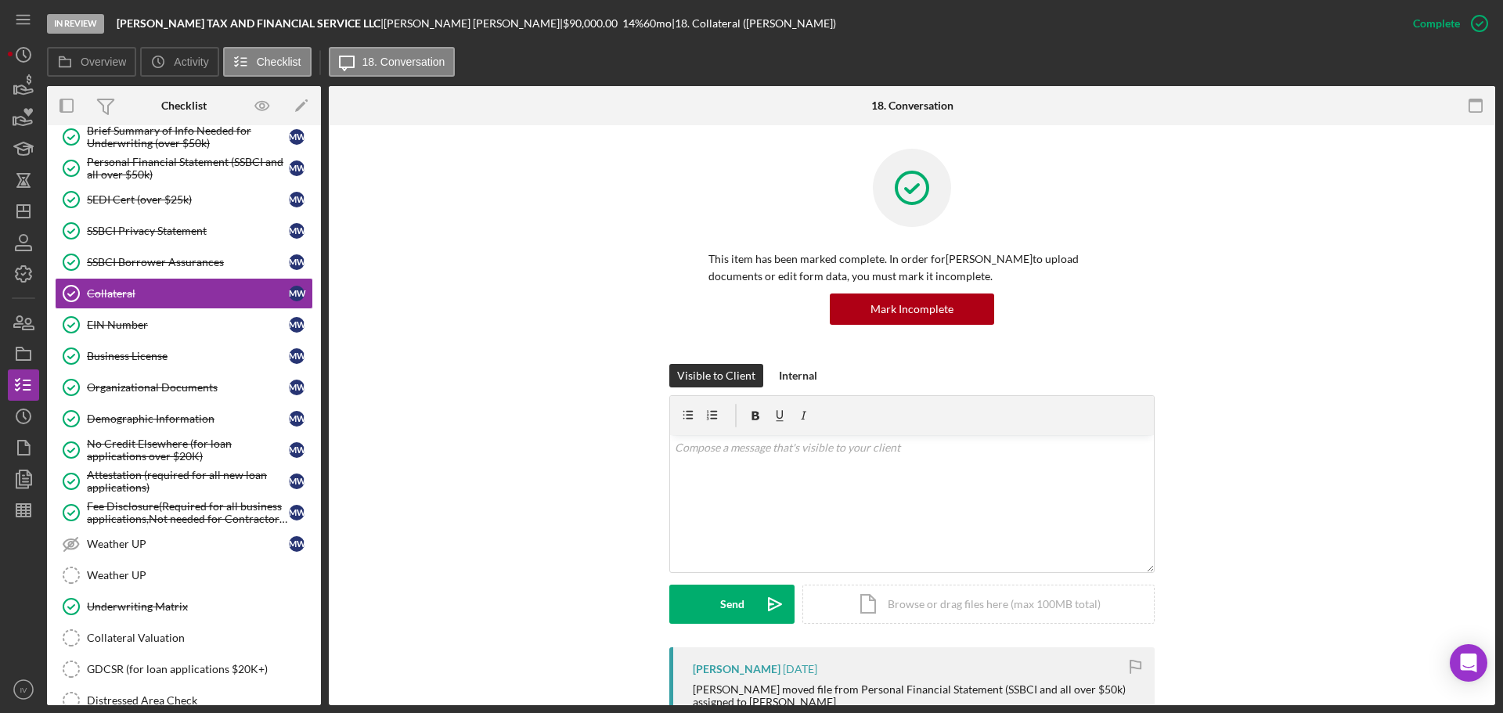
scroll to position [313, 0]
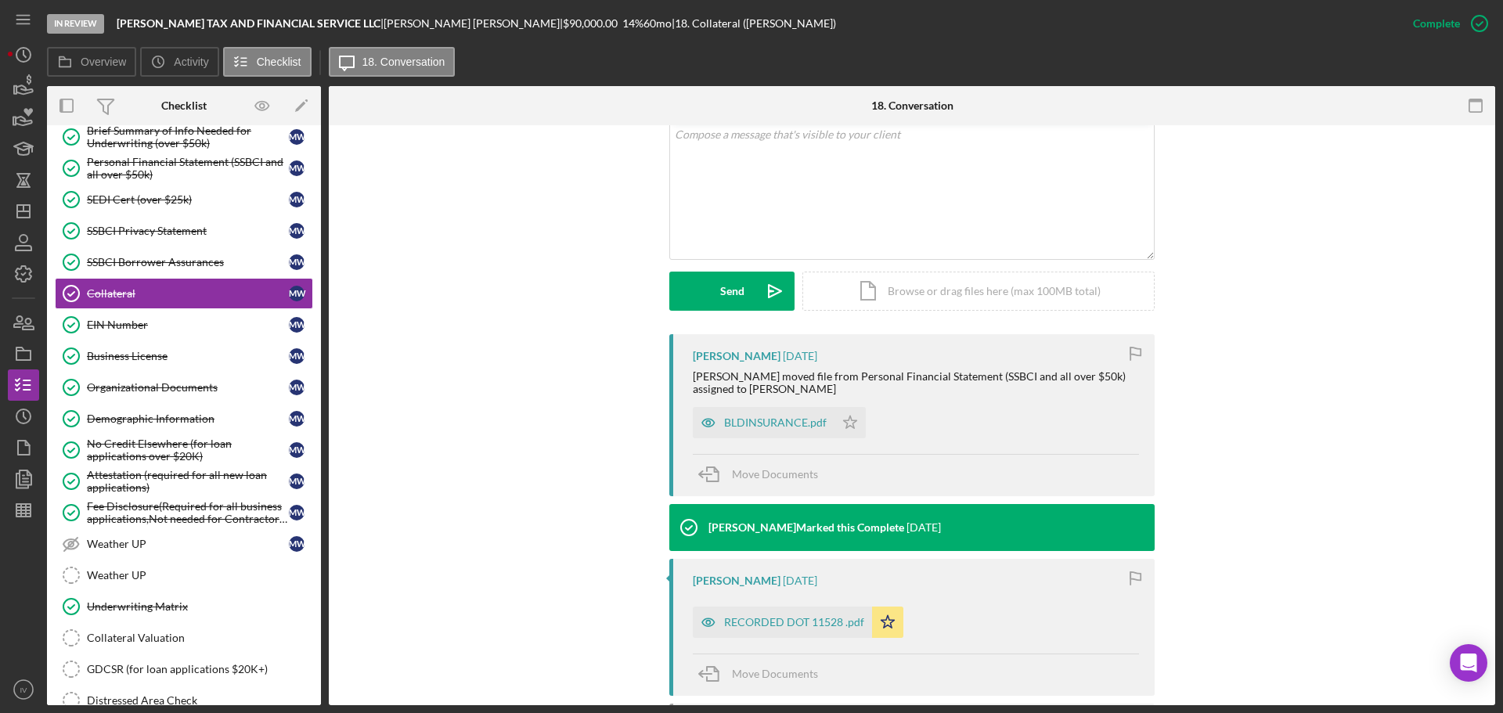
click at [757, 614] on div "RECORDED DOT 11528 .pdf" at bounding box center [782, 622] width 179 height 31
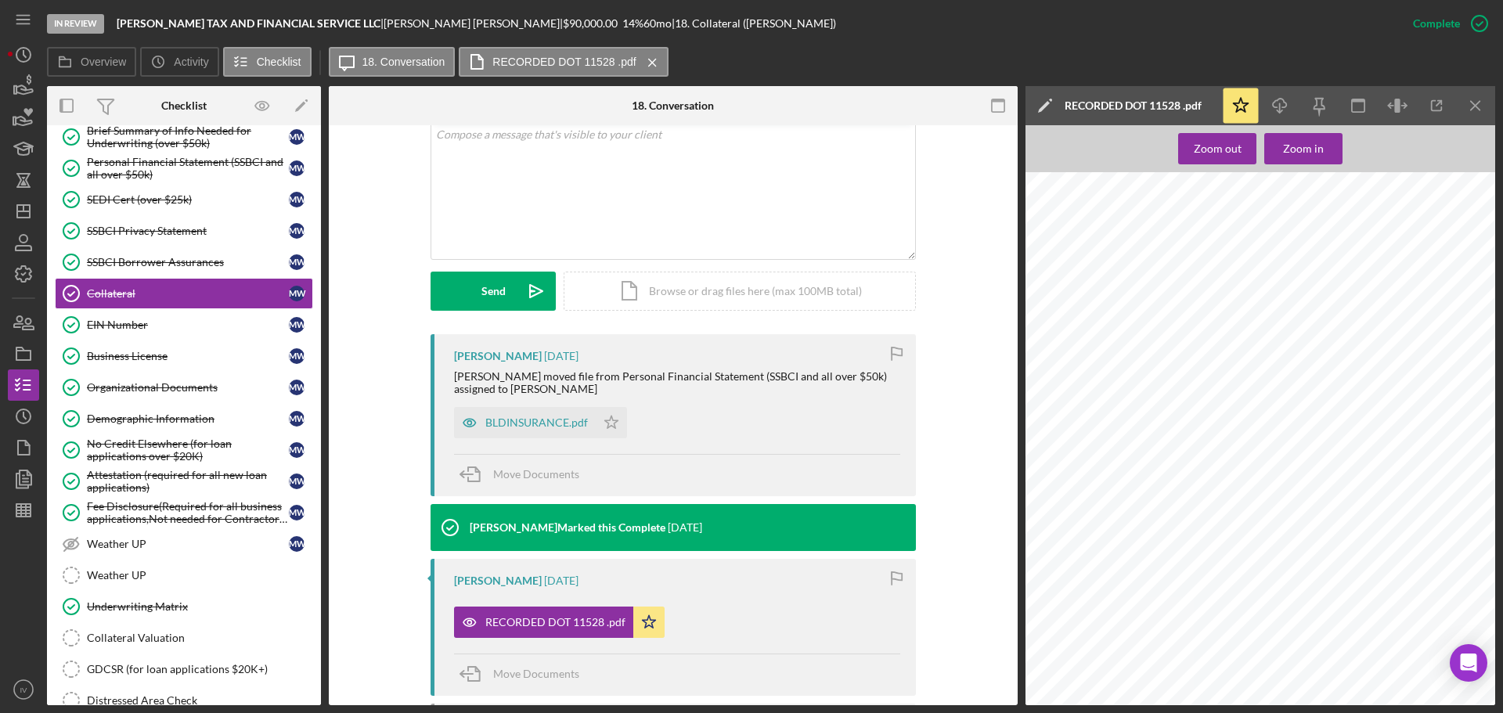
scroll to position [546, 0]
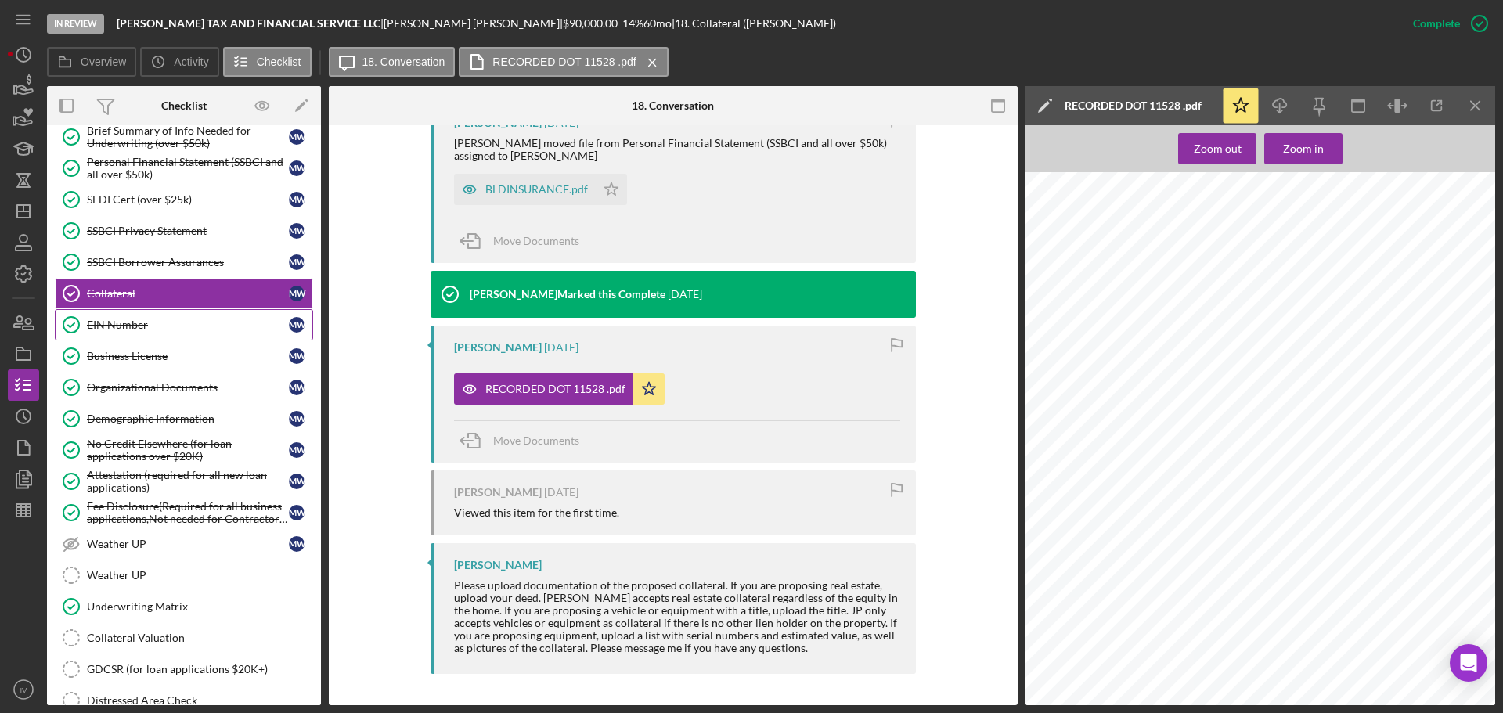
click at [97, 323] on div "EIN Number" at bounding box center [188, 325] width 202 height 13
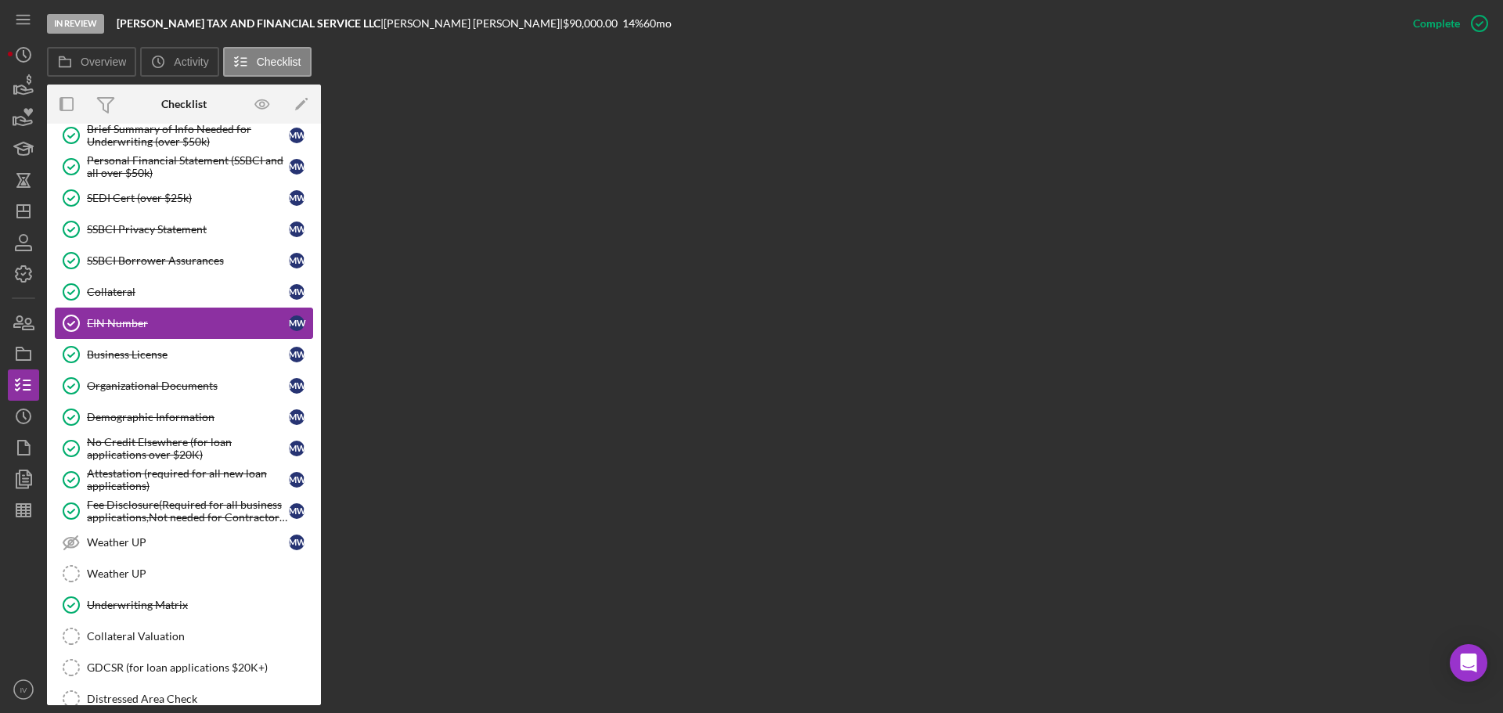
click at [126, 324] on div "EIN Number" at bounding box center [188, 323] width 202 height 13
